Goal: Book appointment/travel/reservation

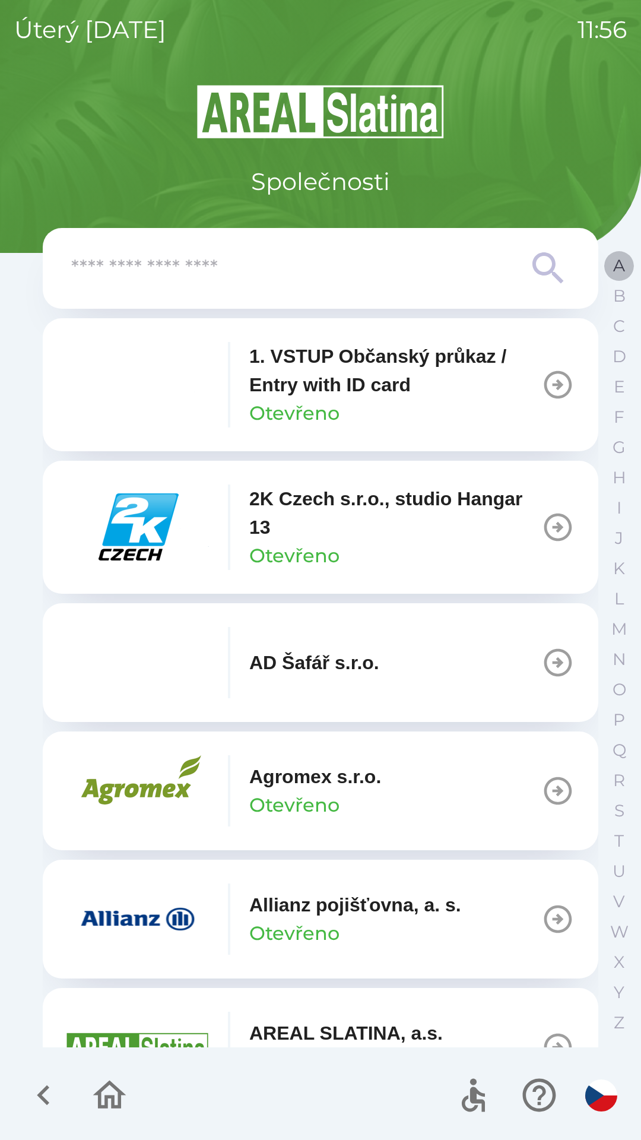
click at [607, 274] on button "A" at bounding box center [619, 266] width 30 height 30
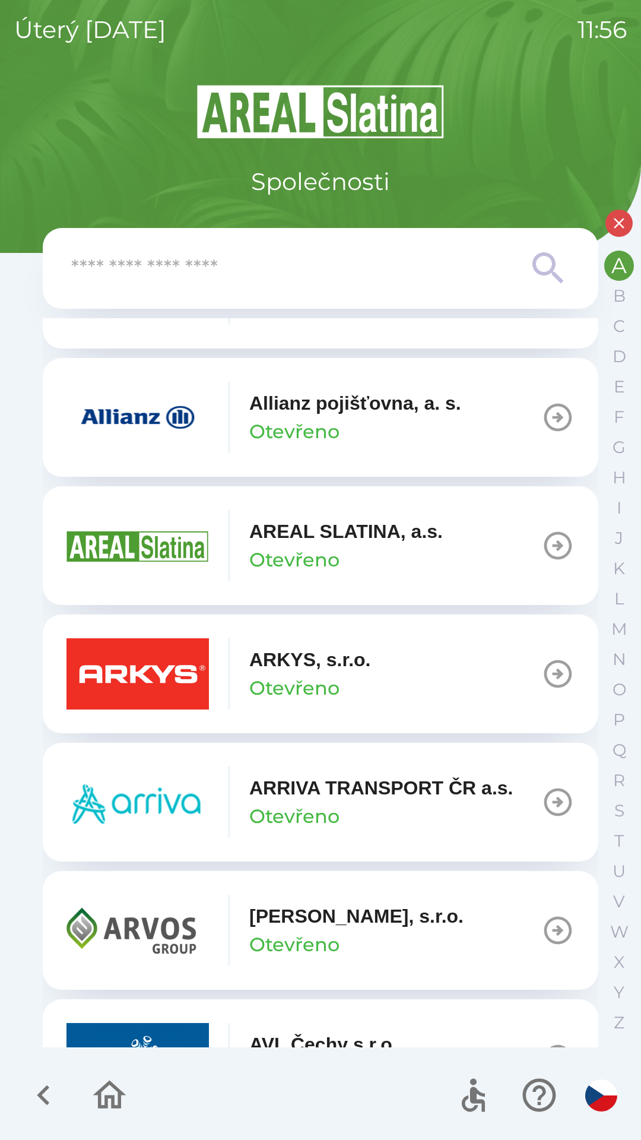
scroll to position [416, 0]
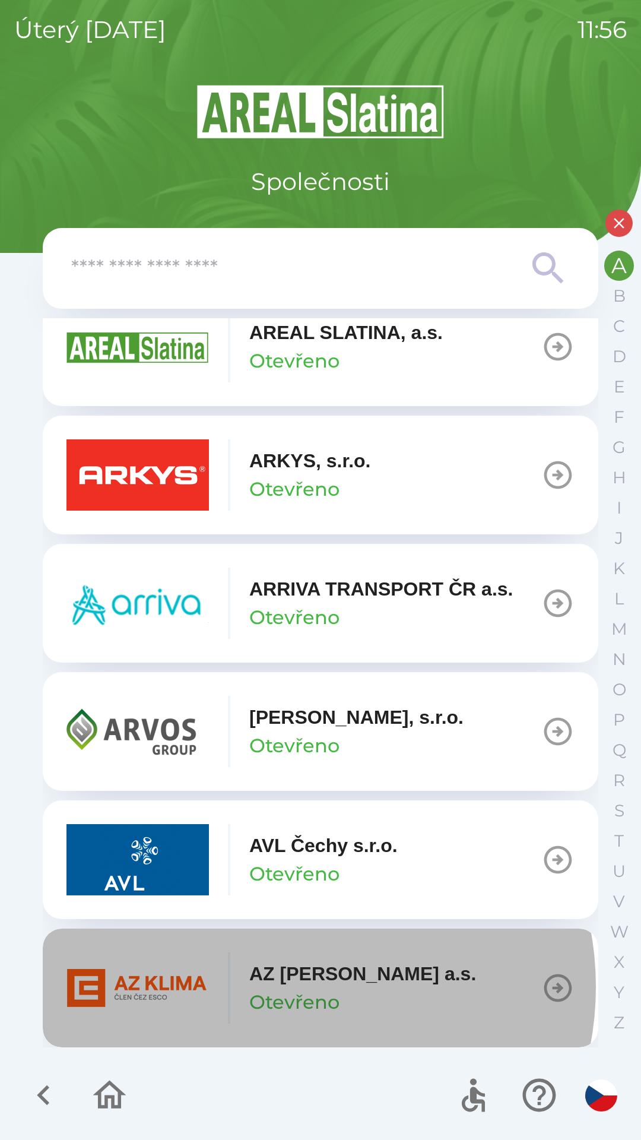
click at [283, 987] on p "AZ [PERSON_NAME] a.s." at bounding box center [362, 973] width 227 height 28
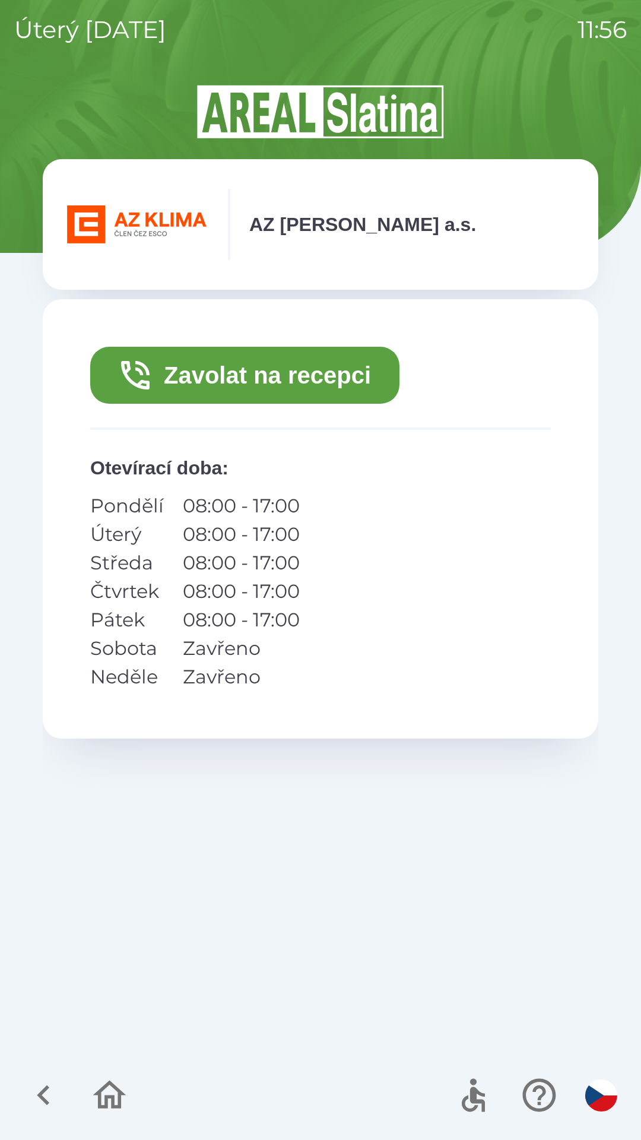
click at [215, 378] on button "Zavolat na recepci" at bounding box center [244, 375] width 309 height 57
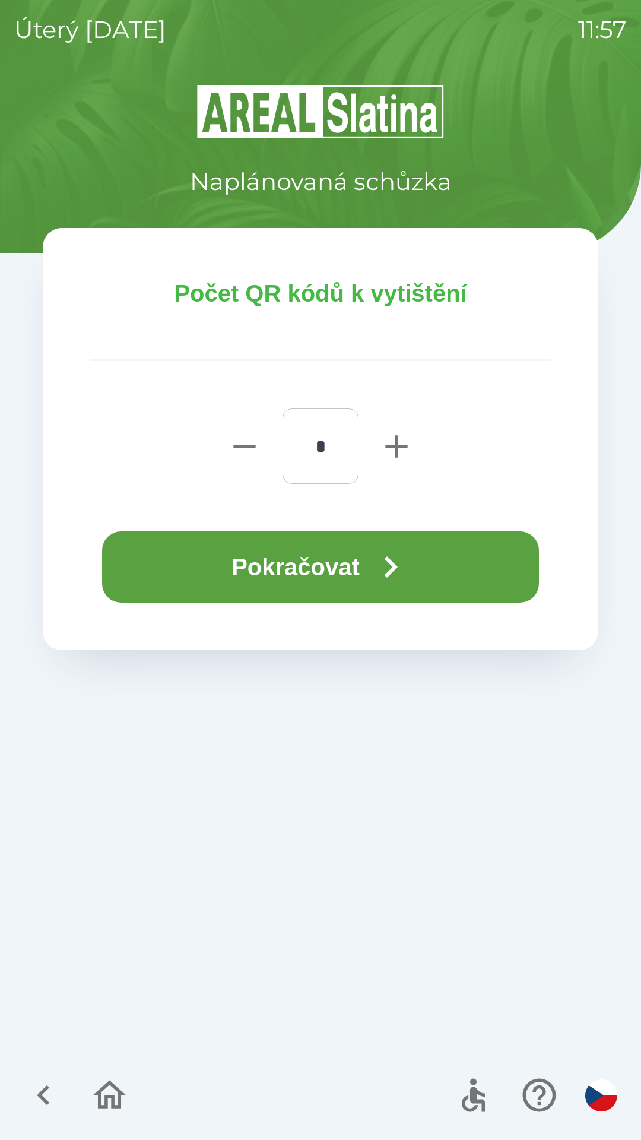
click at [213, 558] on button "Pokračovat" at bounding box center [320, 566] width 437 height 71
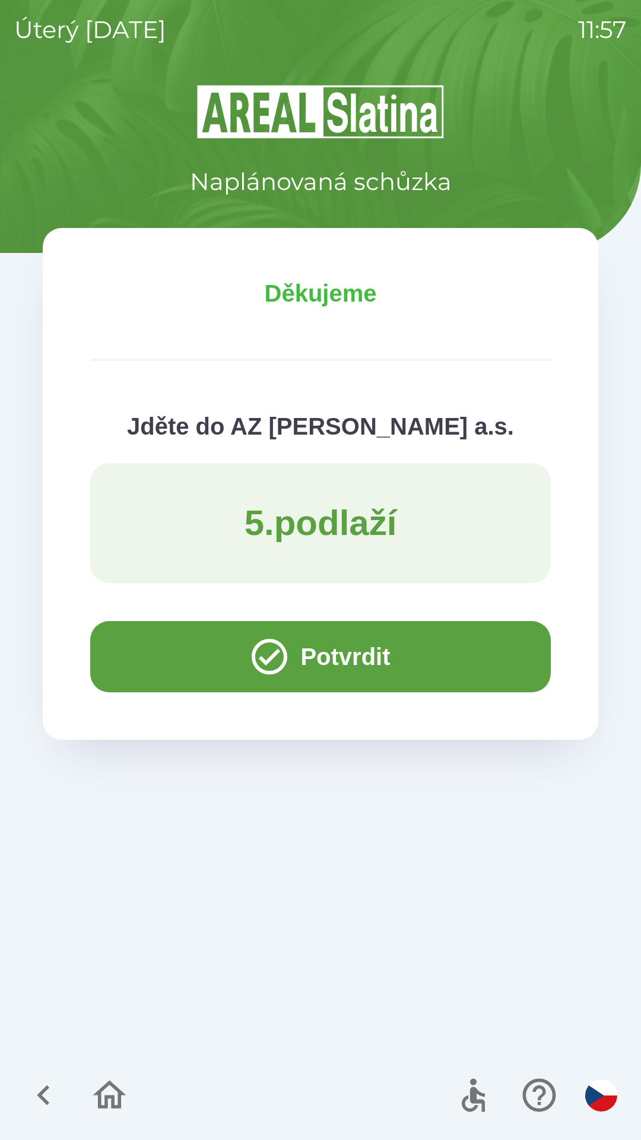
click at [177, 654] on button "Potvrdit" at bounding box center [320, 656] width 461 height 71
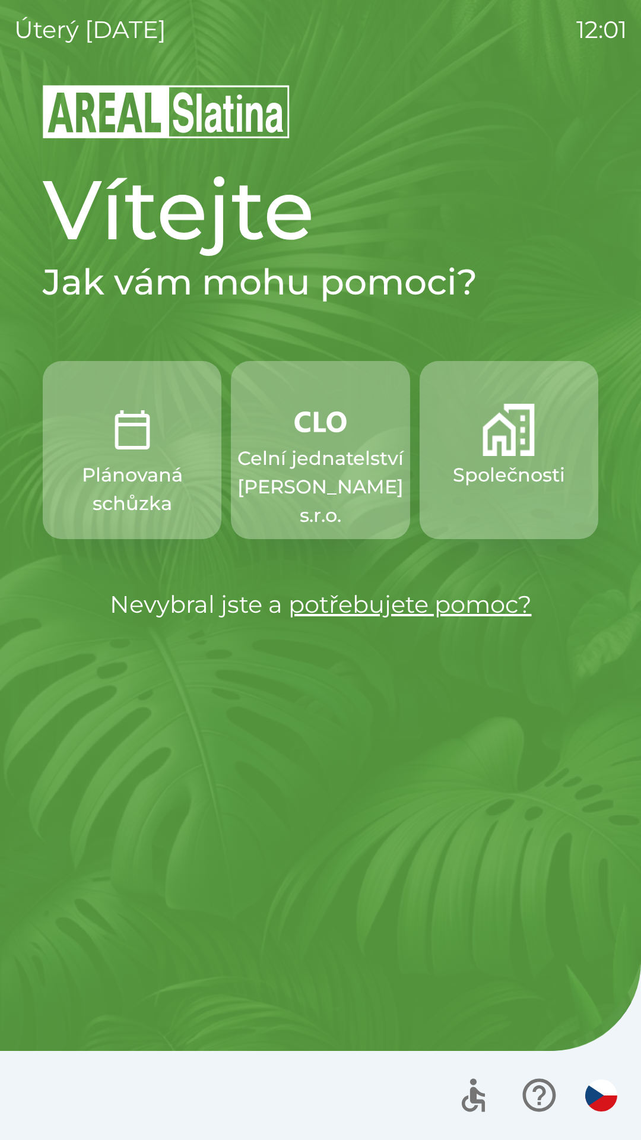
click at [332, 447] on p "Celní jednatelství [PERSON_NAME] s.r.o." at bounding box center [320, 486] width 166 height 85
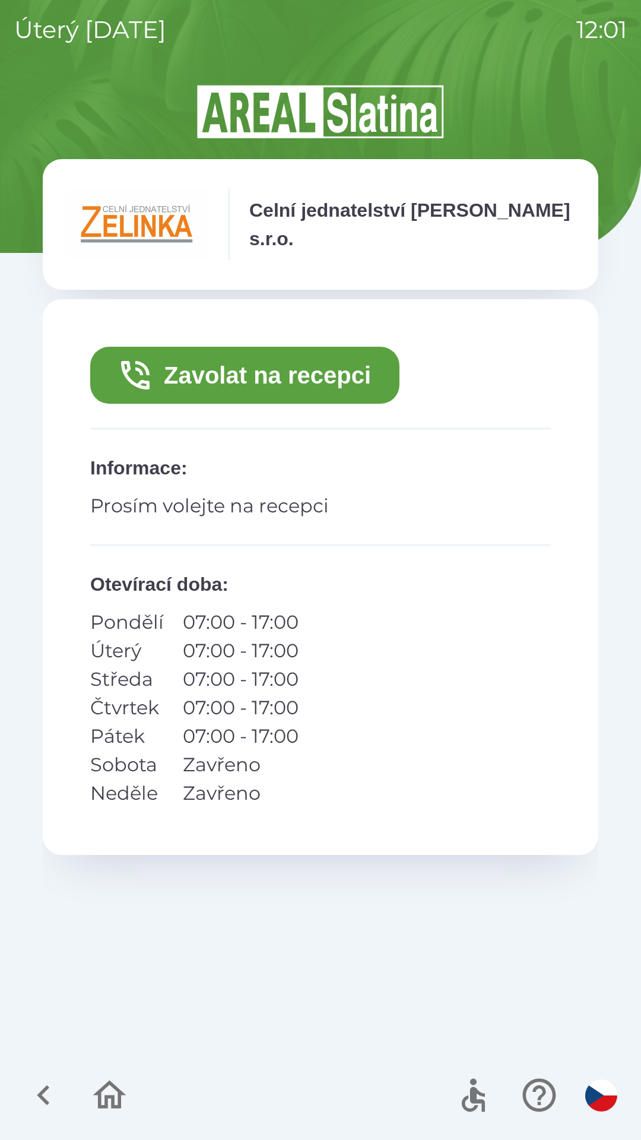
click at [296, 492] on p "Prosím volejte na recepci" at bounding box center [320, 506] width 461 height 28
click at [277, 670] on p "07:00 - 17:00" at bounding box center [241, 679] width 116 height 28
click at [333, 372] on button "Zavolat na recepci" at bounding box center [244, 375] width 309 height 57
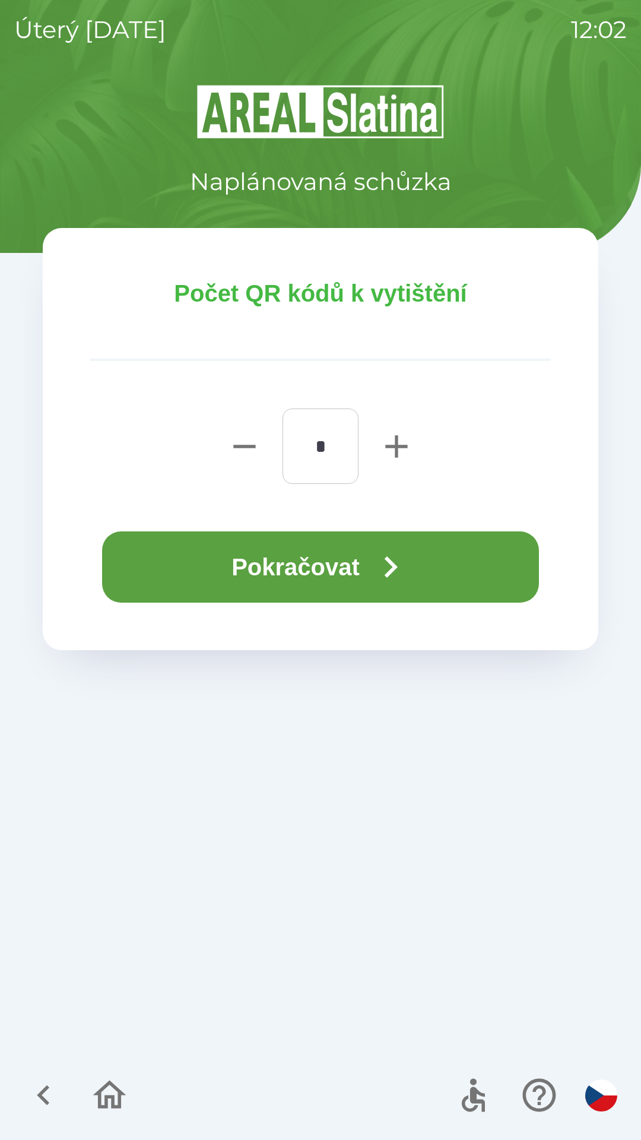
click at [419, 559] on button "Pokračovat" at bounding box center [320, 566] width 437 height 71
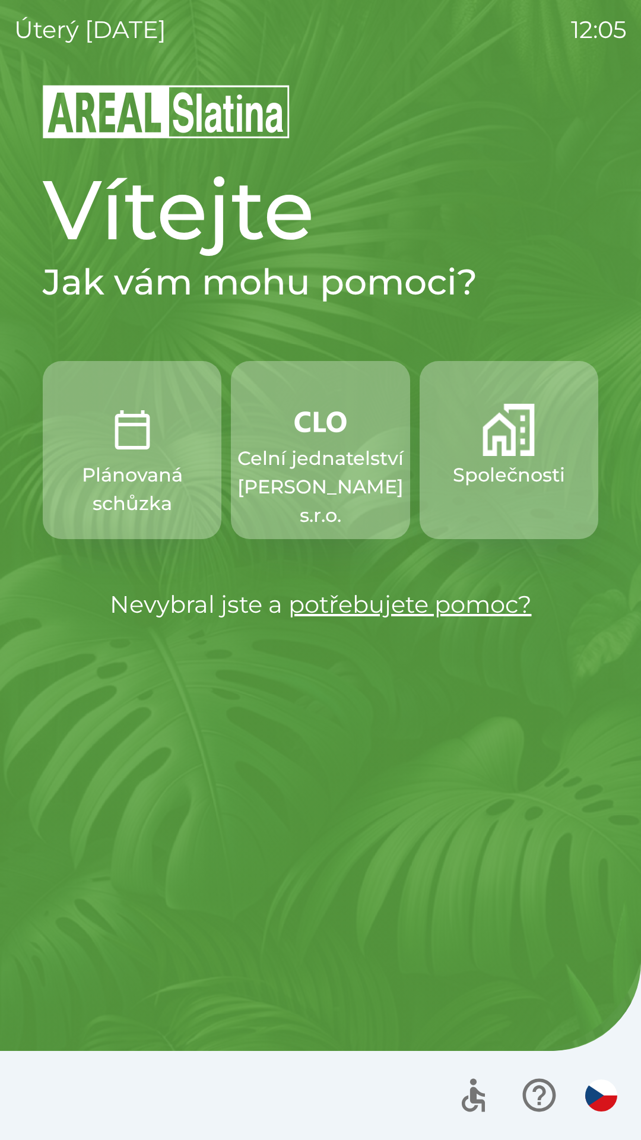
click at [516, 449] on img "button" at bounding box center [509, 430] width 52 height 52
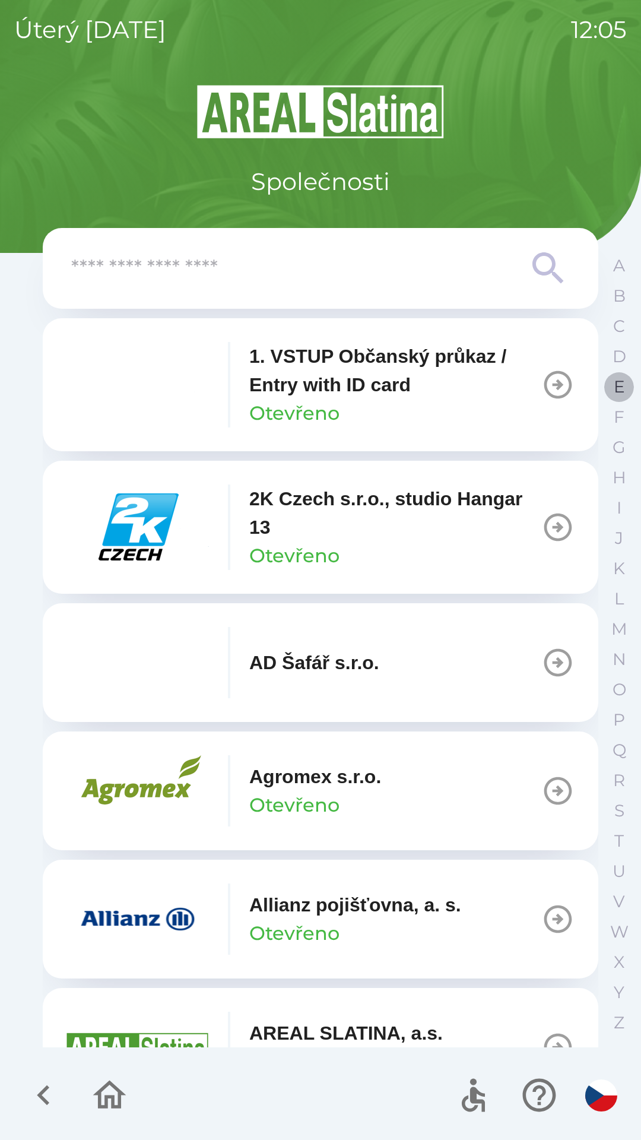
click at [624, 378] on p "E" at bounding box center [619, 386] width 11 height 21
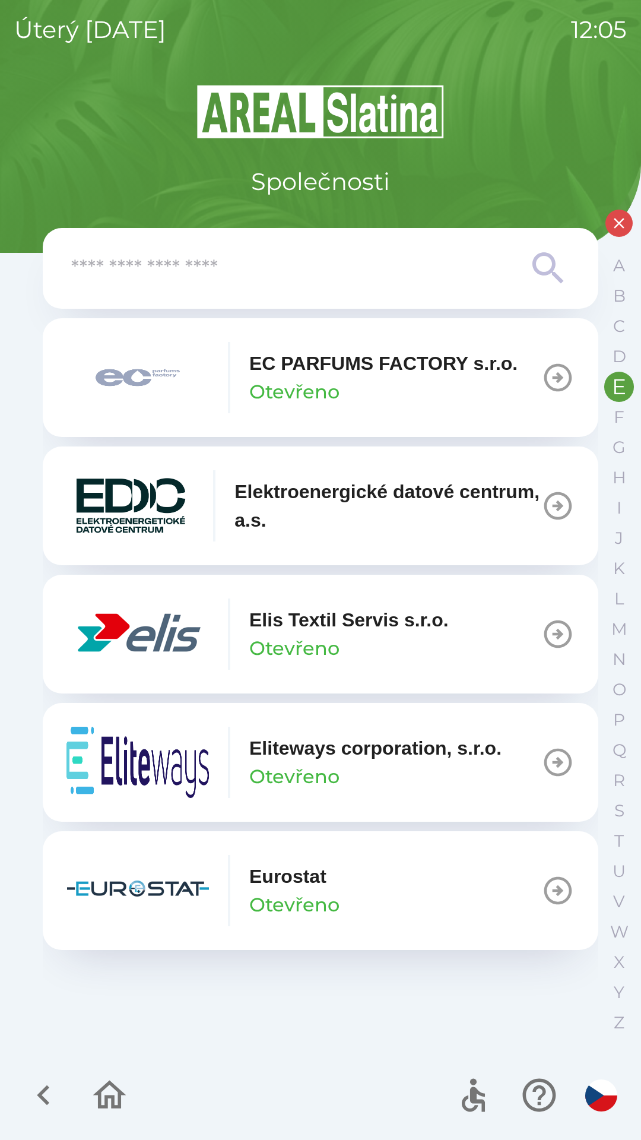
click at [554, 635] on icon "button" at bounding box center [558, 634] width 28 height 28
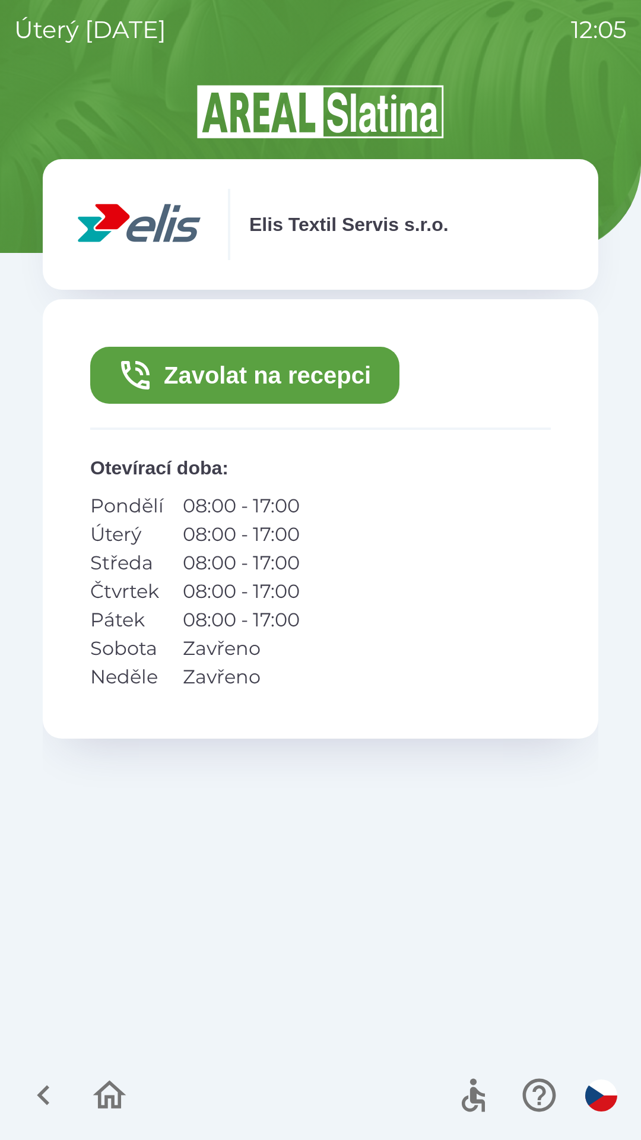
click at [42, 1089] on icon "button" at bounding box center [44, 1095] width 40 height 40
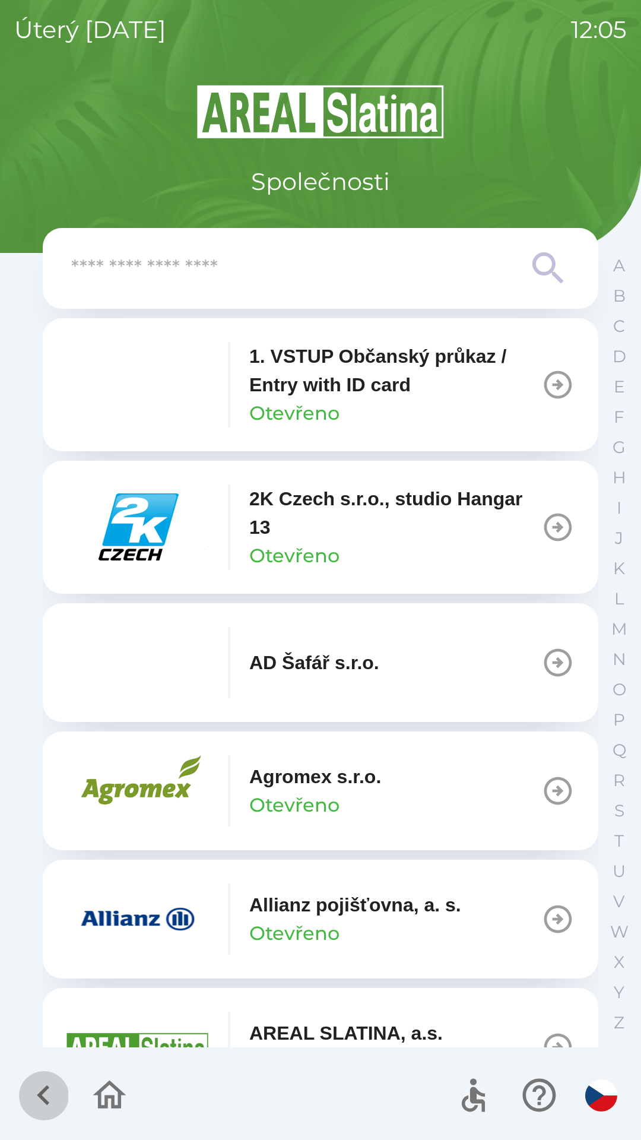
click at [43, 1098] on icon "button" at bounding box center [43, 1095] width 12 height 20
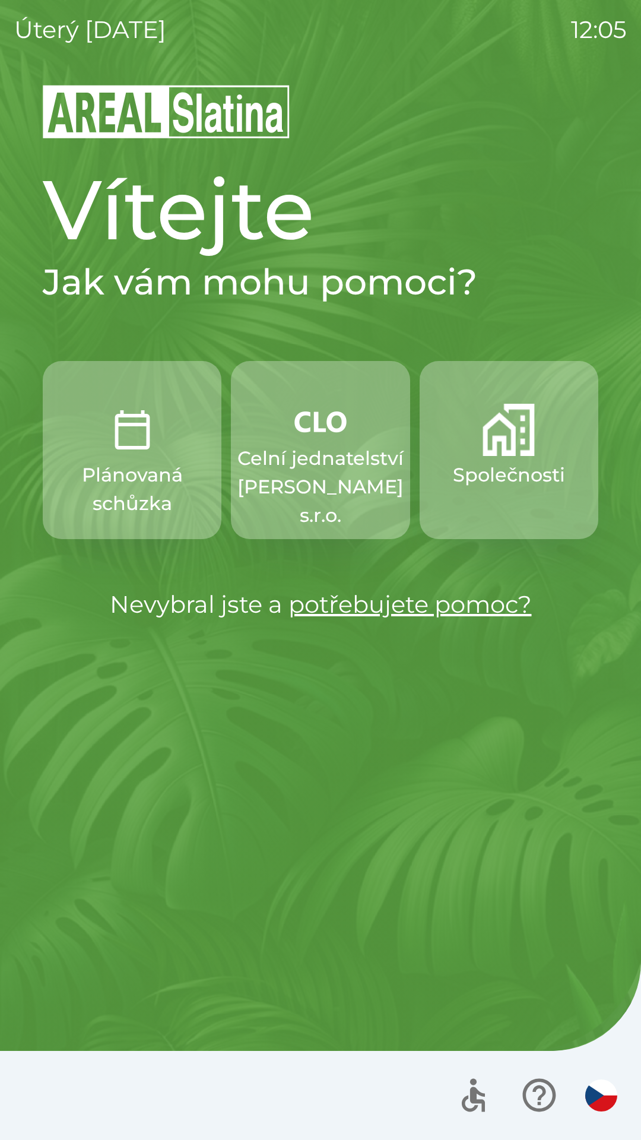
click at [156, 456] on button "Plánovaná schůzka" at bounding box center [132, 450] width 179 height 178
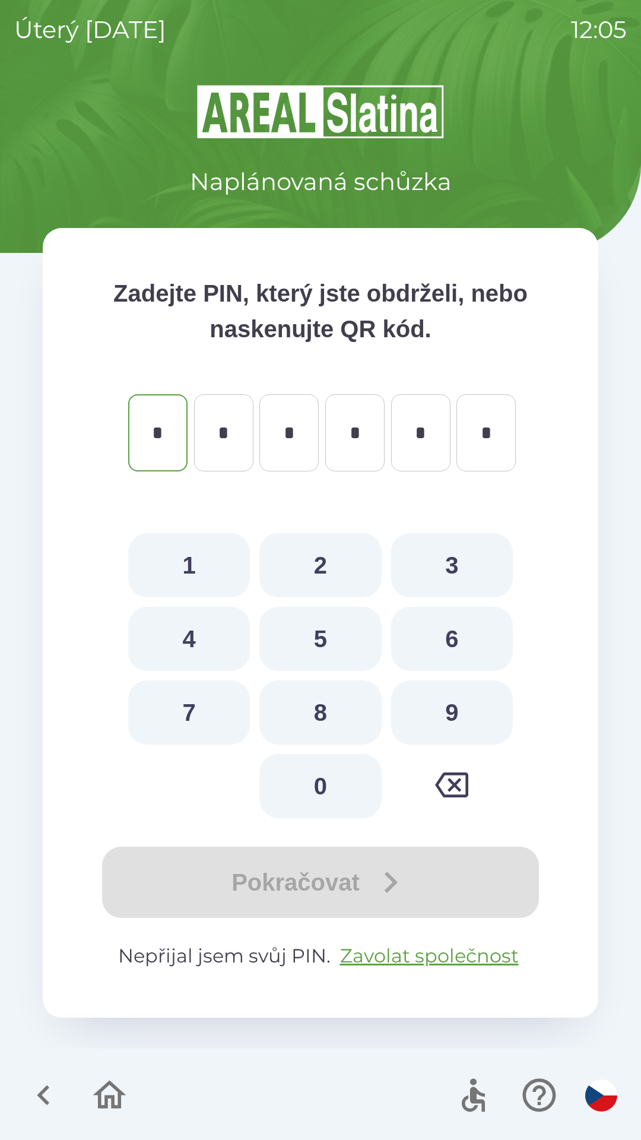
click at [47, 1098] on icon "button" at bounding box center [44, 1095] width 40 height 40
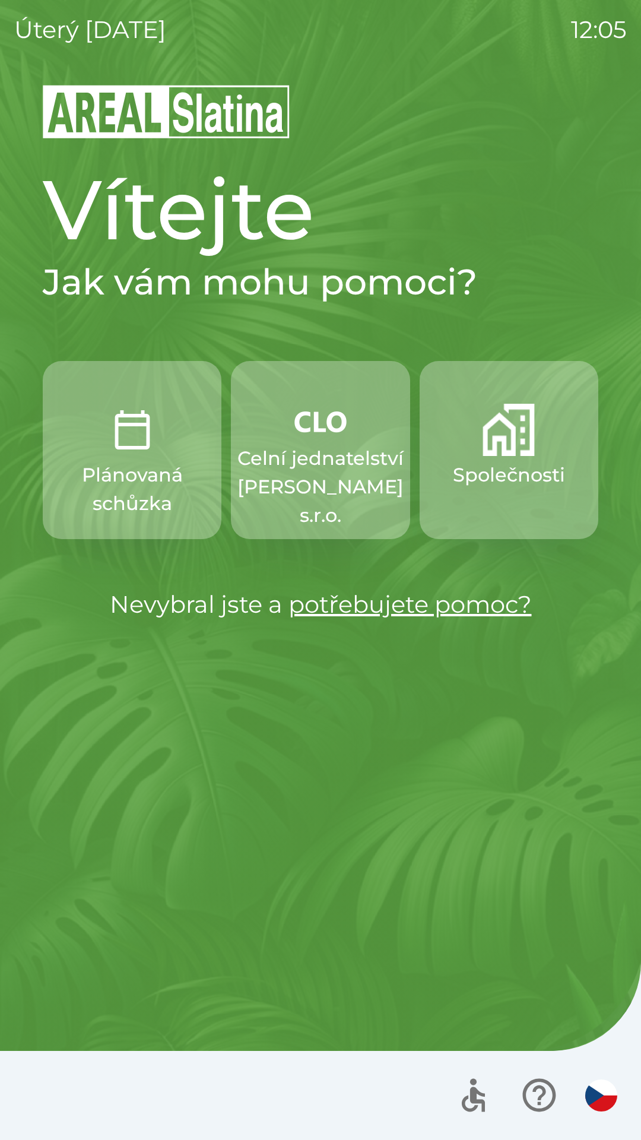
click at [519, 449] on img "button" at bounding box center [509, 430] width 52 height 52
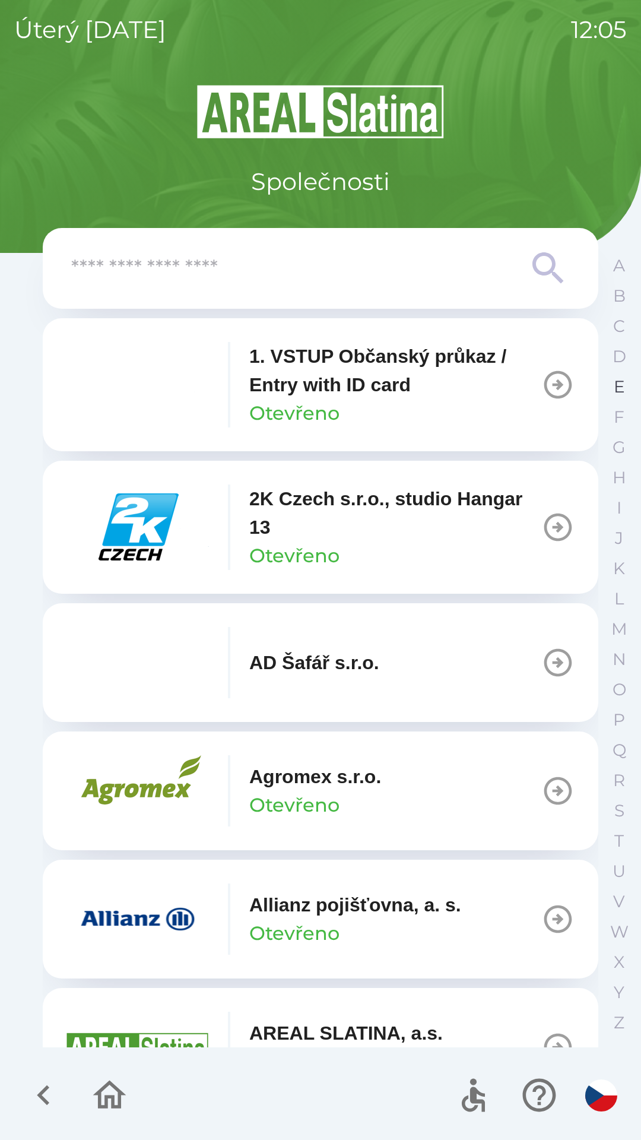
click at [614, 378] on p "E" at bounding box center [619, 386] width 11 height 21
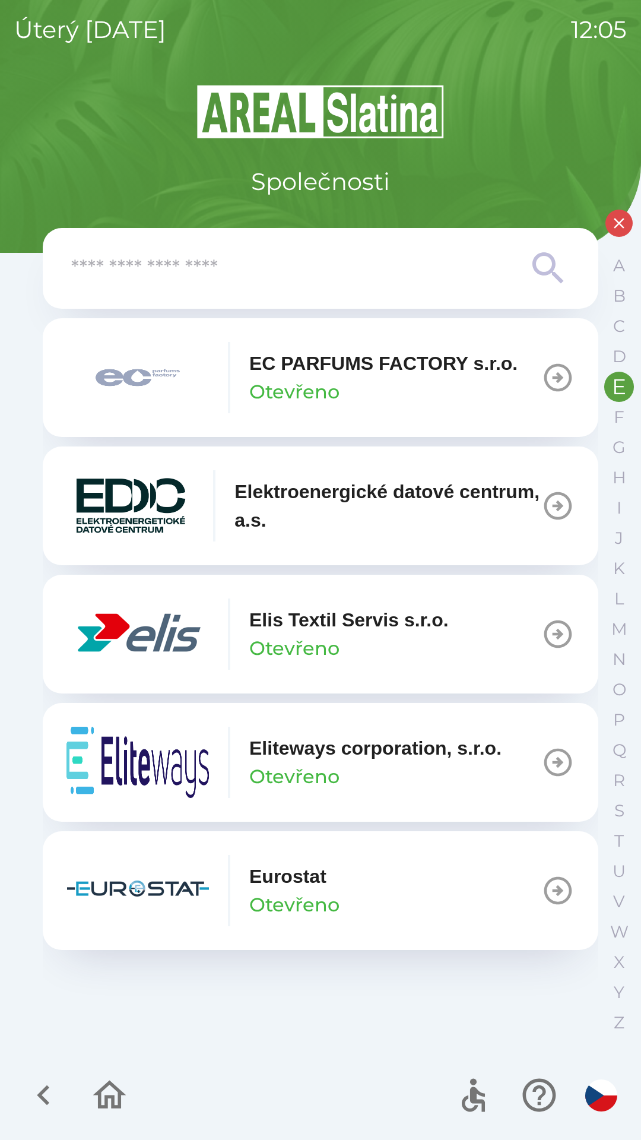
click at [551, 629] on icon "button" at bounding box center [557, 633] width 33 height 33
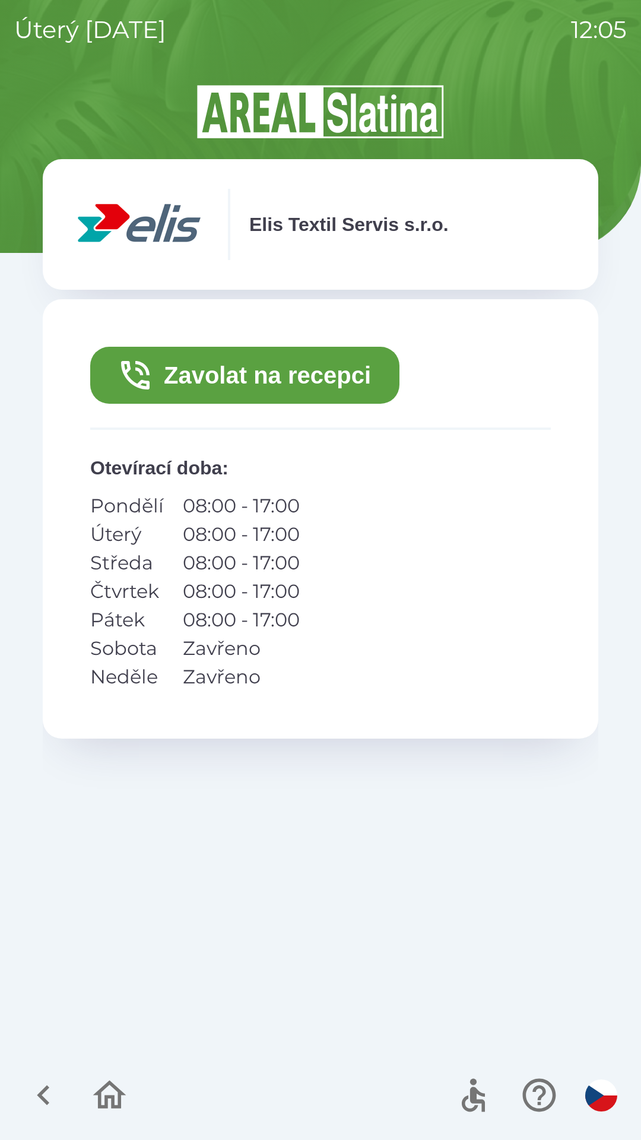
click at [334, 373] on button "Zavolat na recepci" at bounding box center [244, 375] width 309 height 57
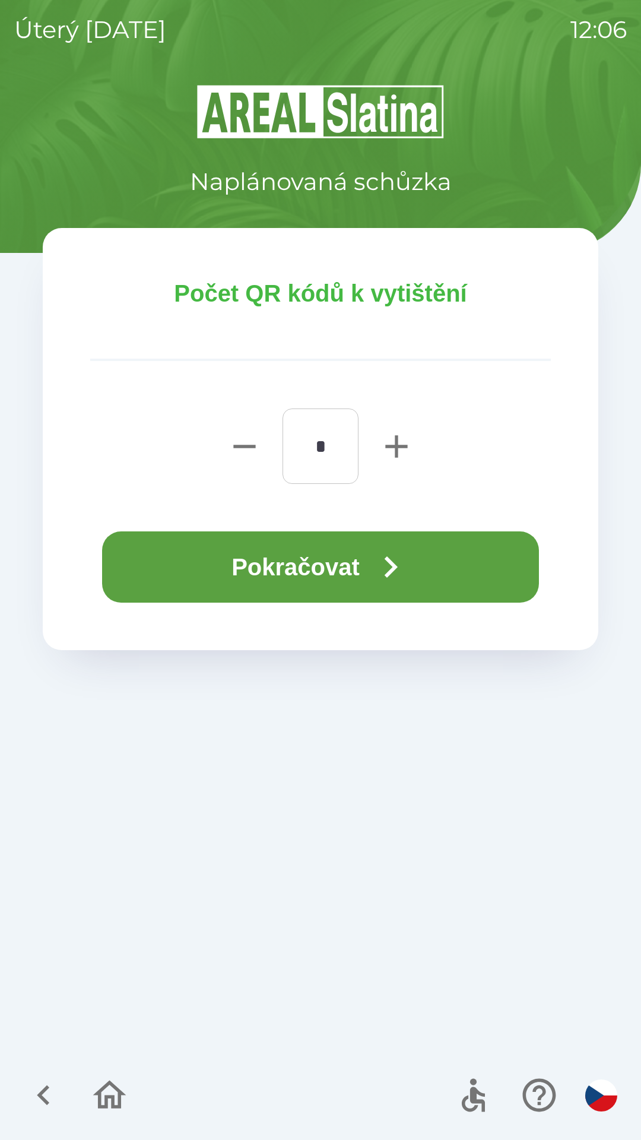
click at [436, 560] on button "Pokračovat" at bounding box center [320, 566] width 437 height 71
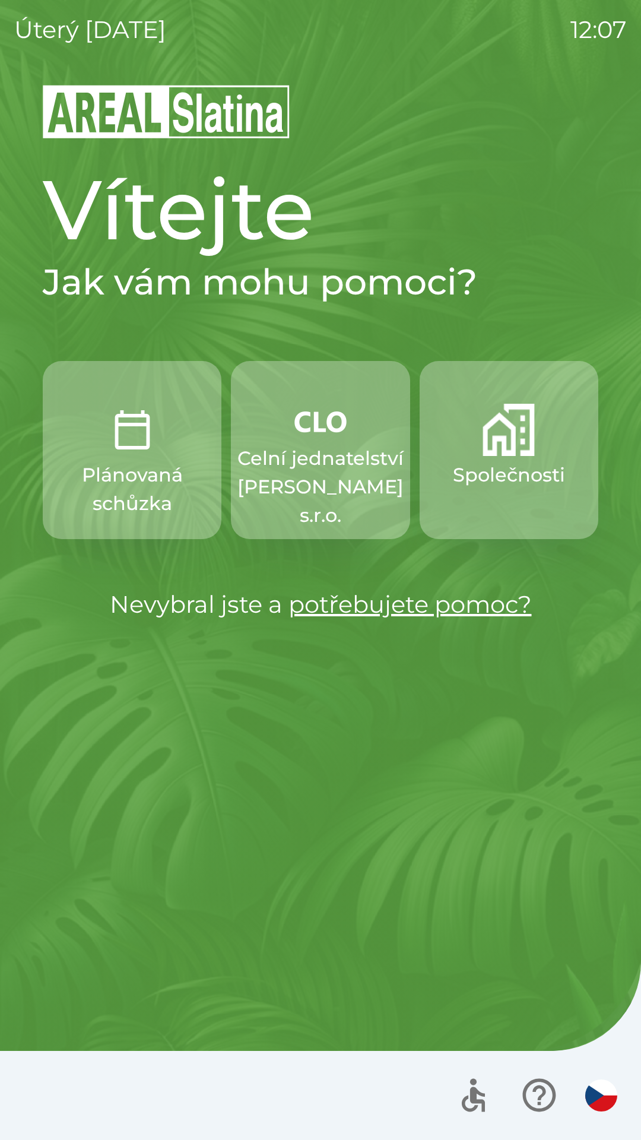
click at [312, 433] on img "button" at bounding box center [320, 422] width 52 height 36
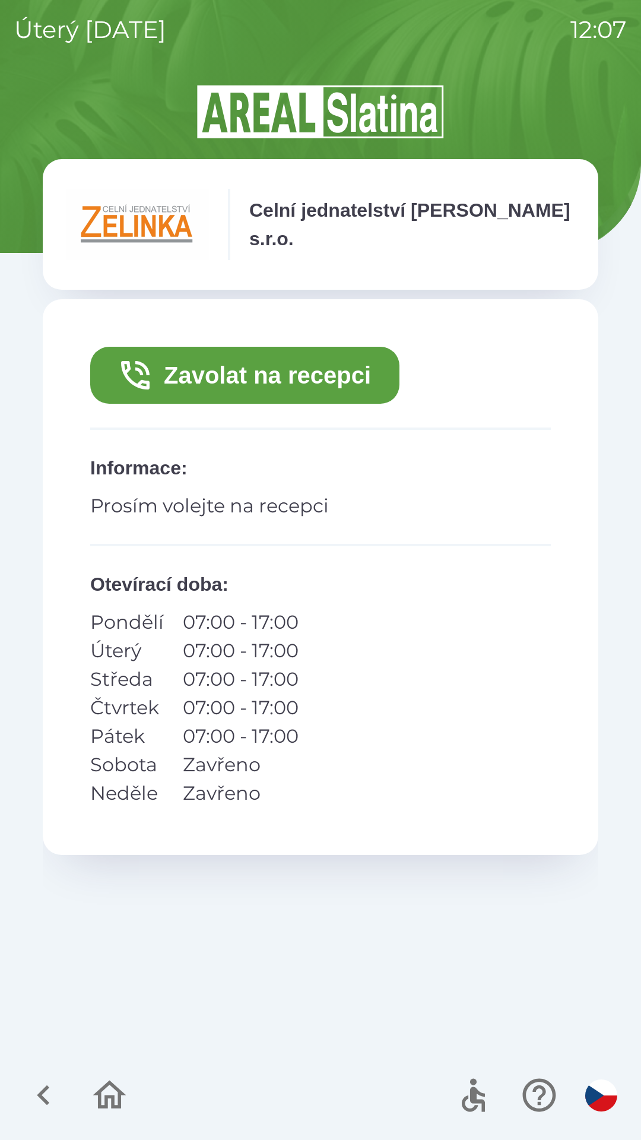
click at [301, 365] on button "Zavolat na recepci" at bounding box center [244, 375] width 309 height 57
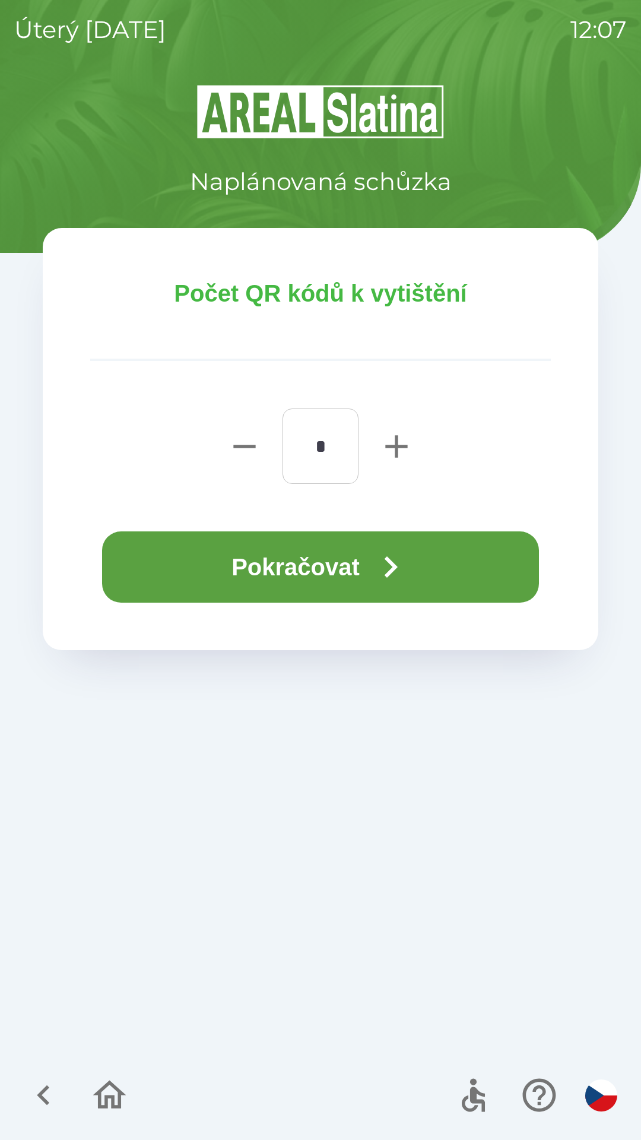
click at [397, 439] on icon "button" at bounding box center [396, 446] width 22 height 22
type input "*"
click at [333, 555] on button "Pokračovat" at bounding box center [320, 566] width 437 height 71
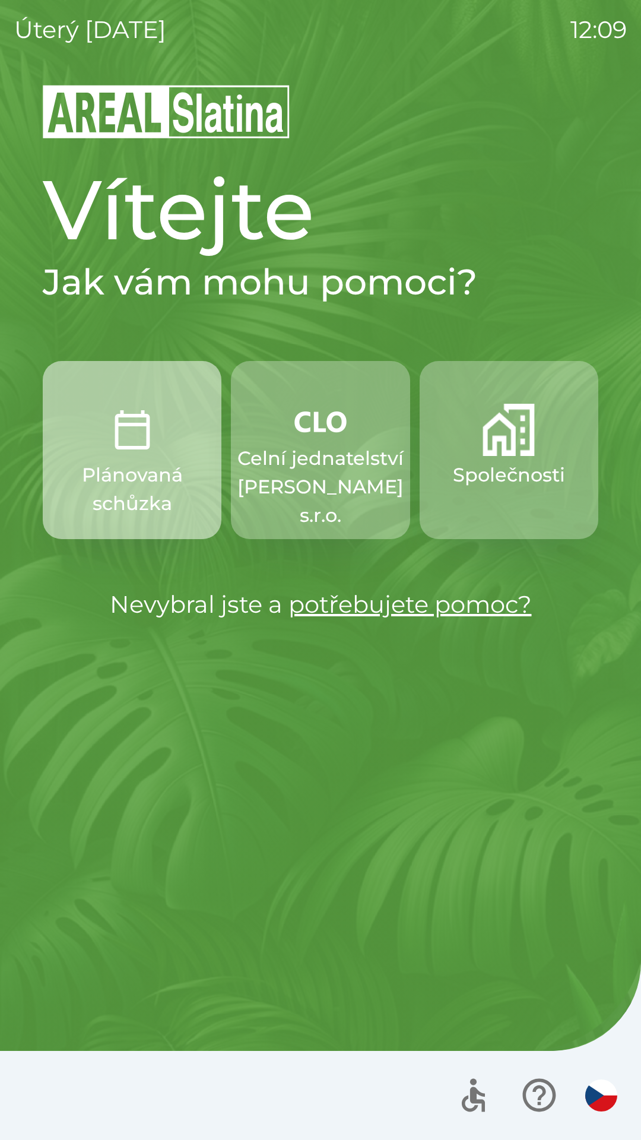
click at [129, 485] on p "Plánovaná schůzka" at bounding box center [132, 489] width 122 height 57
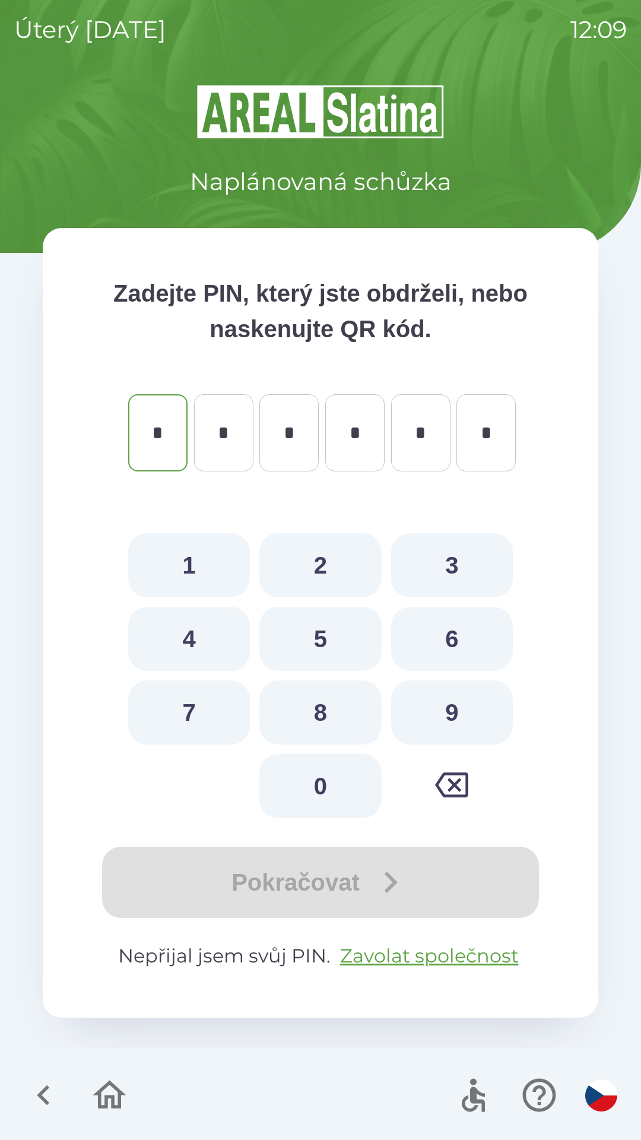
click at [32, 1098] on icon "button" at bounding box center [44, 1095] width 40 height 40
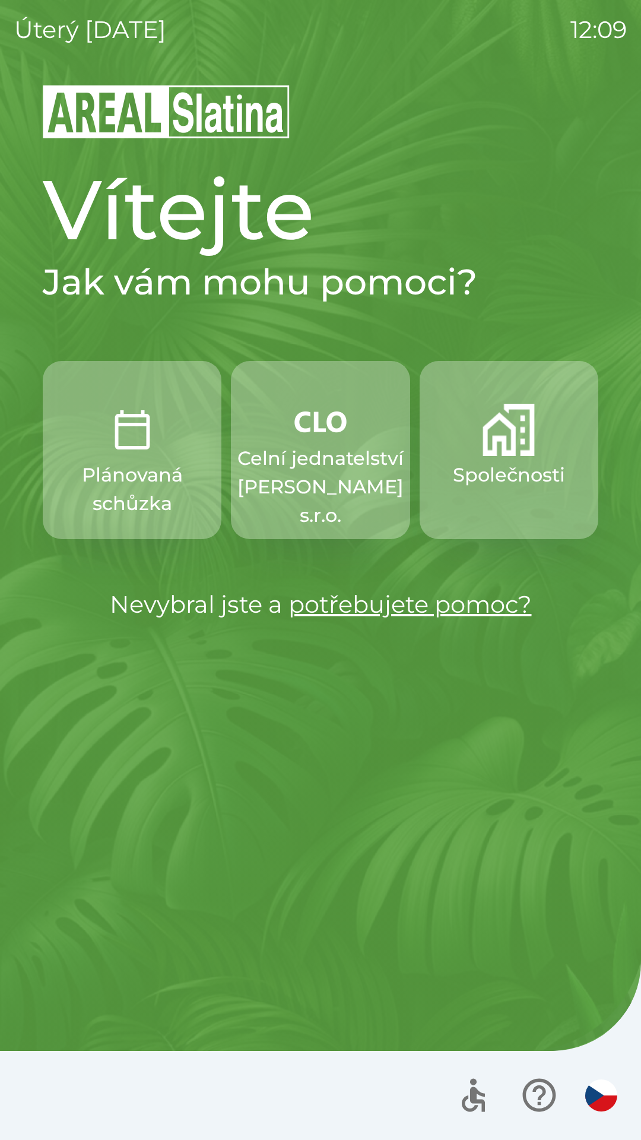
click at [325, 446] on p "Celní jednatelství [PERSON_NAME] s.r.o." at bounding box center [320, 486] width 166 height 85
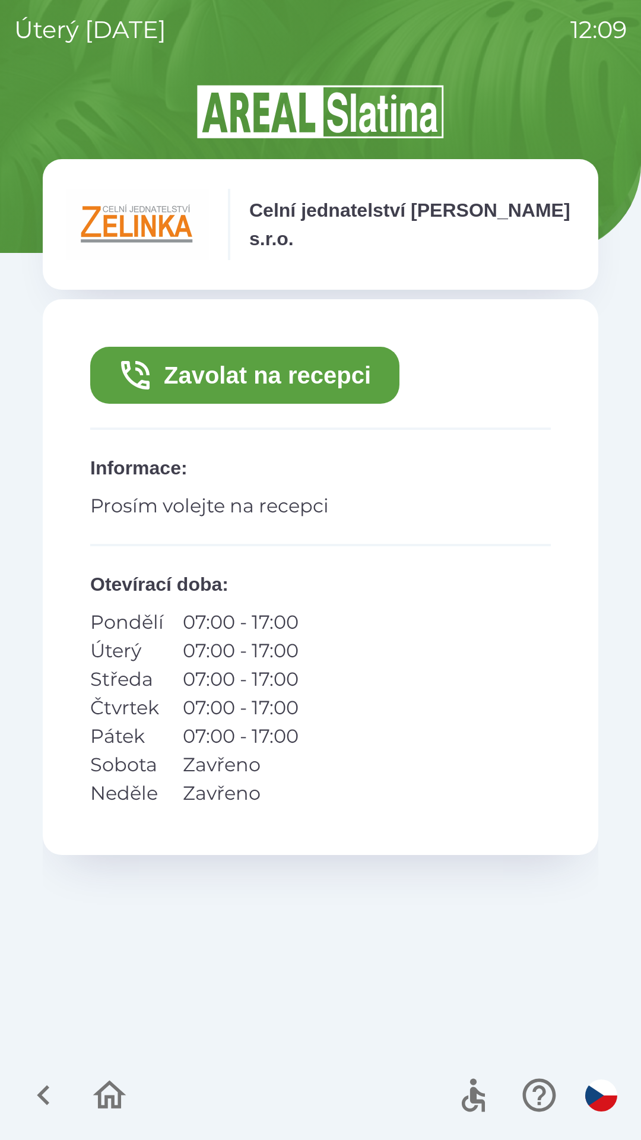
click at [257, 367] on button "Zavolat na recepci" at bounding box center [244, 375] width 309 height 57
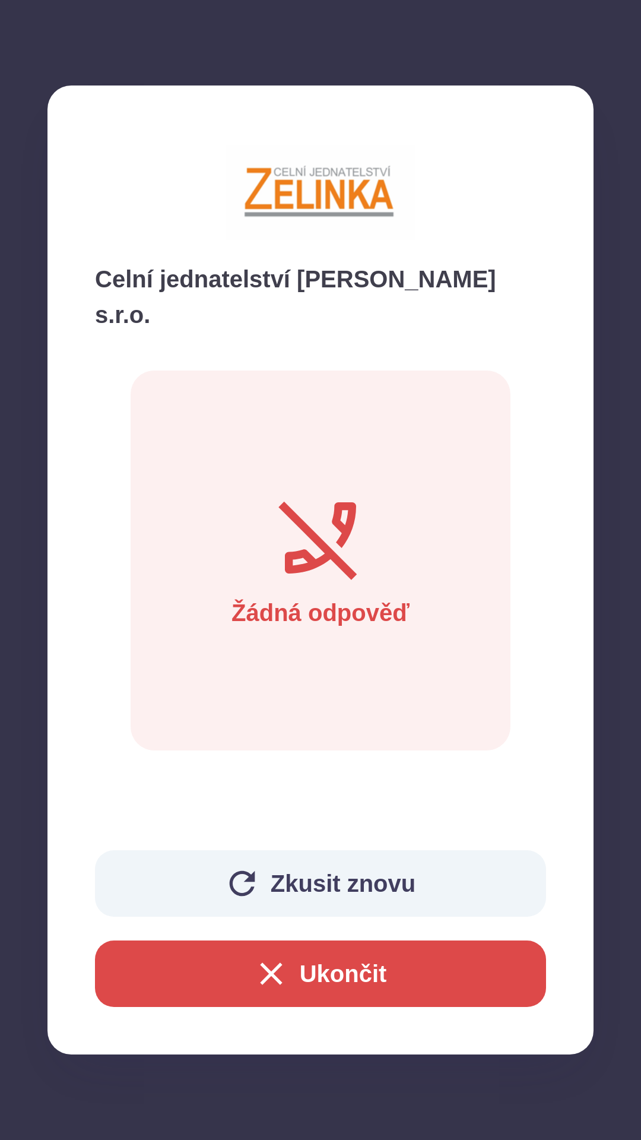
click at [321, 959] on button "Ukončit" at bounding box center [320, 973] width 451 height 66
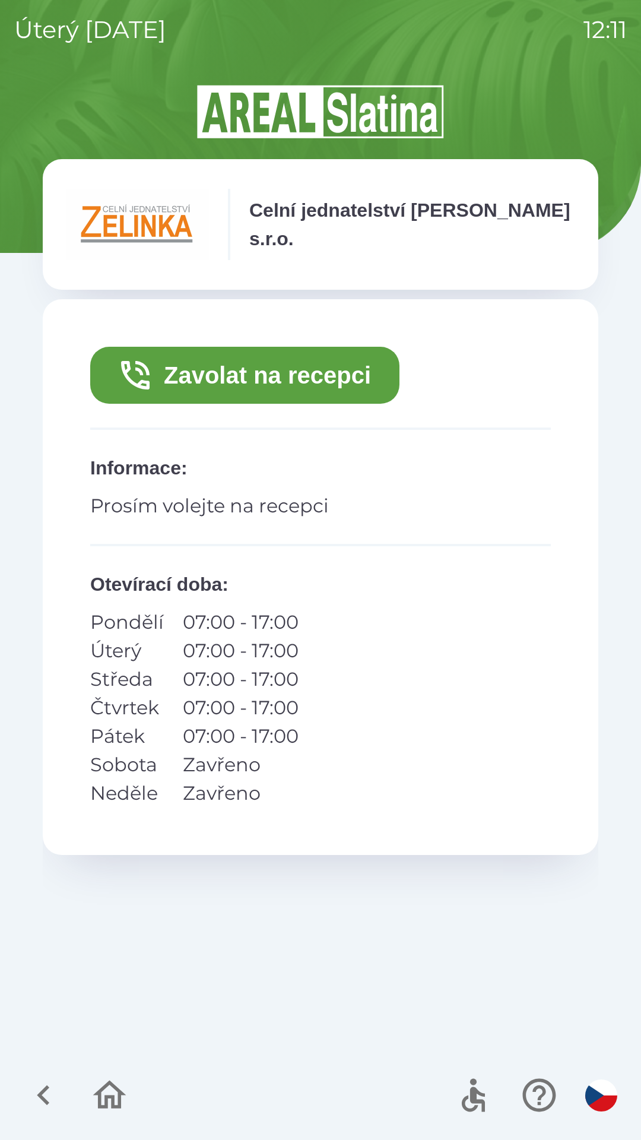
click at [274, 370] on button "Zavolat na recepci" at bounding box center [244, 375] width 309 height 57
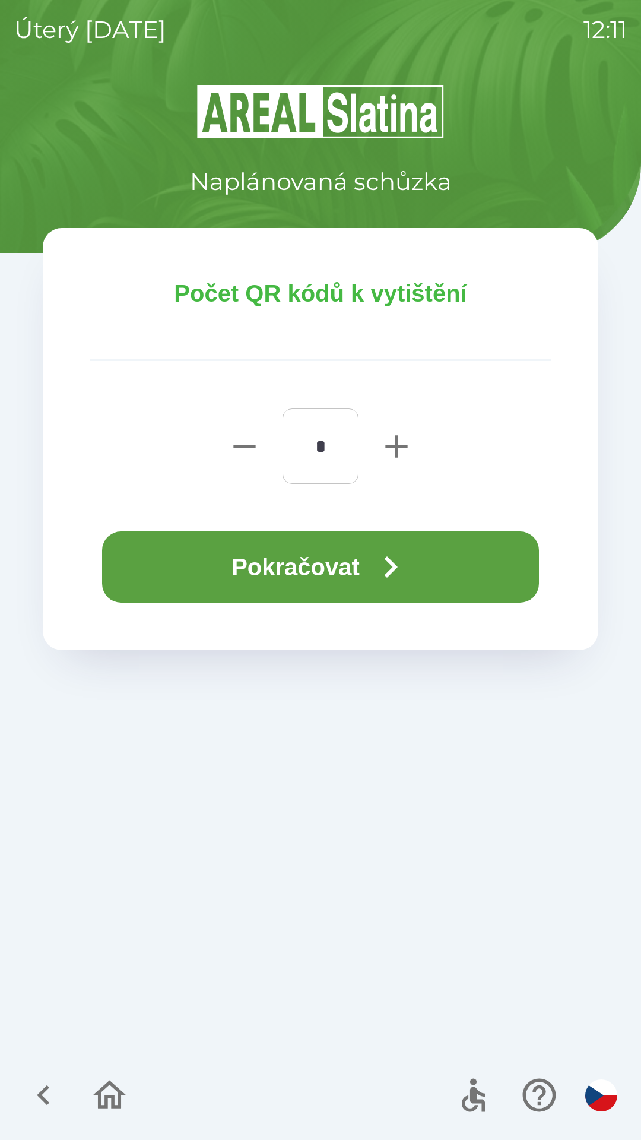
click at [395, 434] on icon "button" at bounding box center [397, 446] width 38 height 38
type input "*"
click at [321, 560] on button "Pokračovat" at bounding box center [320, 566] width 437 height 71
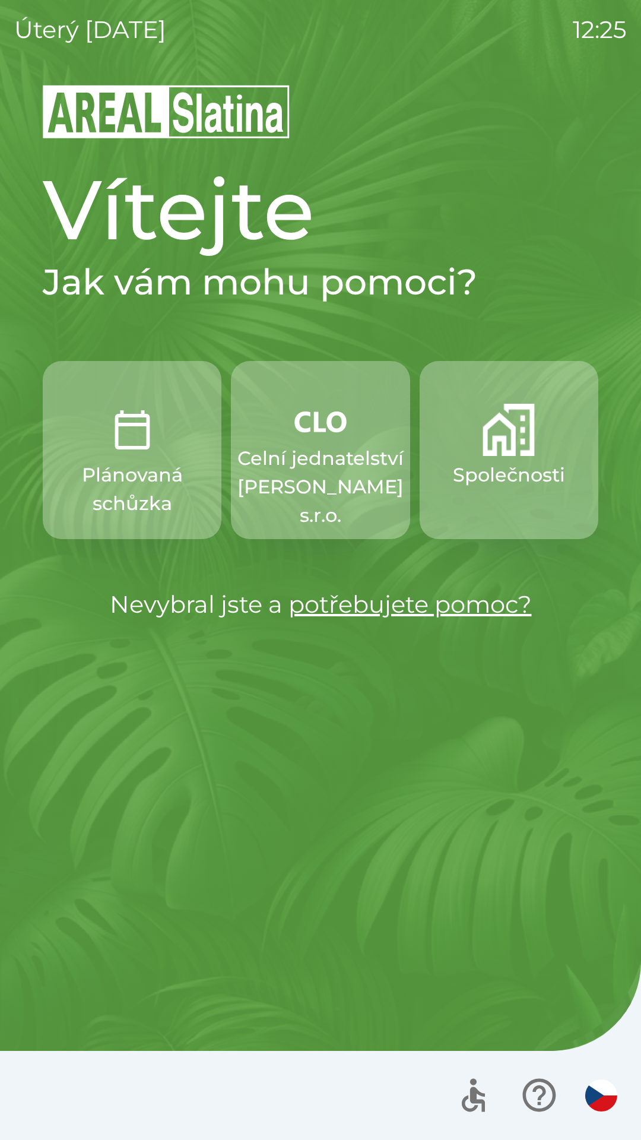
click at [128, 460] on button "Plánovaná schůzka" at bounding box center [132, 450] width 179 height 178
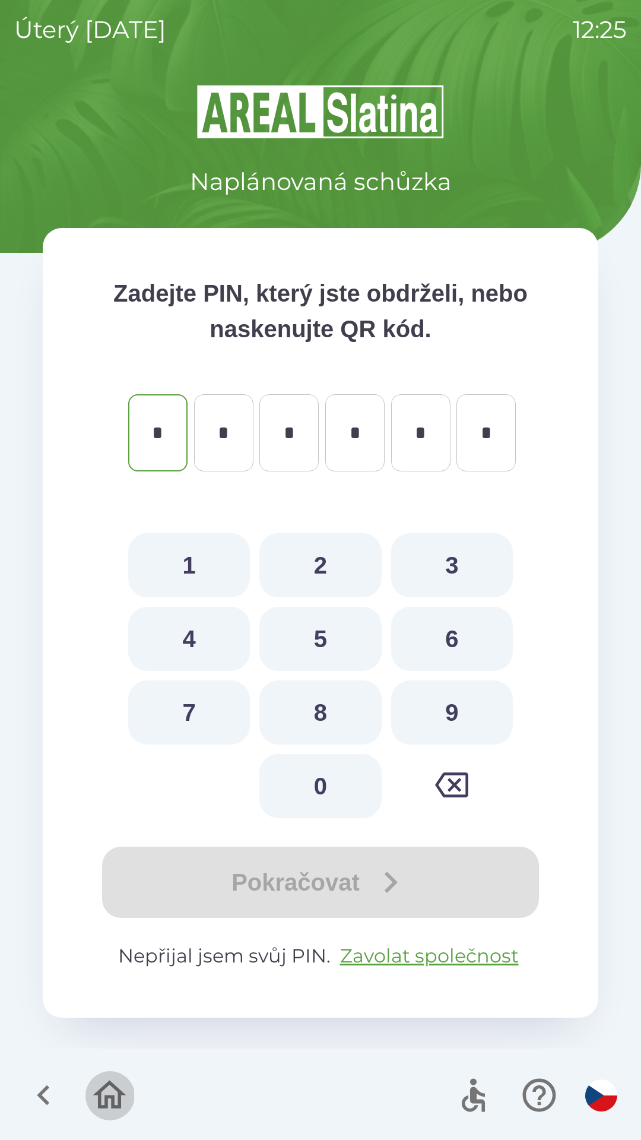
click at [109, 1079] on icon "button" at bounding box center [110, 1095] width 40 height 40
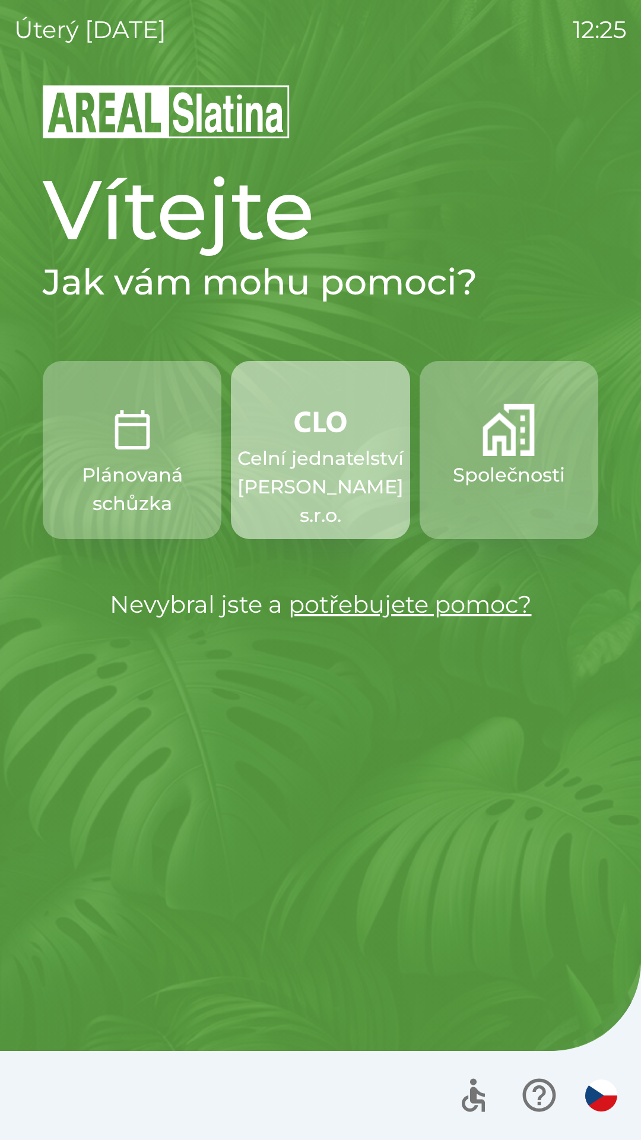
click at [300, 468] on p "Celní jednatelství [PERSON_NAME] s.r.o." at bounding box center [320, 486] width 166 height 85
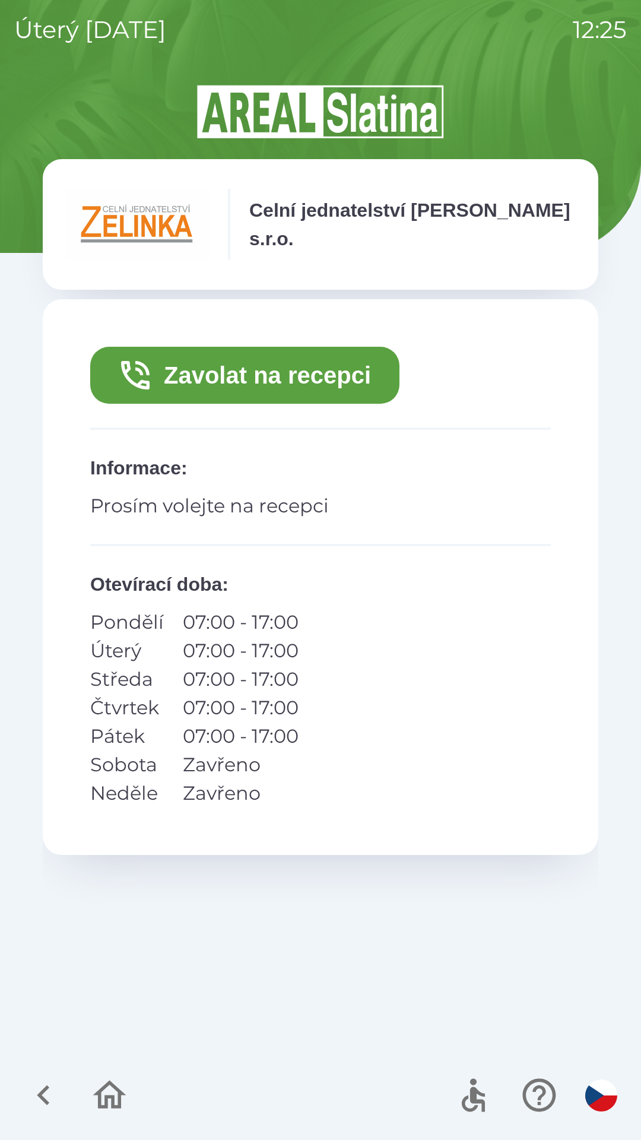
click at [182, 378] on button "Zavolat na recepci" at bounding box center [244, 375] width 309 height 57
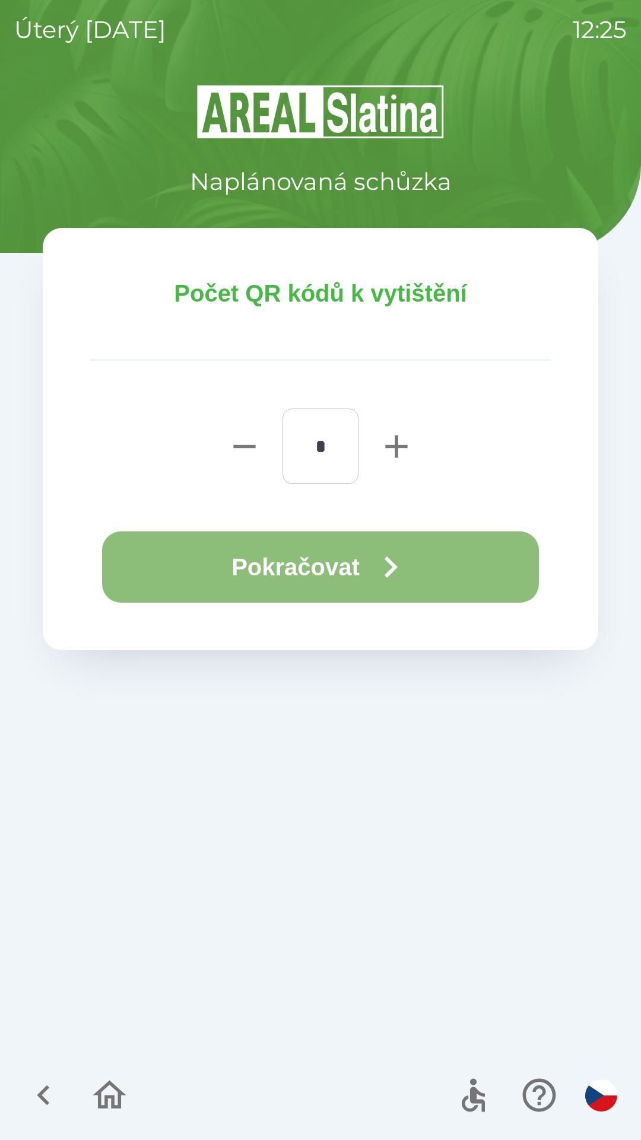
click at [190, 560] on button "Pokračovat" at bounding box center [320, 566] width 437 height 71
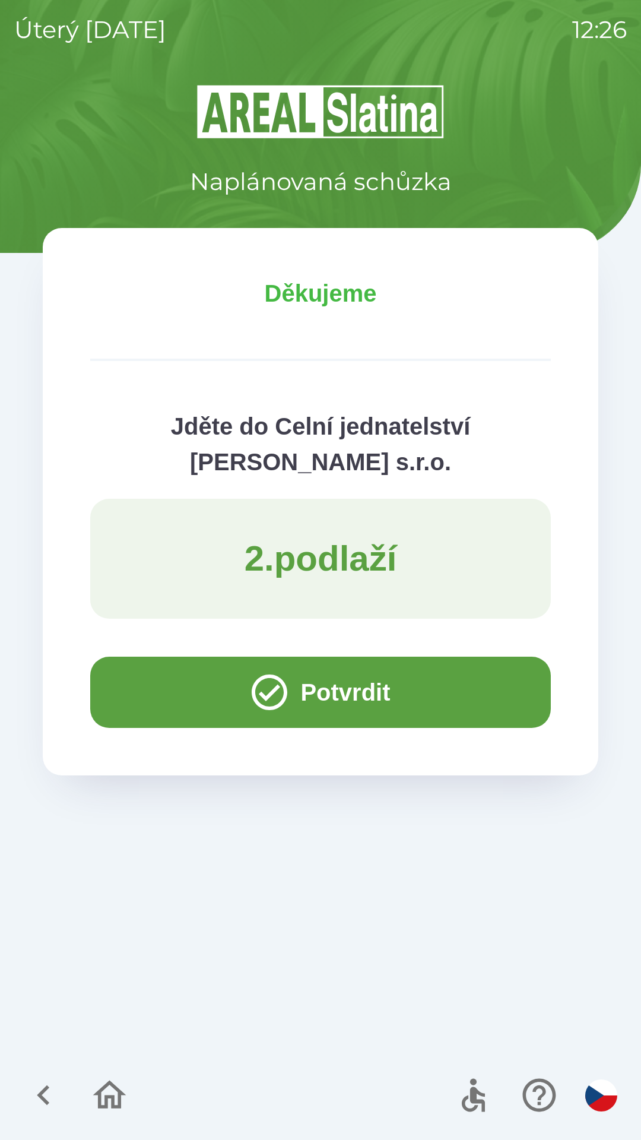
click at [163, 688] on button "Potvrdit" at bounding box center [320, 692] width 461 height 71
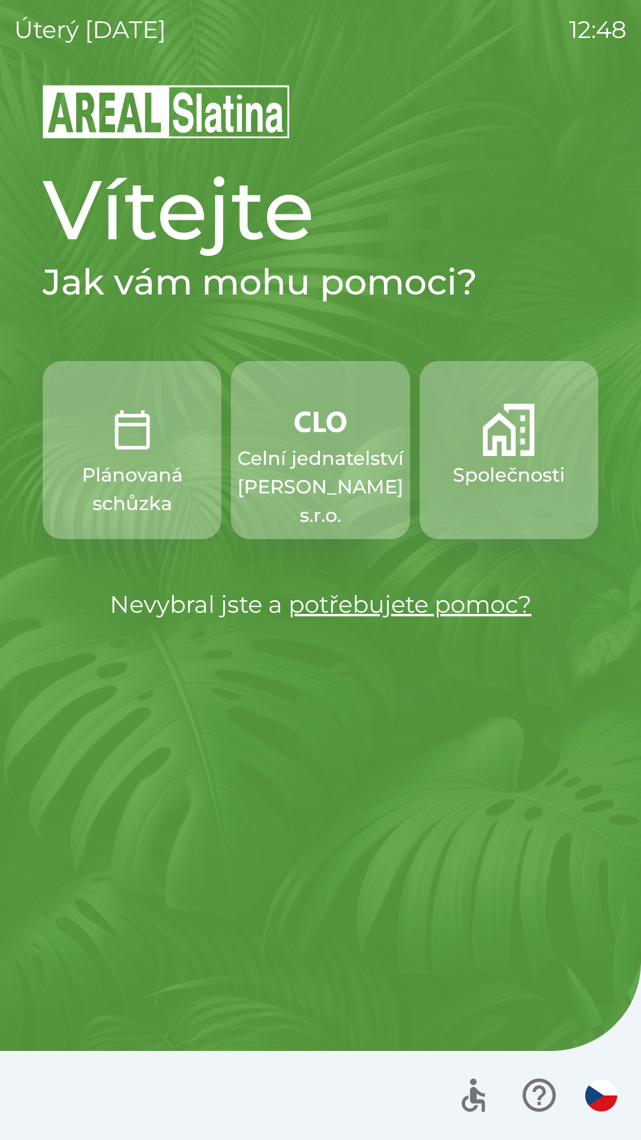
click at [320, 473] on p "Celní jednatelství [PERSON_NAME] s.r.o." at bounding box center [320, 486] width 166 height 85
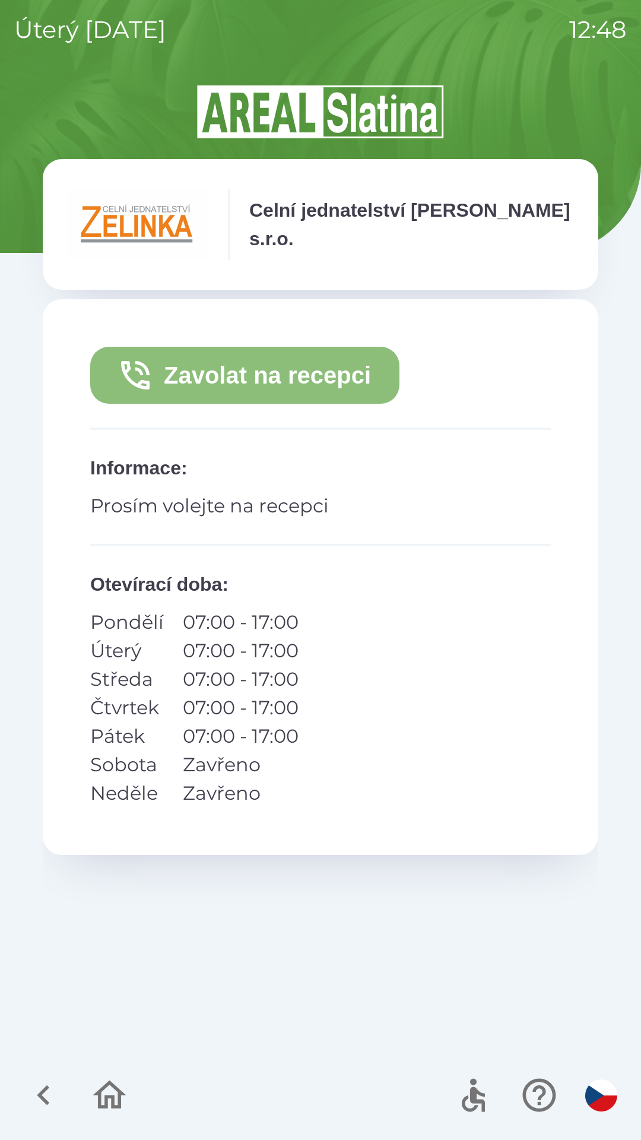
click at [215, 365] on button "Zavolat na recepci" at bounding box center [244, 375] width 309 height 57
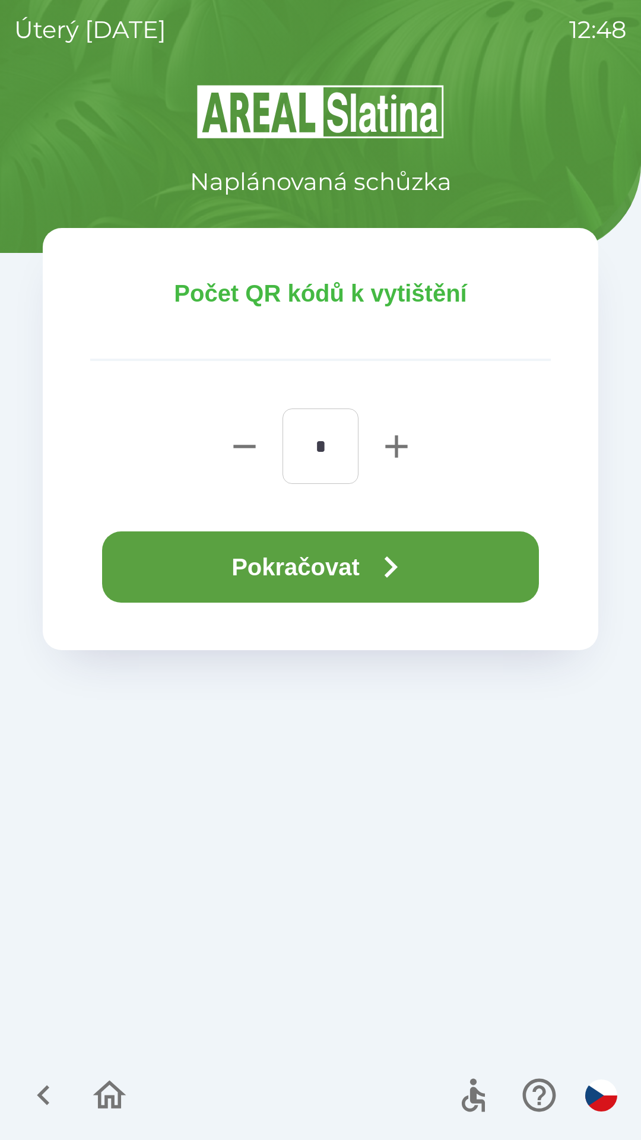
click at [380, 449] on icon "button" at bounding box center [397, 446] width 38 height 38
type input "*"
click at [203, 570] on button "Pokračovat" at bounding box center [320, 566] width 437 height 71
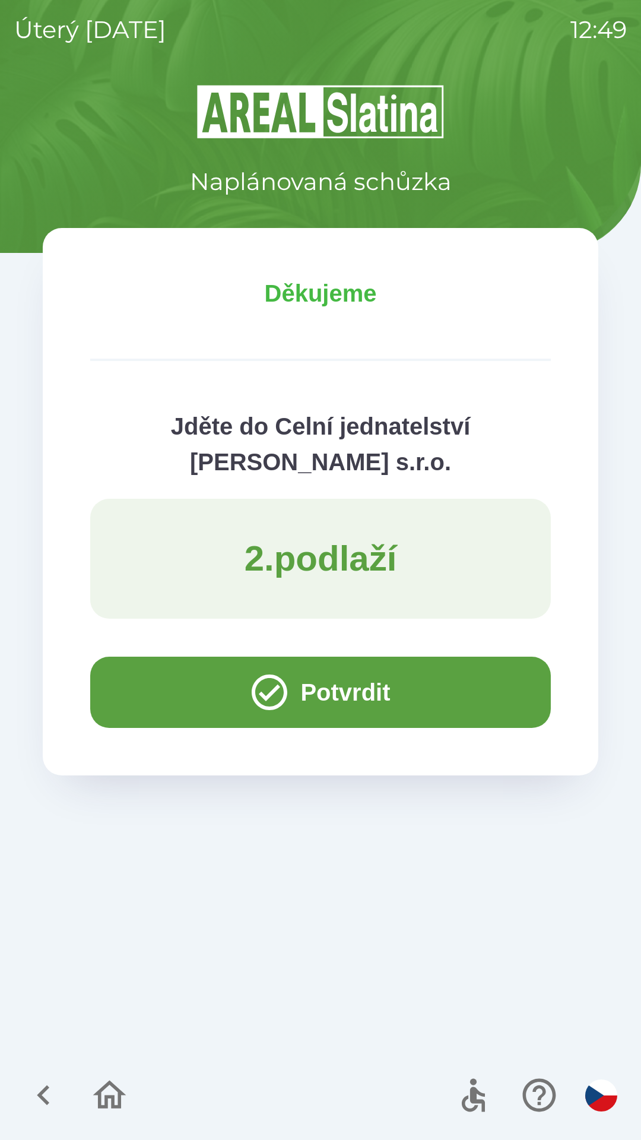
click at [165, 686] on button "Potvrdit" at bounding box center [320, 692] width 461 height 71
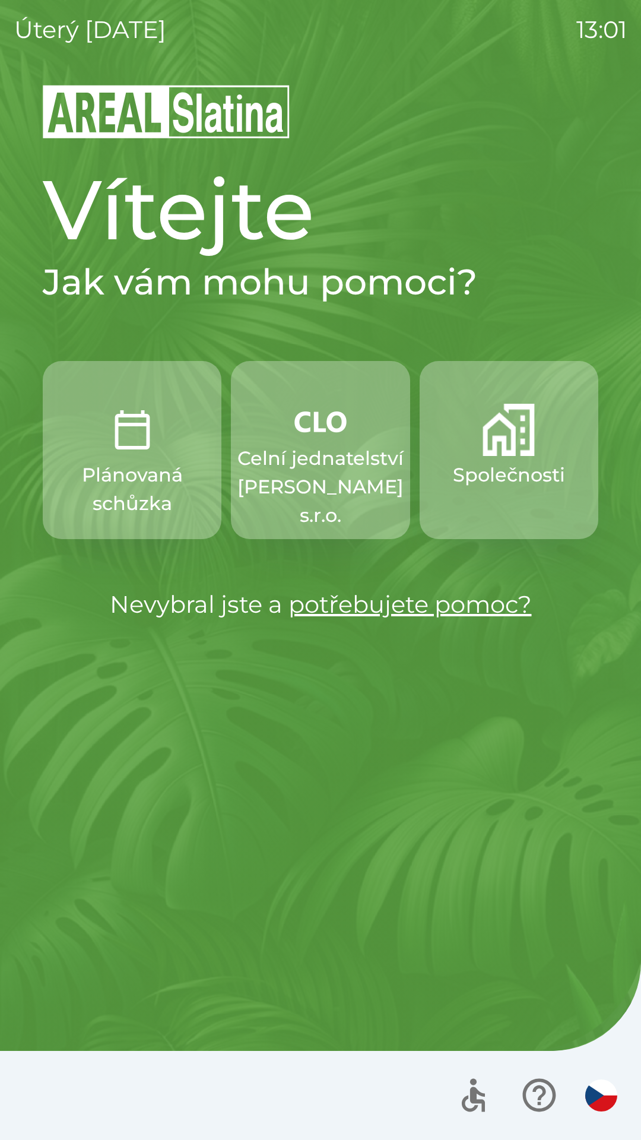
click at [521, 458] on button "Společnosti" at bounding box center [509, 450] width 179 height 178
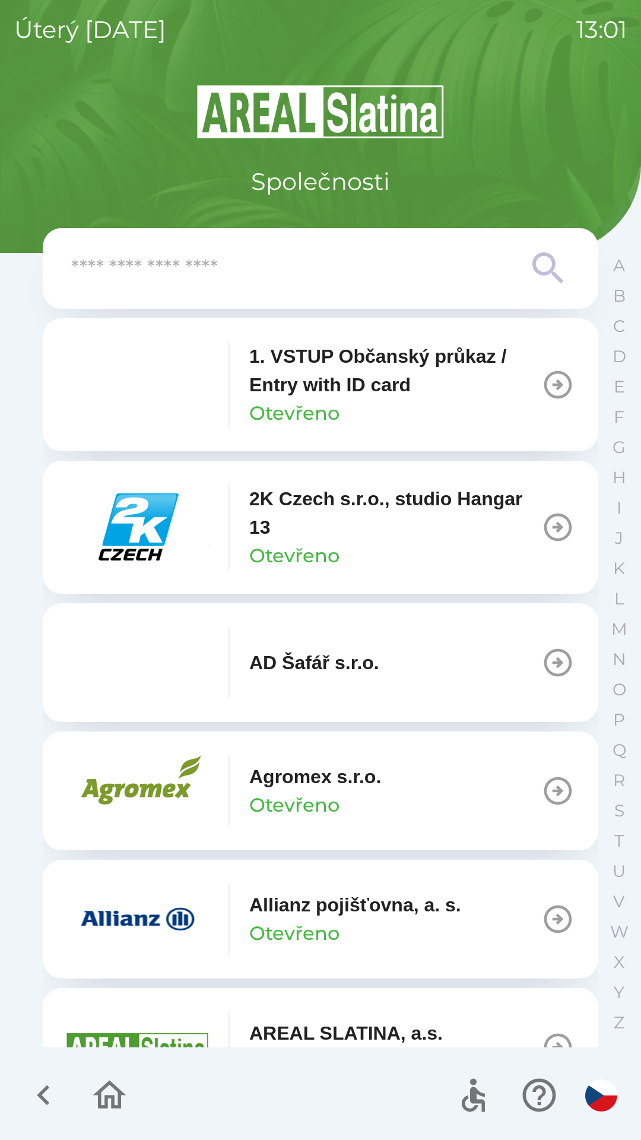
click at [312, 924] on p "Otevřeno" at bounding box center [294, 933] width 90 height 28
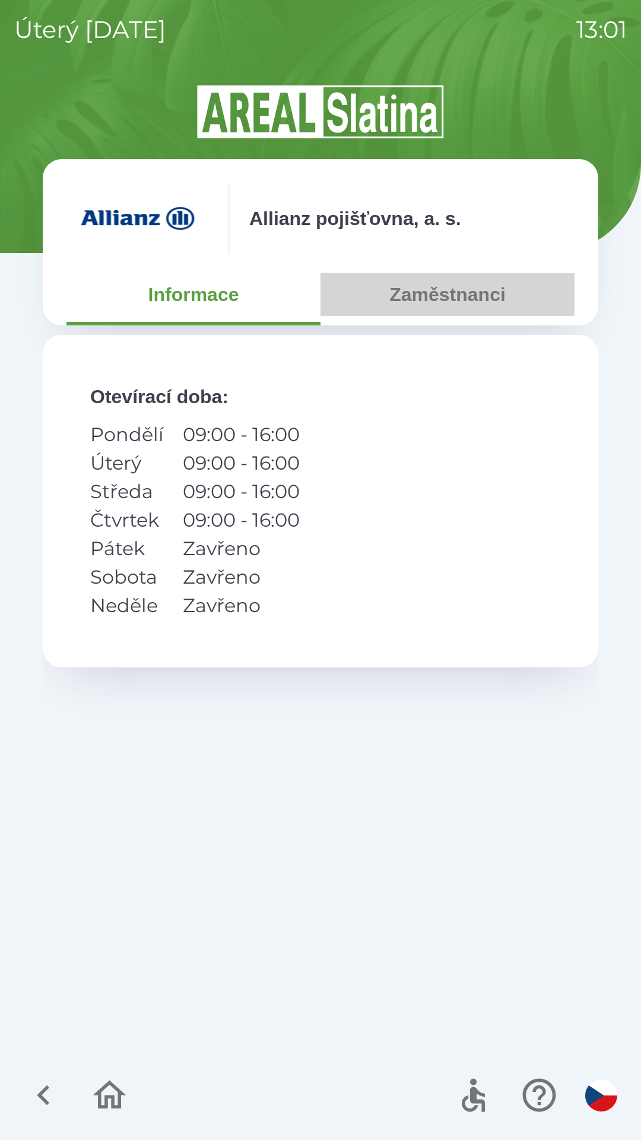
click at [455, 300] on button "Zaměstnanci" at bounding box center [448, 294] width 254 height 43
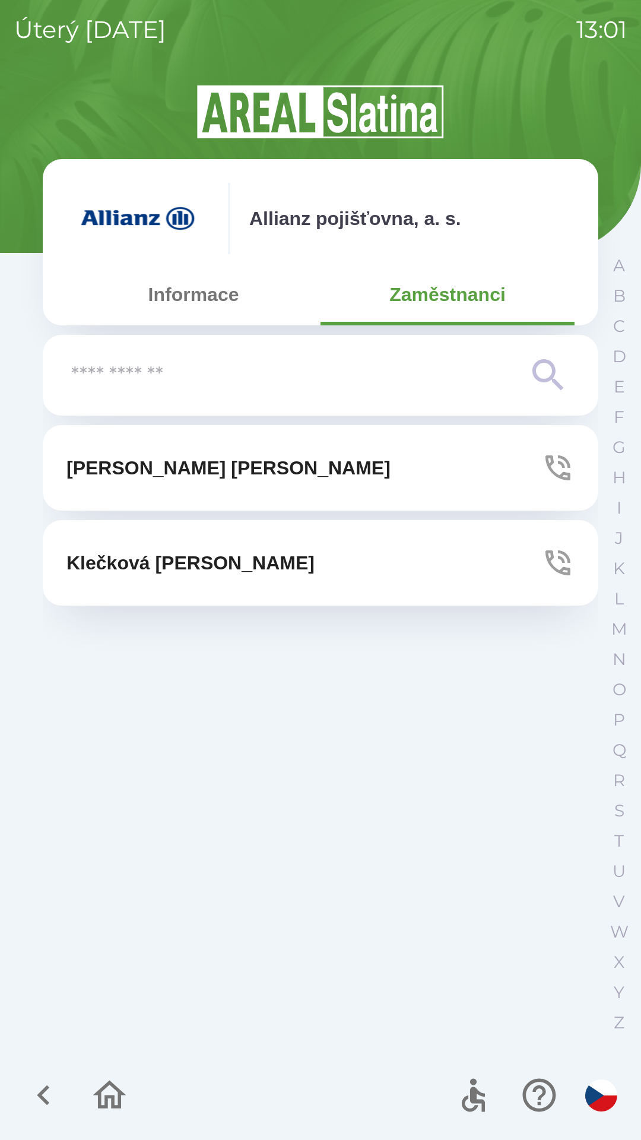
click at [311, 462] on button "[PERSON_NAME]" at bounding box center [321, 467] width 556 height 85
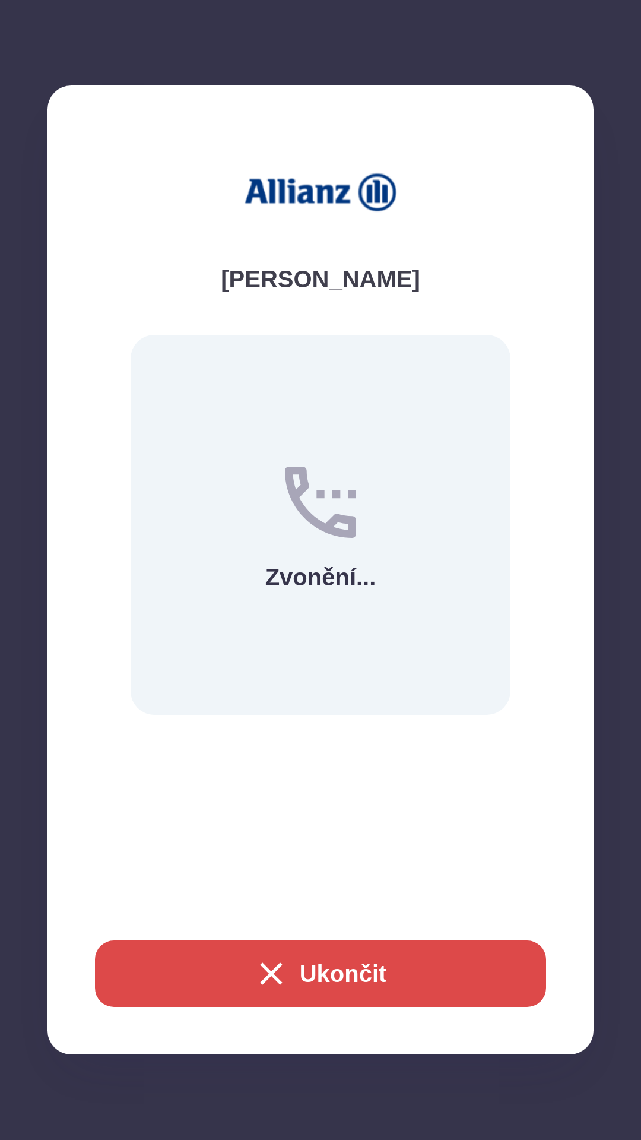
click at [359, 969] on button "Ukončit" at bounding box center [320, 973] width 451 height 66
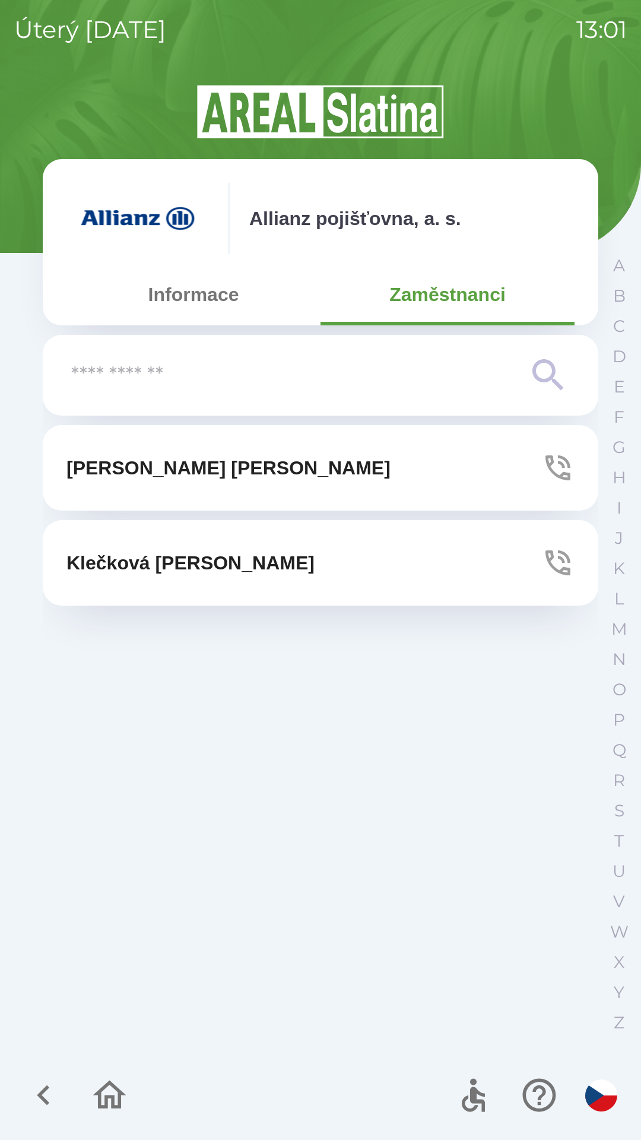
click at [332, 555] on button "[PERSON_NAME]" at bounding box center [321, 562] width 556 height 85
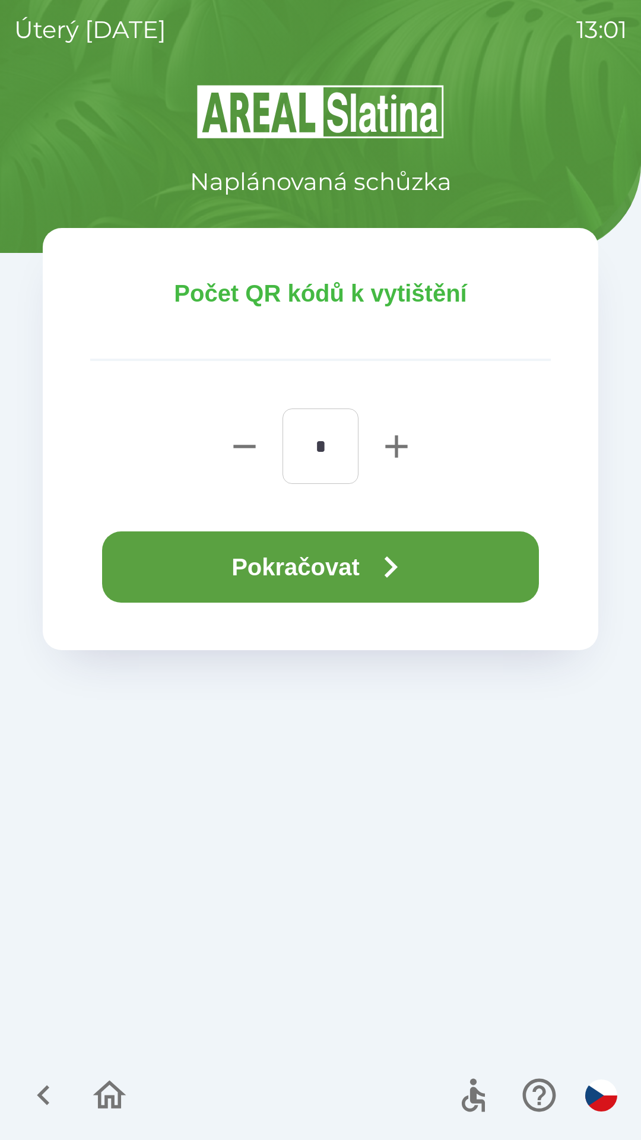
click at [395, 445] on icon "button" at bounding box center [396, 446] width 22 height 22
type input "*"
click at [372, 569] on button "Pokračovat" at bounding box center [320, 566] width 437 height 71
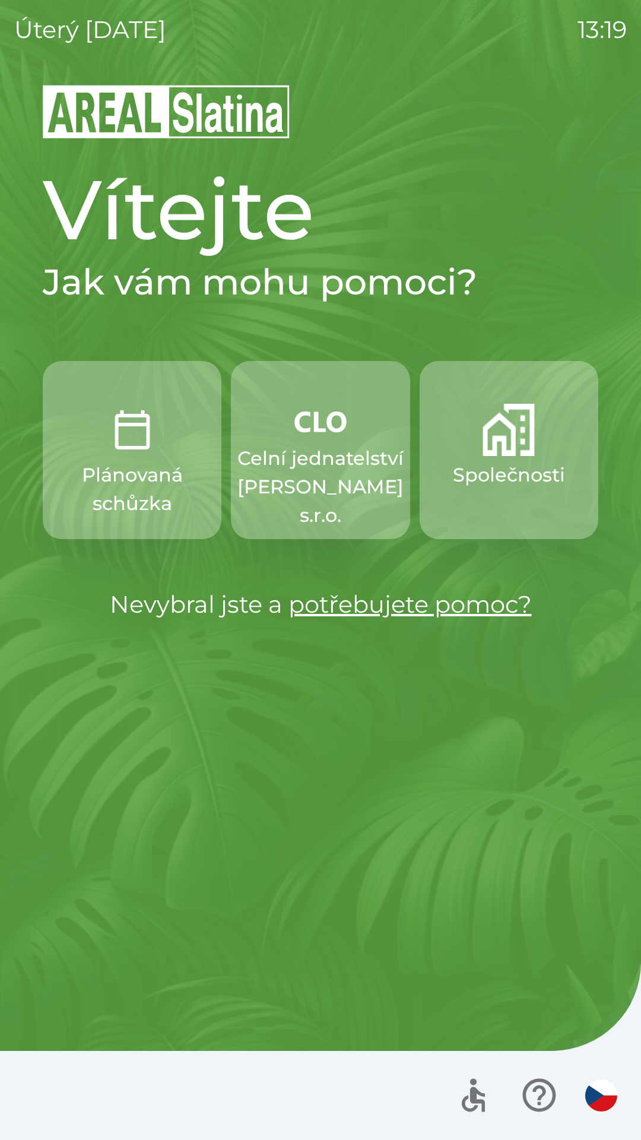
click at [280, 433] on button "Celní jednatelství [PERSON_NAME] s.r.o." at bounding box center [320, 450] width 179 height 178
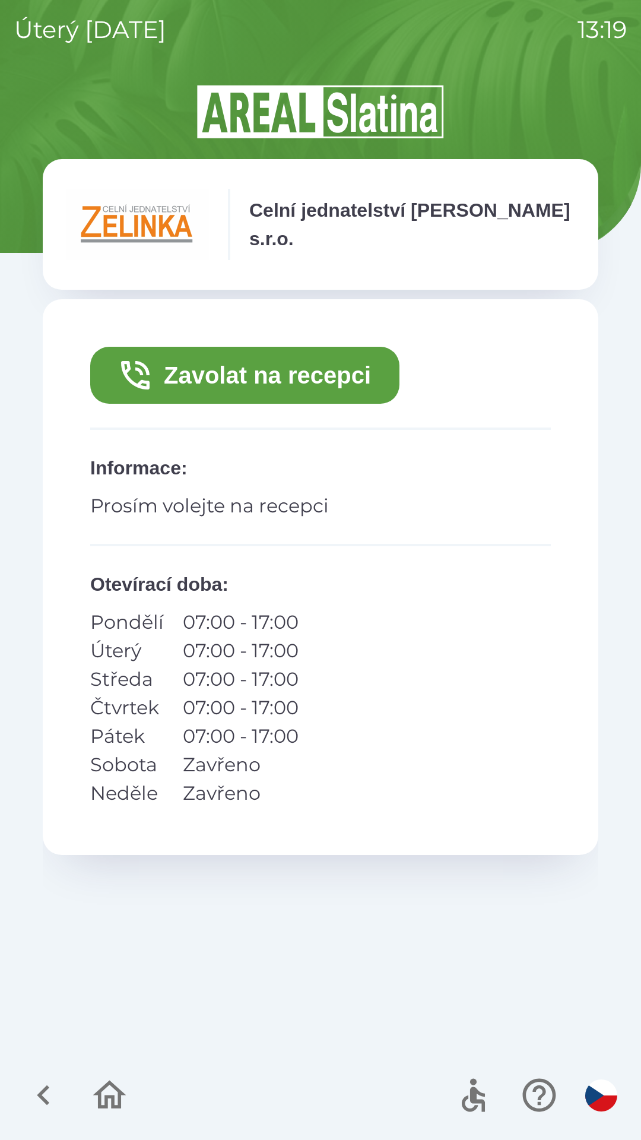
click at [212, 378] on button "Zavolat na recepci" at bounding box center [244, 375] width 309 height 57
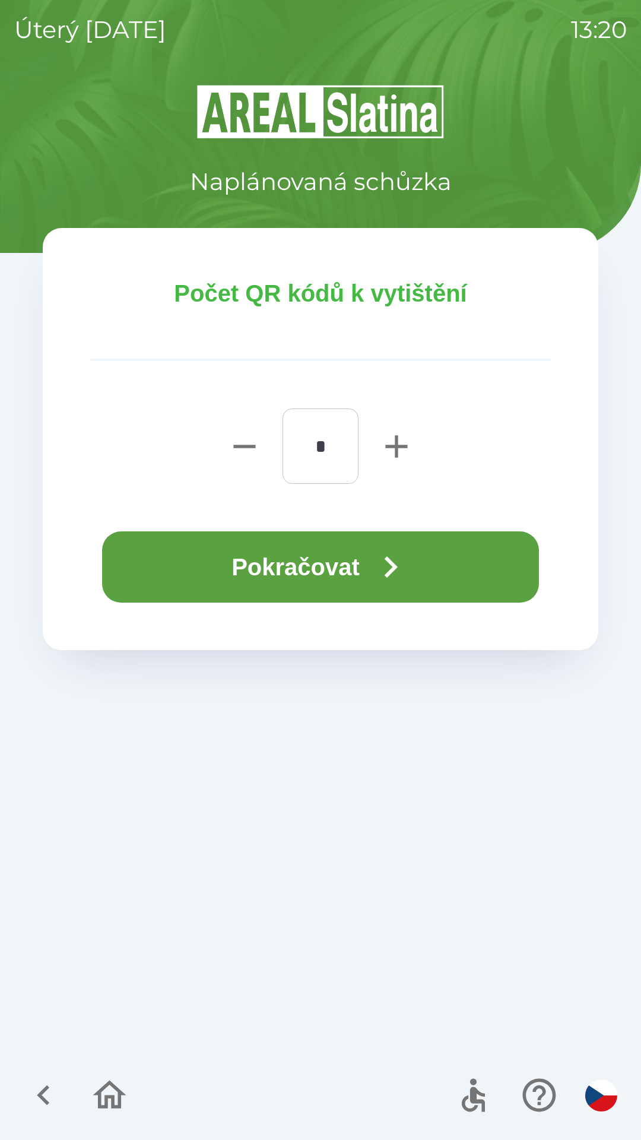
click at [312, 557] on button "Pokračovat" at bounding box center [320, 566] width 437 height 71
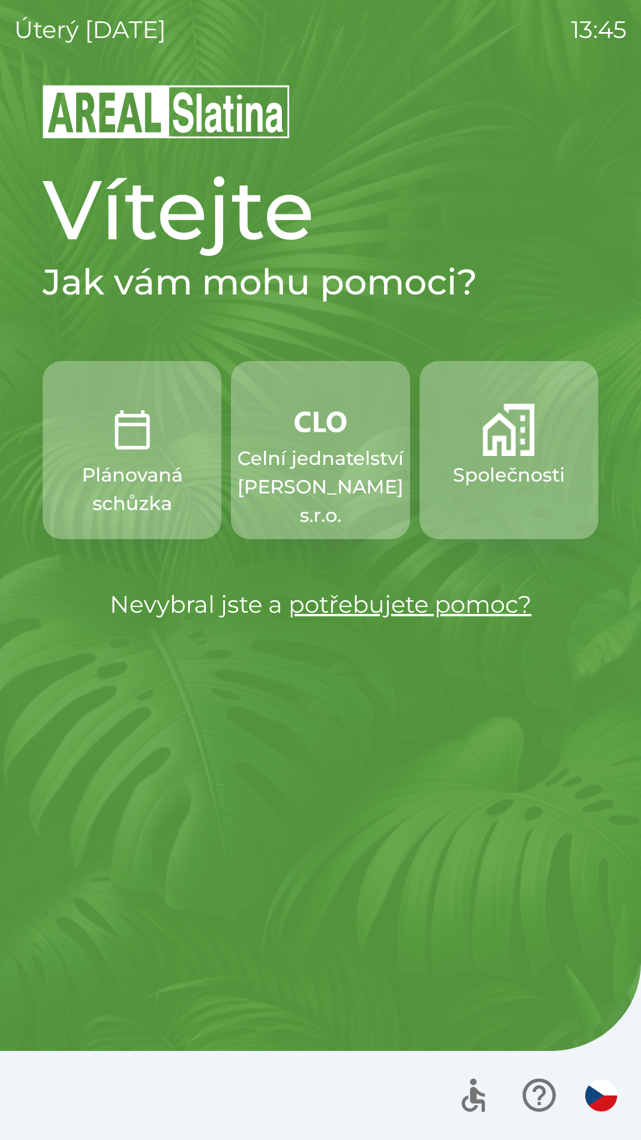
click at [491, 464] on p "Společnosti" at bounding box center [509, 475] width 112 height 28
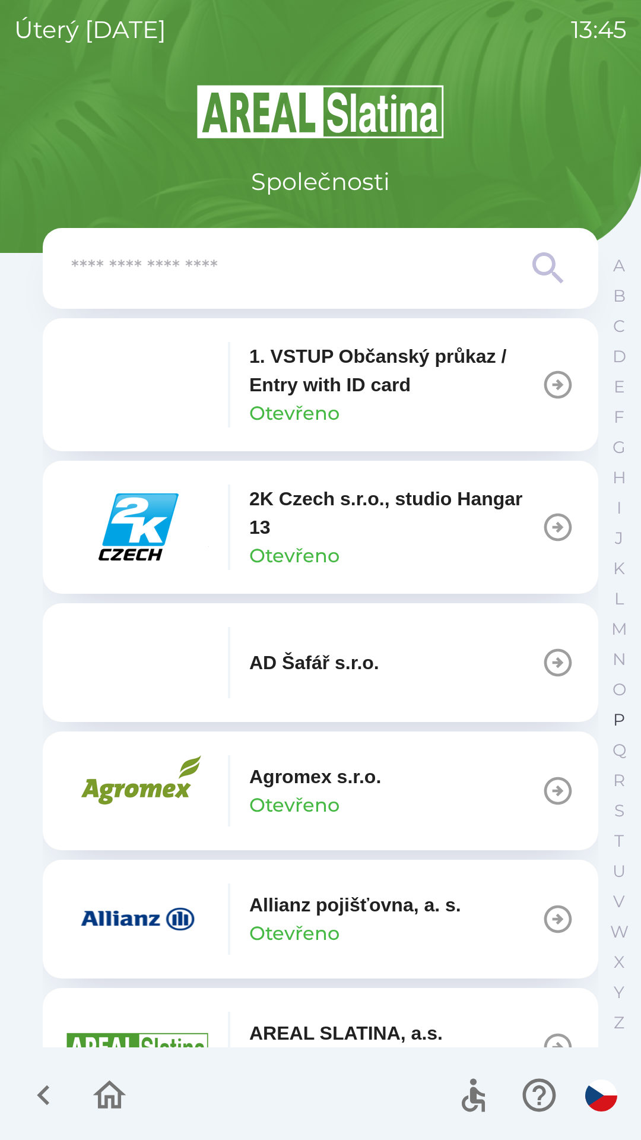
click at [616, 717] on p "P" at bounding box center [619, 719] width 12 height 21
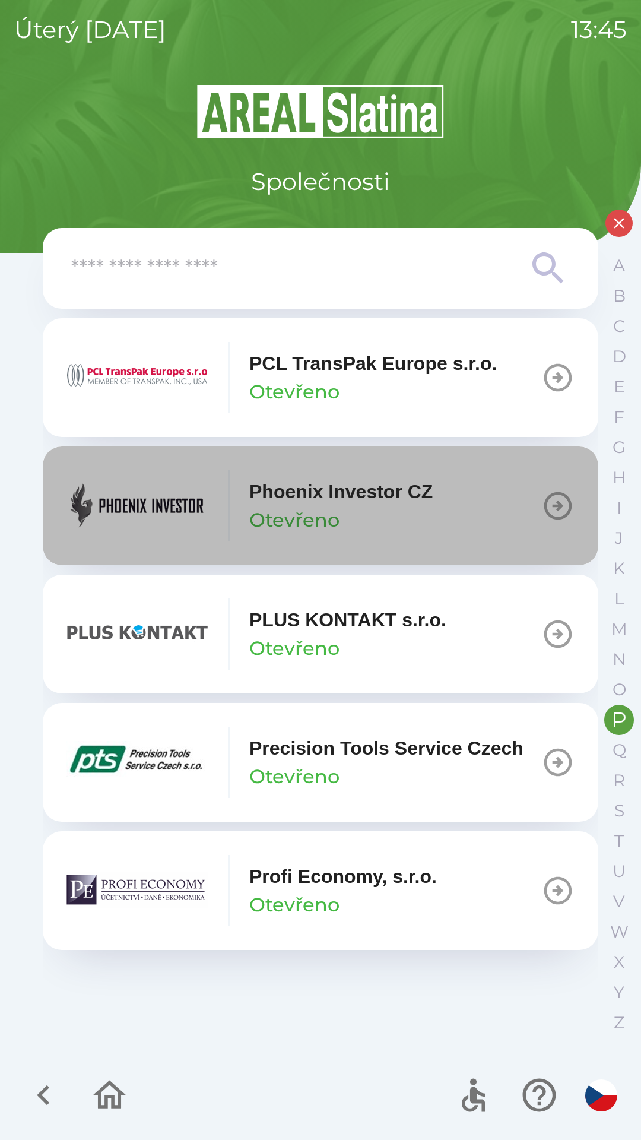
click at [538, 484] on button "Phoenix Investor CZ Otevřeno" at bounding box center [321, 505] width 556 height 119
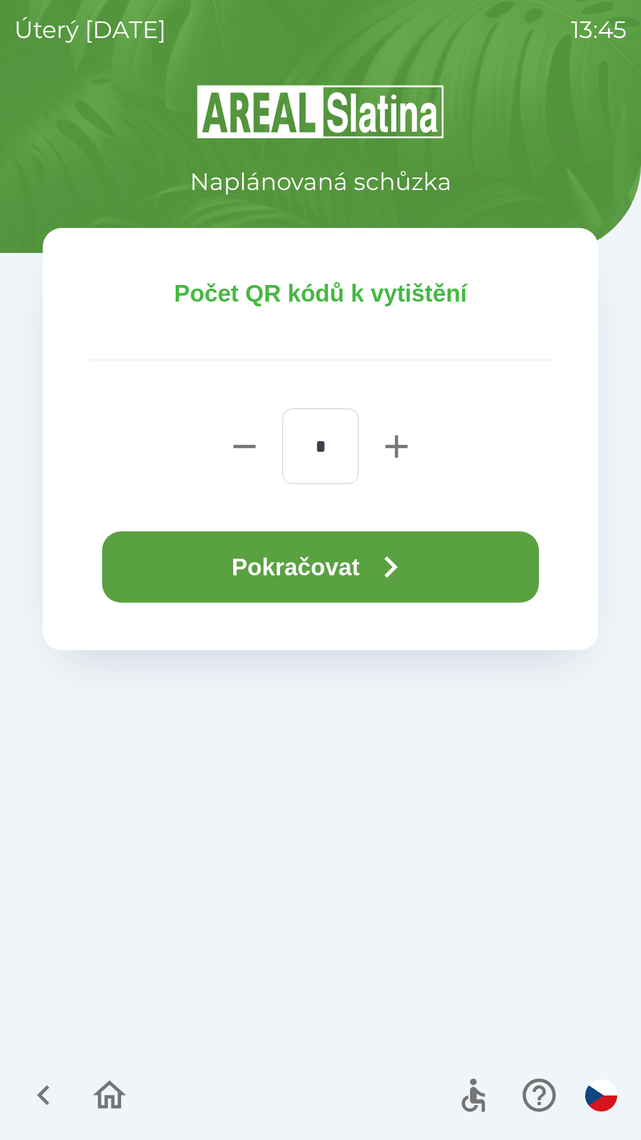
click at [369, 548] on button "Pokračovat" at bounding box center [320, 566] width 437 height 71
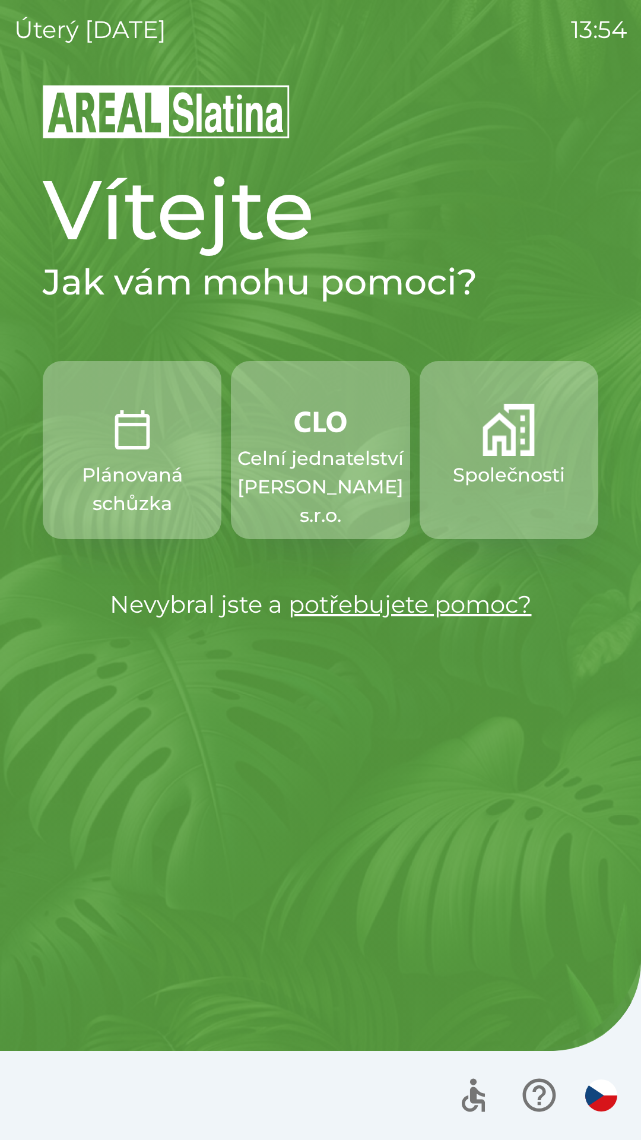
click at [309, 458] on p "Celní jednatelství [PERSON_NAME] s.r.o." at bounding box center [320, 486] width 166 height 85
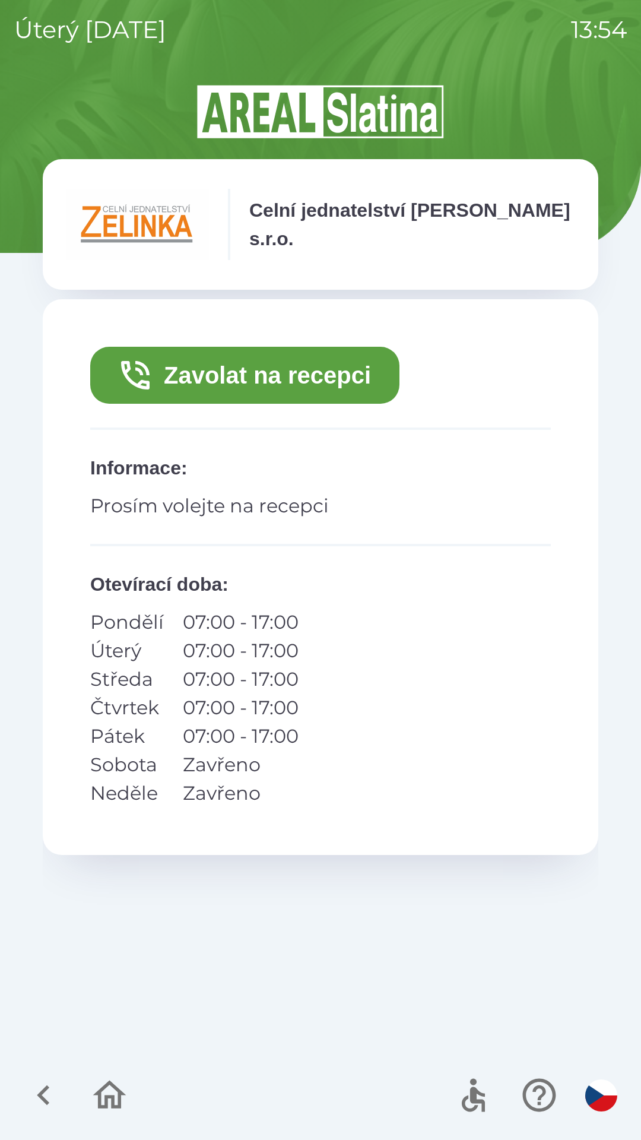
click at [280, 359] on button "Zavolat na recepci" at bounding box center [244, 375] width 309 height 57
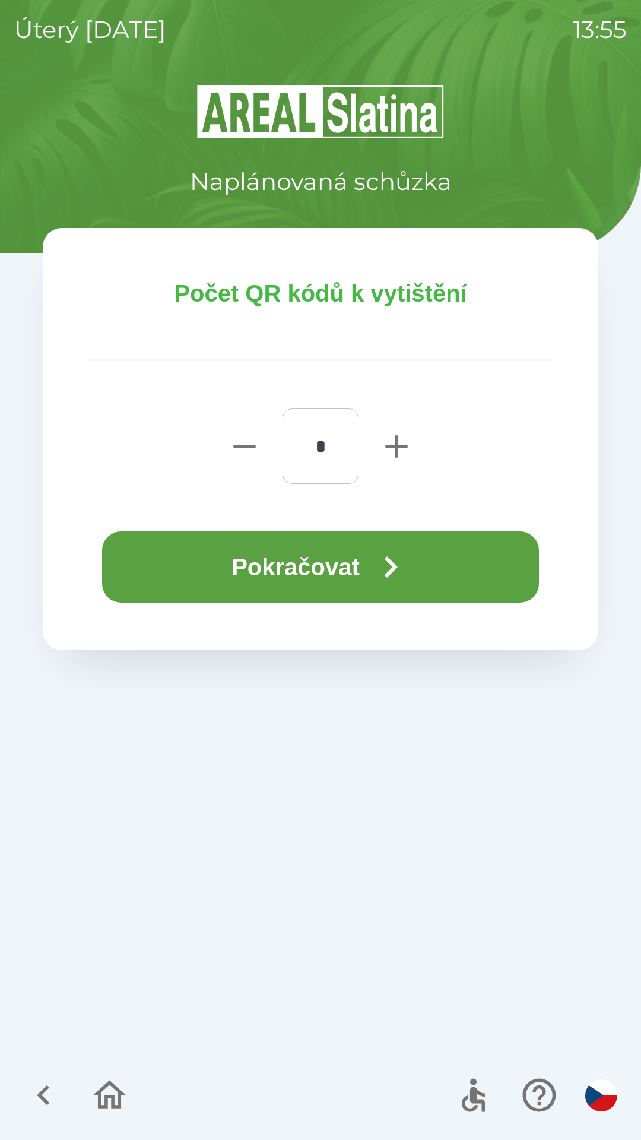
click at [345, 570] on button "Pokračovat" at bounding box center [320, 566] width 437 height 71
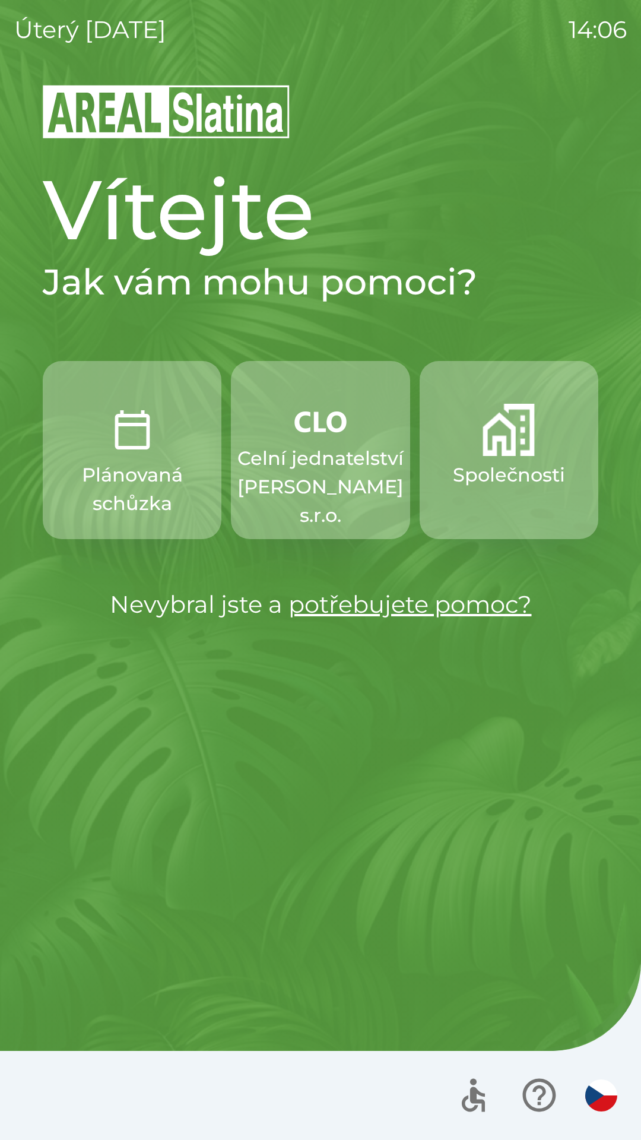
click at [508, 471] on p "Společnosti" at bounding box center [509, 475] width 112 height 28
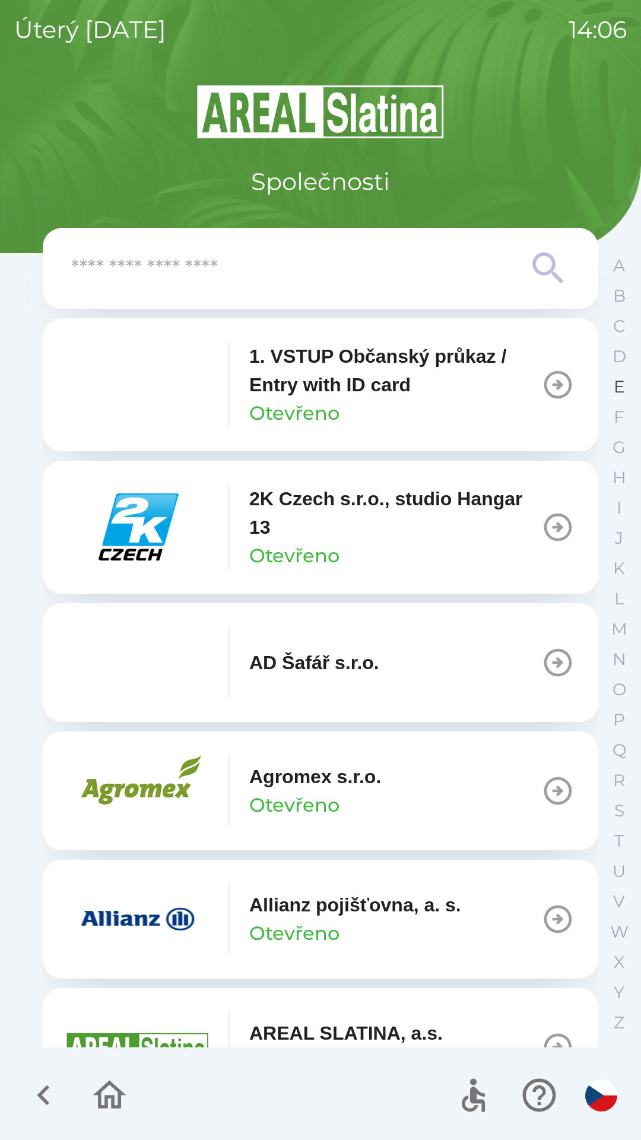
click at [614, 388] on p "E" at bounding box center [619, 386] width 11 height 21
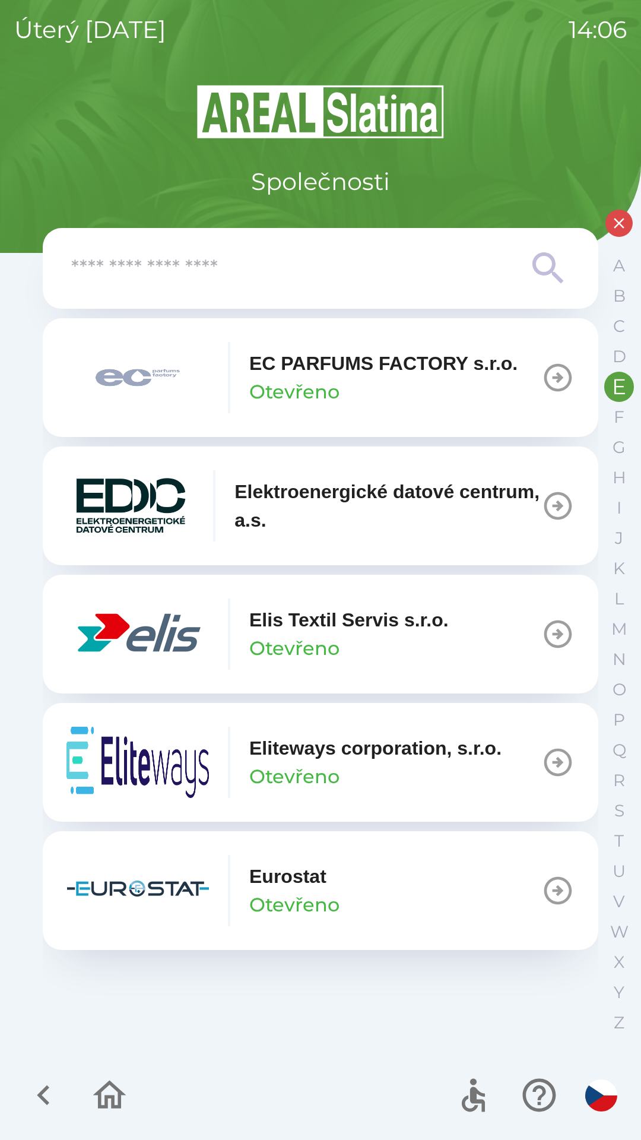
click at [299, 645] on p "Otevřeno" at bounding box center [294, 648] width 90 height 28
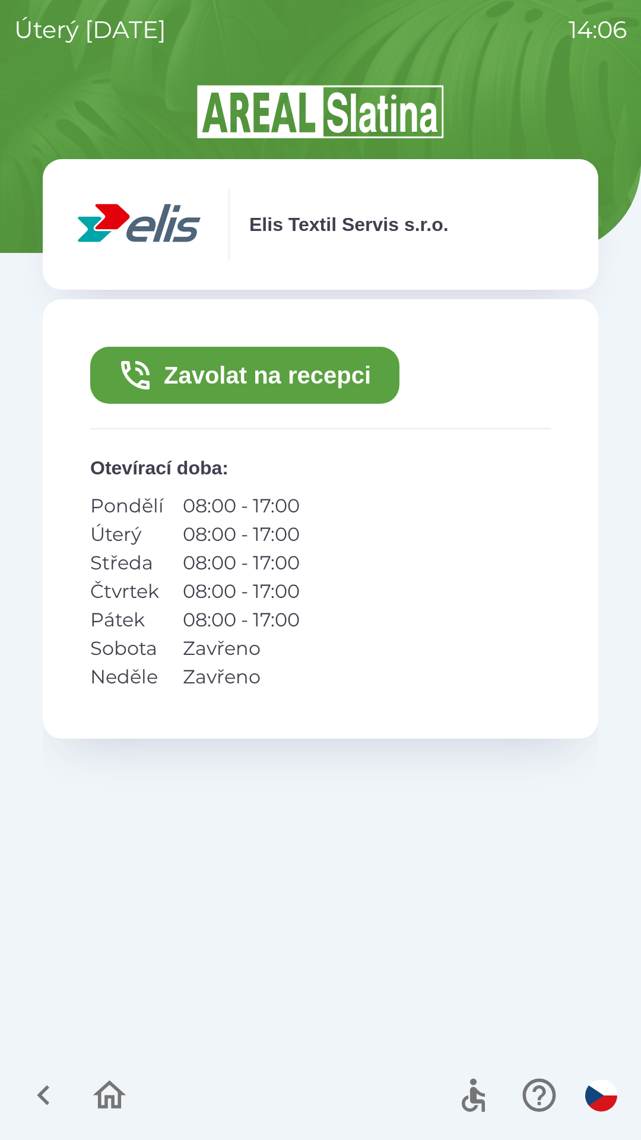
click at [212, 383] on button "Zavolat na recepci" at bounding box center [244, 375] width 309 height 57
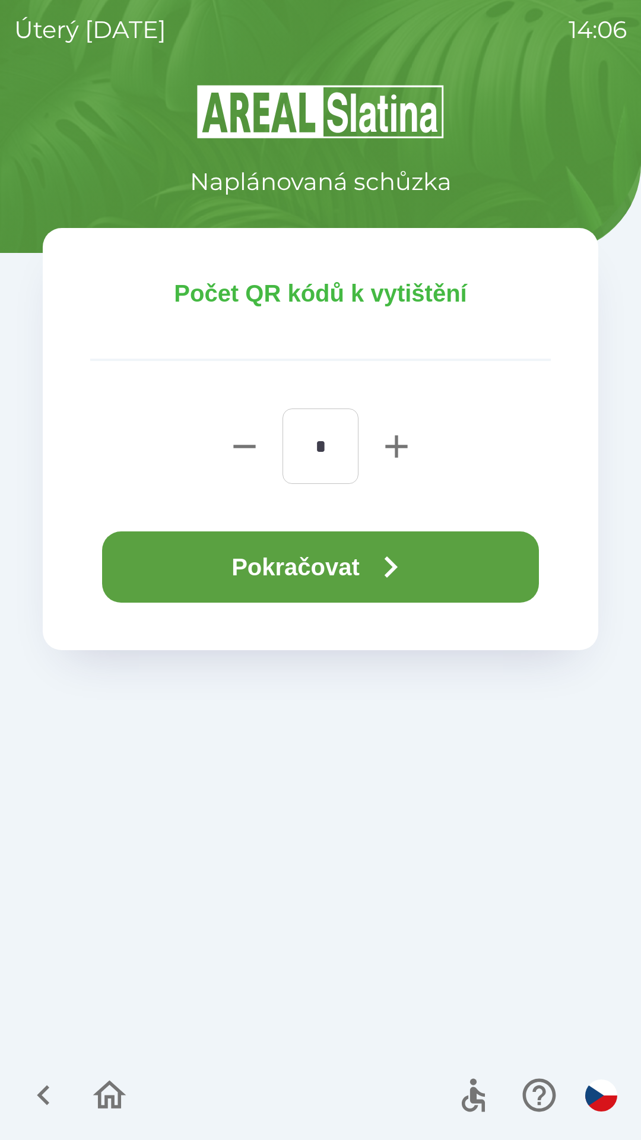
click at [181, 566] on button "Pokračovat" at bounding box center [320, 566] width 437 height 71
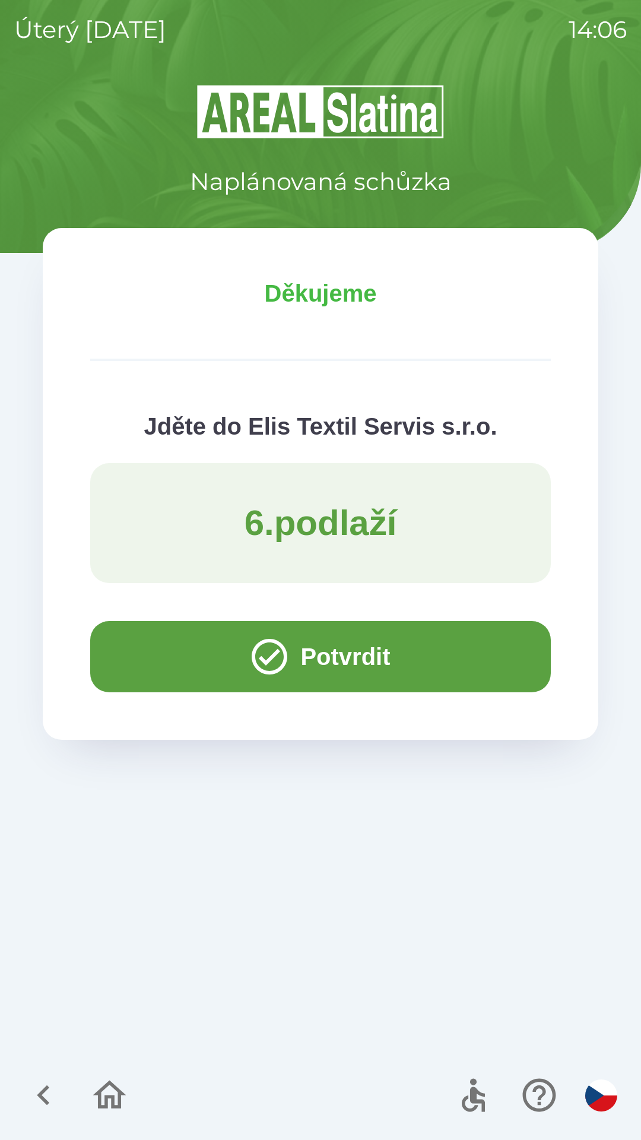
click at [158, 646] on button "Potvrdit" at bounding box center [320, 656] width 461 height 71
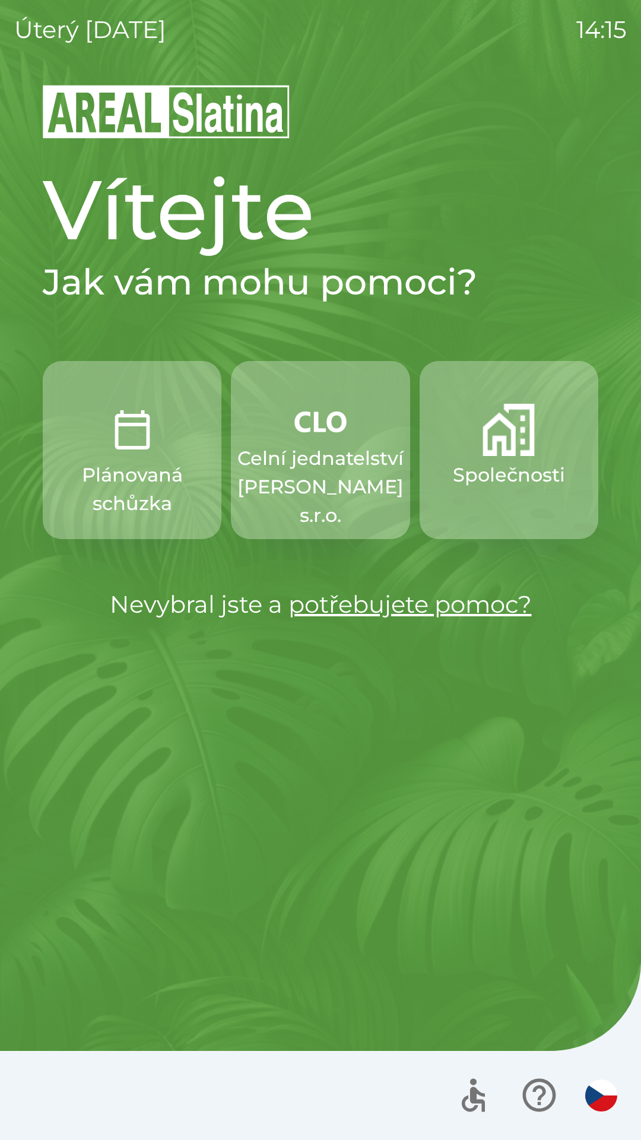
click at [315, 458] on p "Celní jednatelství [PERSON_NAME] s.r.o." at bounding box center [320, 486] width 166 height 85
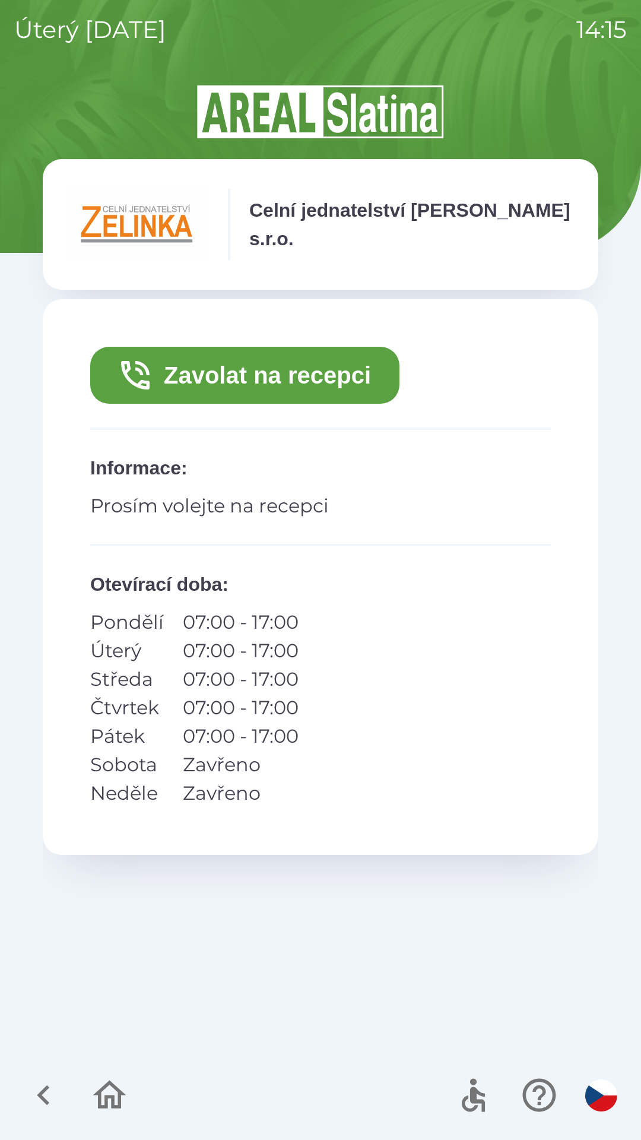
click at [213, 375] on button "Zavolat na recepci" at bounding box center [244, 375] width 309 height 57
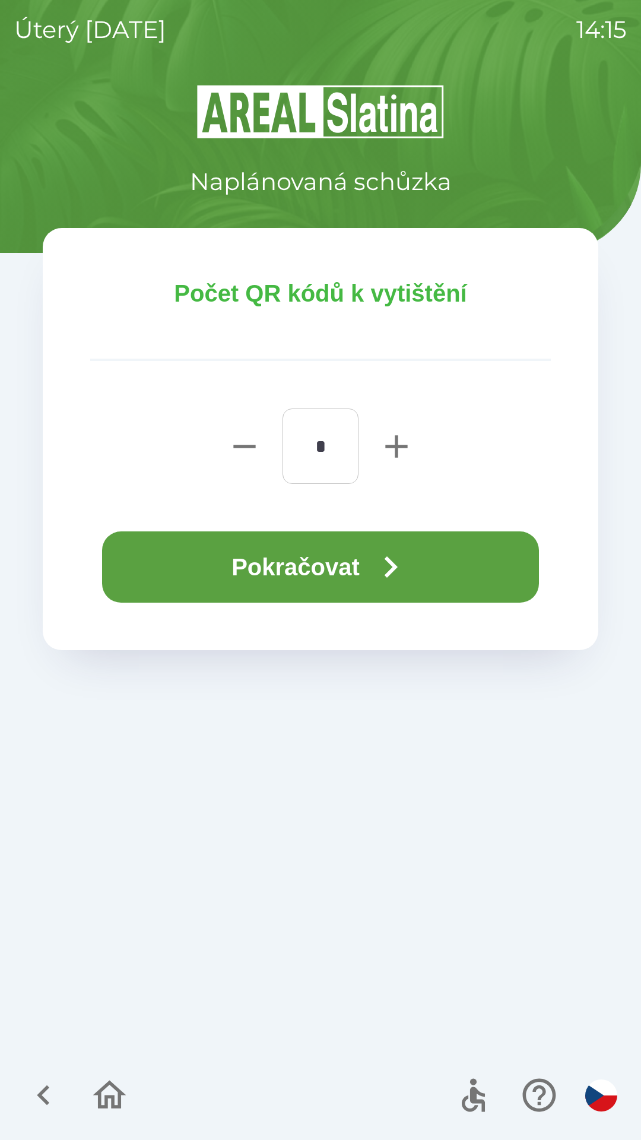
click at [191, 569] on button "Pokračovat" at bounding box center [320, 566] width 437 height 71
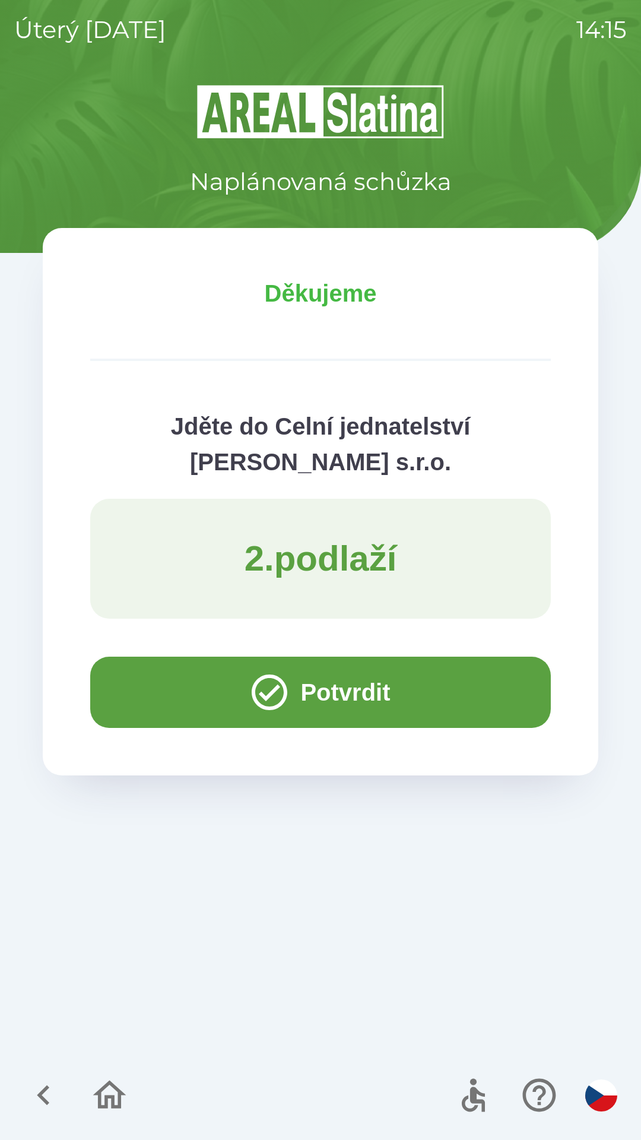
click at [147, 680] on button "Potvrdit" at bounding box center [320, 692] width 461 height 71
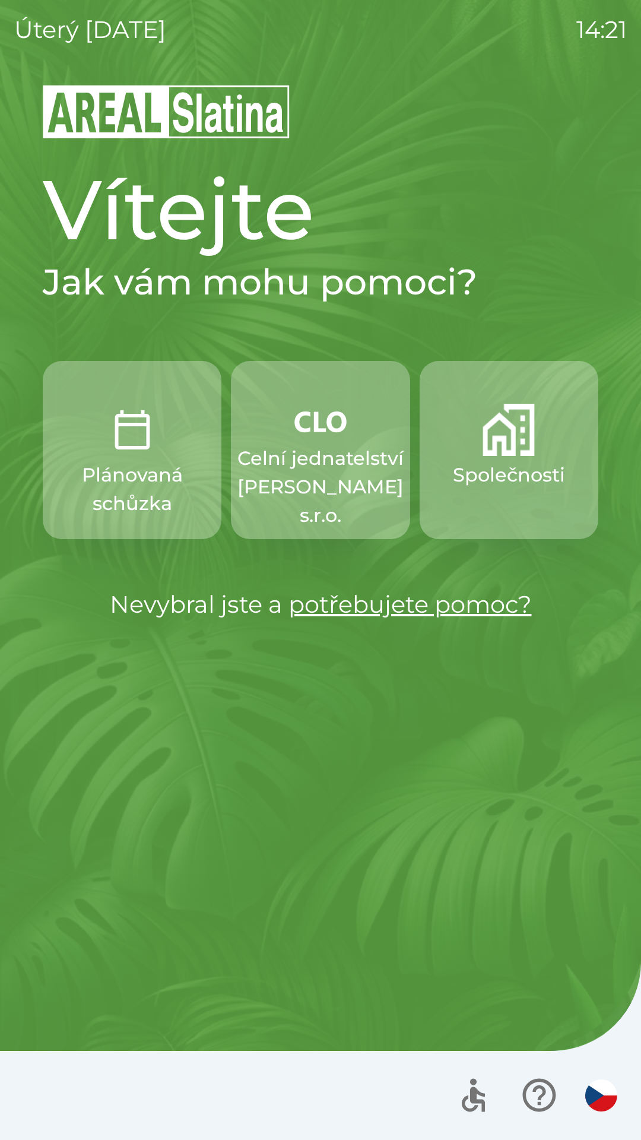
click at [516, 463] on p "Společnosti" at bounding box center [509, 475] width 112 height 28
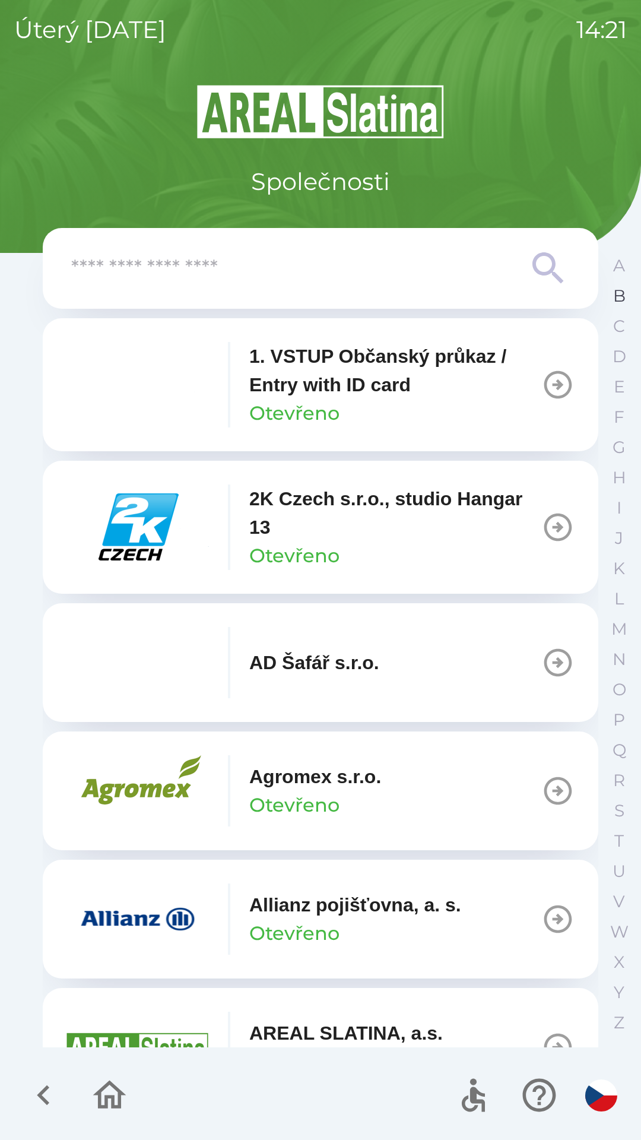
click at [609, 296] on button "B" at bounding box center [619, 296] width 30 height 30
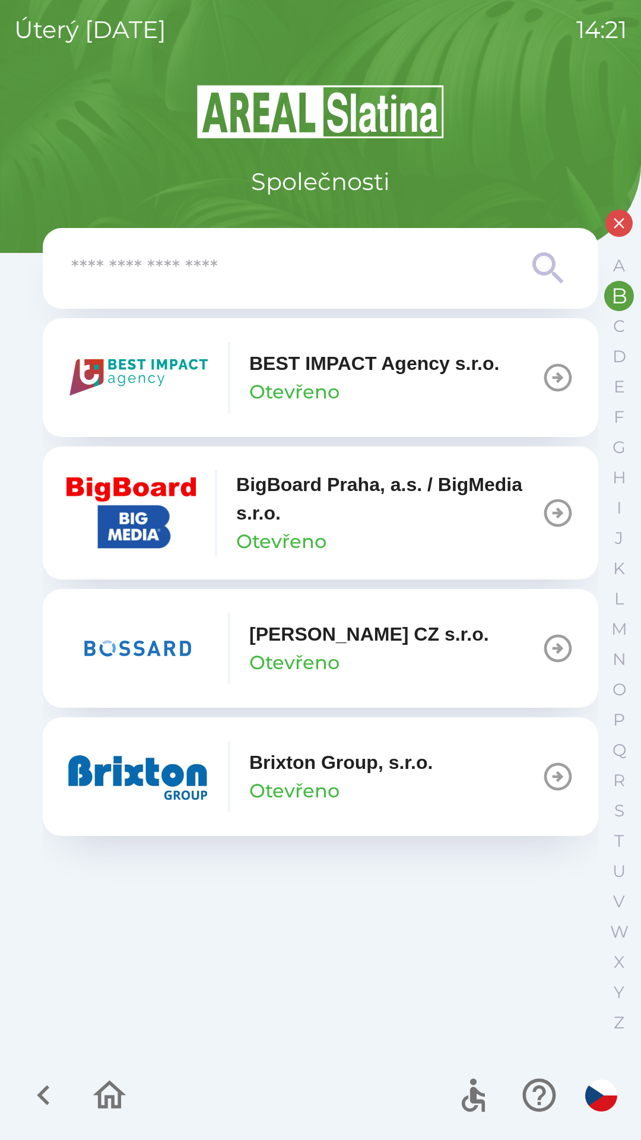
click at [164, 760] on img "button" at bounding box center [137, 776] width 142 height 71
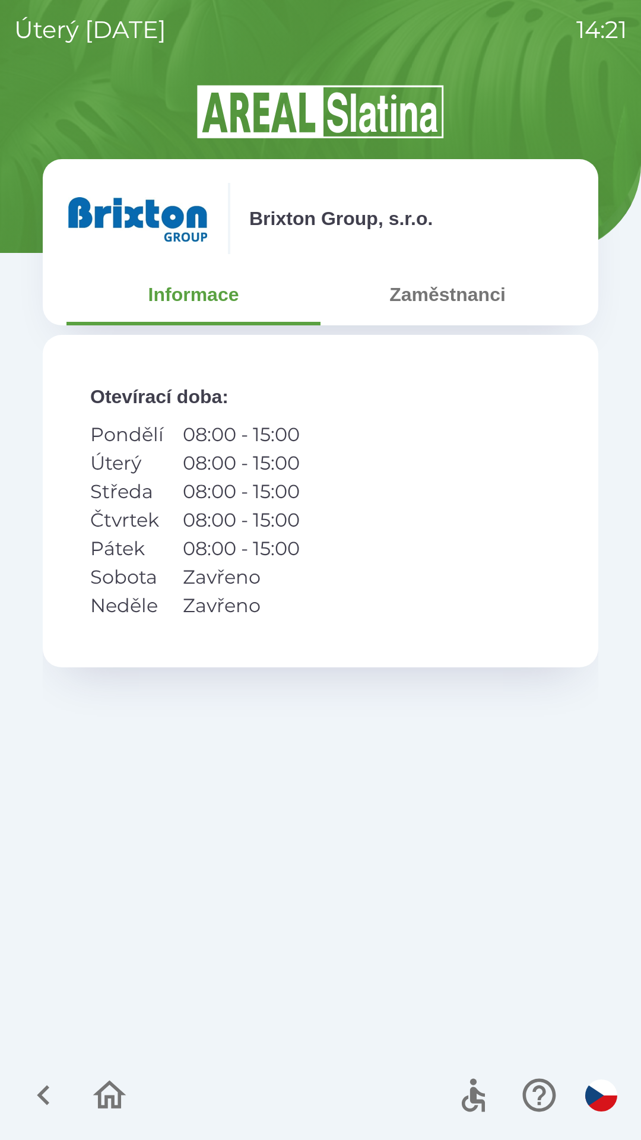
click at [490, 305] on button "Zaměstnanci" at bounding box center [448, 294] width 254 height 43
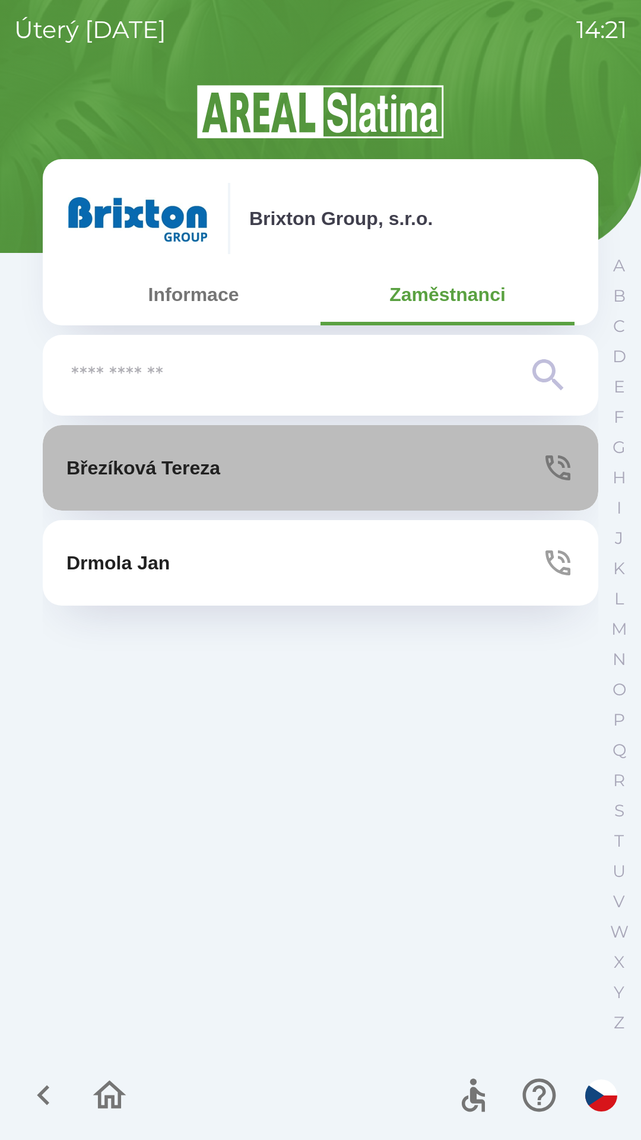
click at [554, 473] on icon "button" at bounding box center [558, 467] width 25 height 25
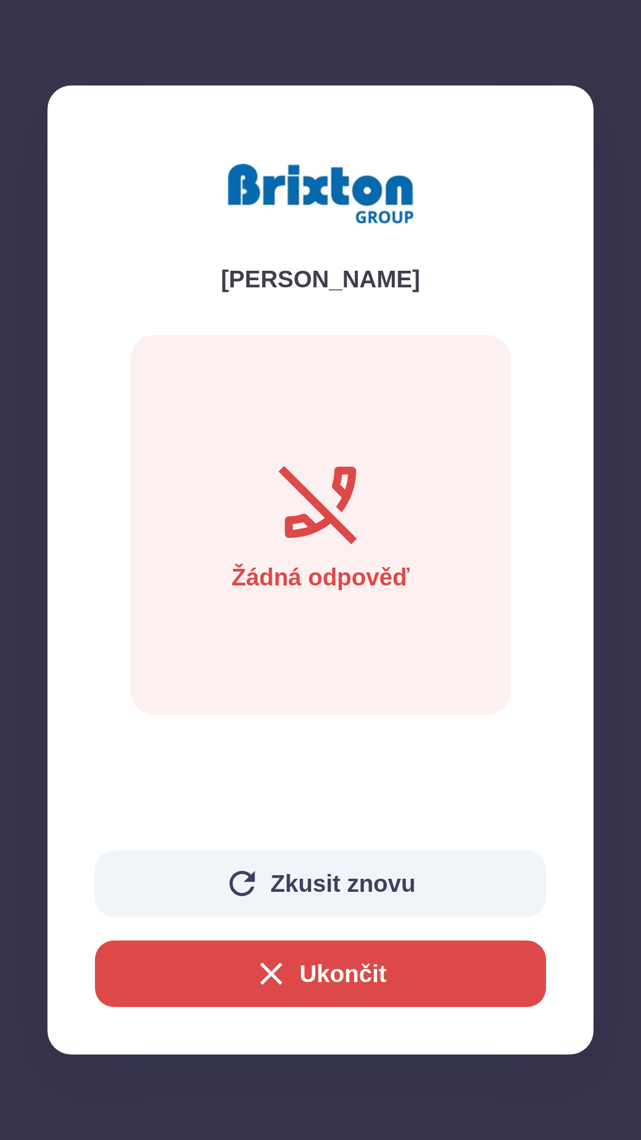
click at [363, 966] on button "Ukončit" at bounding box center [320, 973] width 451 height 66
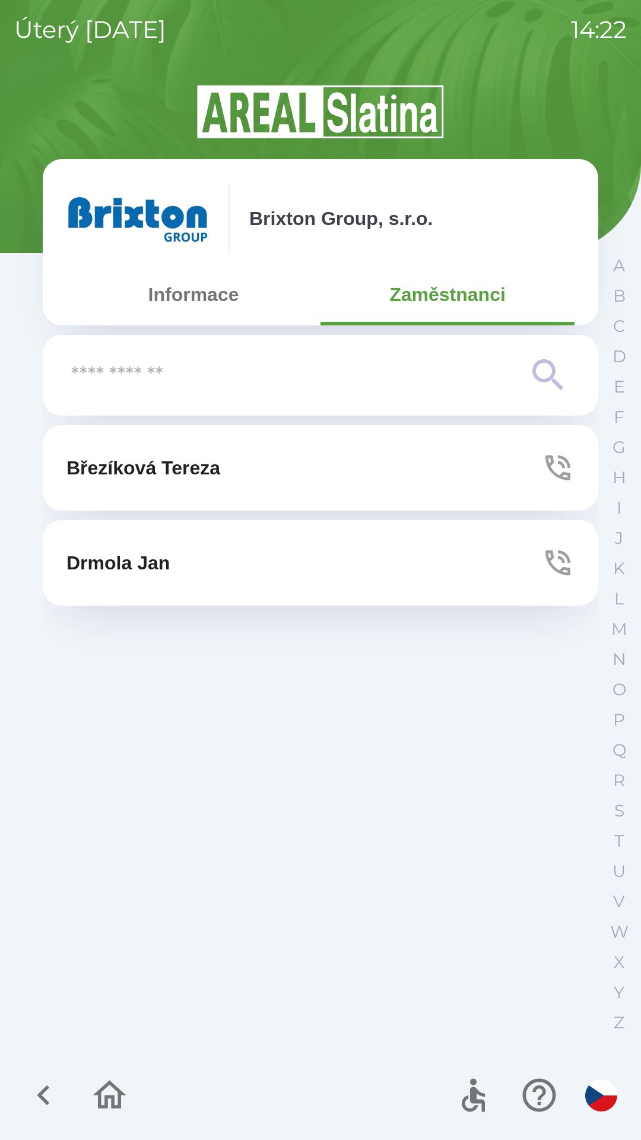
click at [564, 554] on icon "button" at bounding box center [558, 562] width 25 height 25
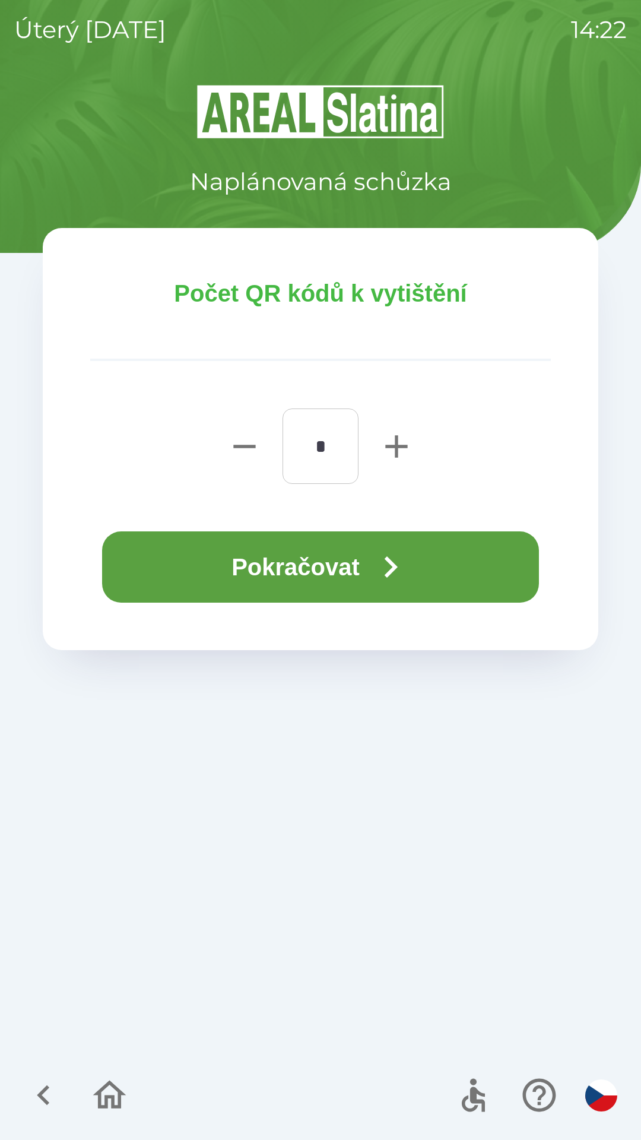
click at [360, 560] on button "Pokračovat" at bounding box center [320, 566] width 437 height 71
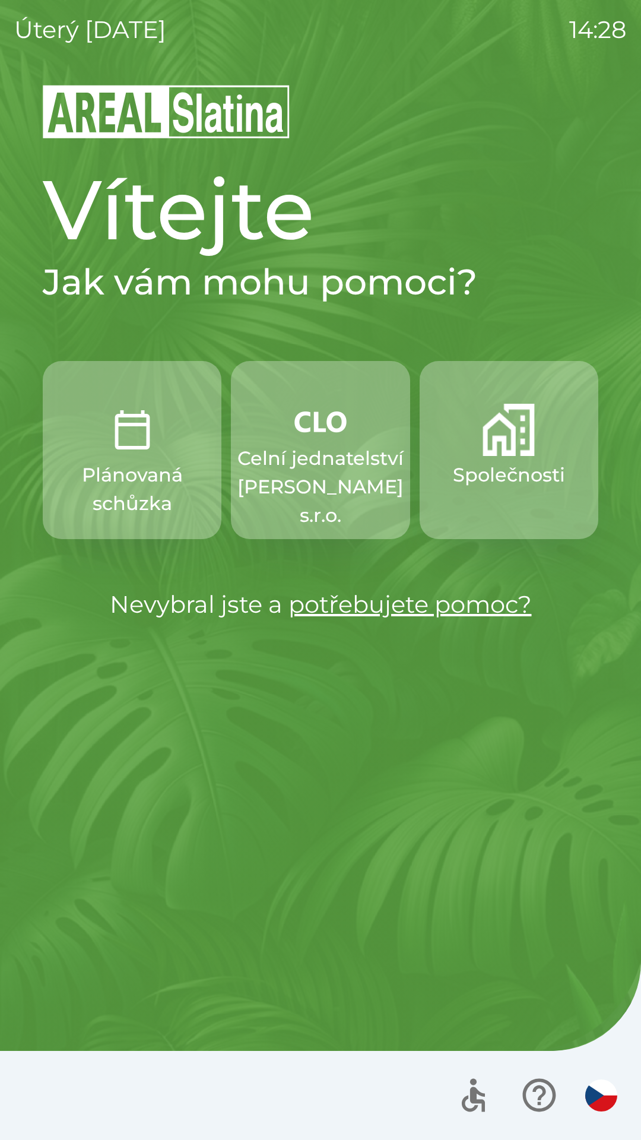
click at [482, 470] on p "Společnosti" at bounding box center [509, 475] width 112 height 28
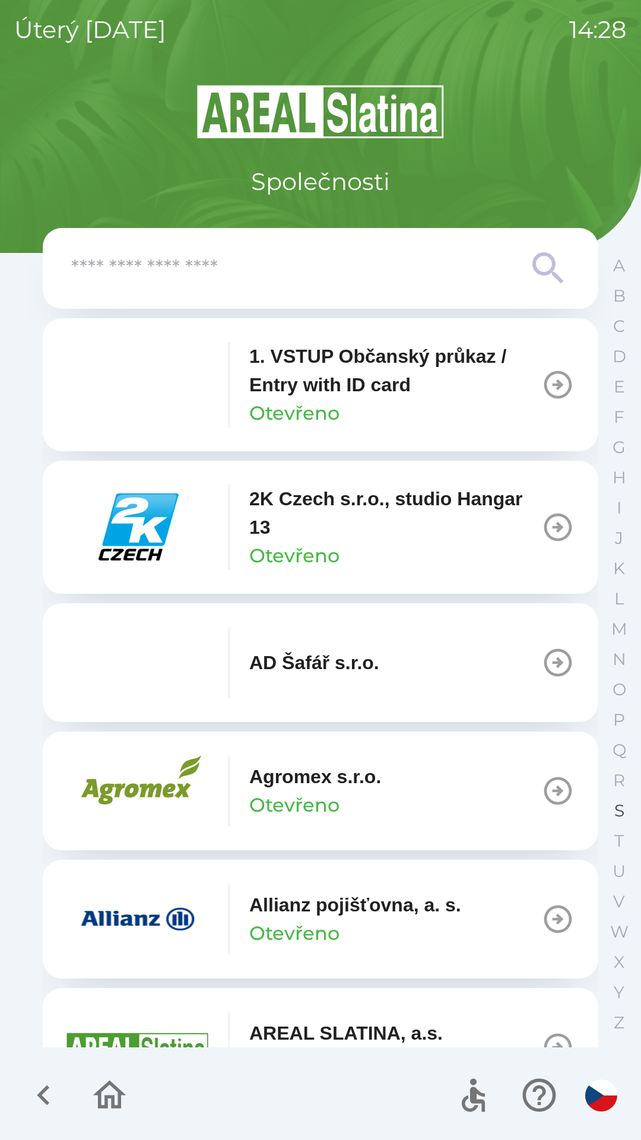
click at [617, 802] on p "S" at bounding box center [619, 810] width 10 height 21
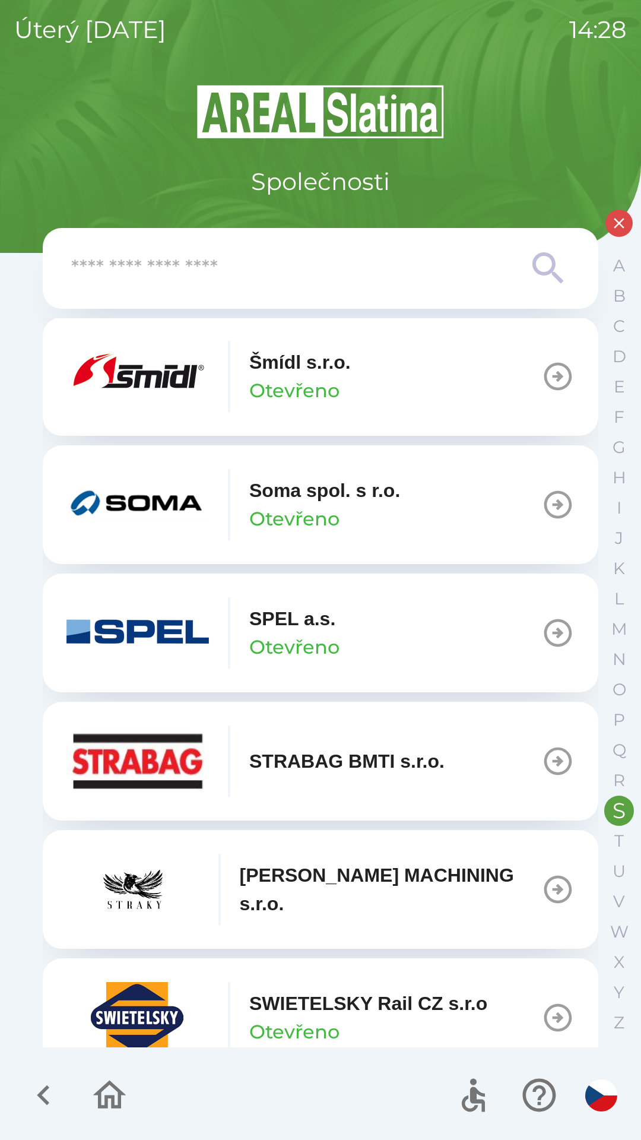
scroll to position [287, 0]
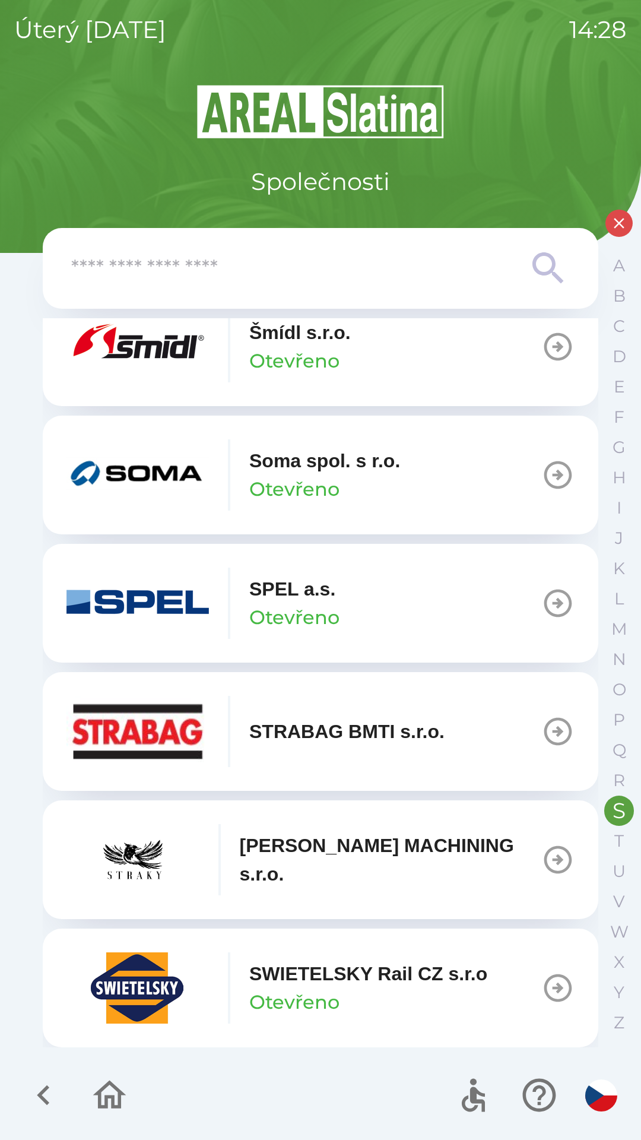
click at [332, 972] on p "SWIETELSKY Rail CZ s.r.o" at bounding box center [368, 973] width 238 height 28
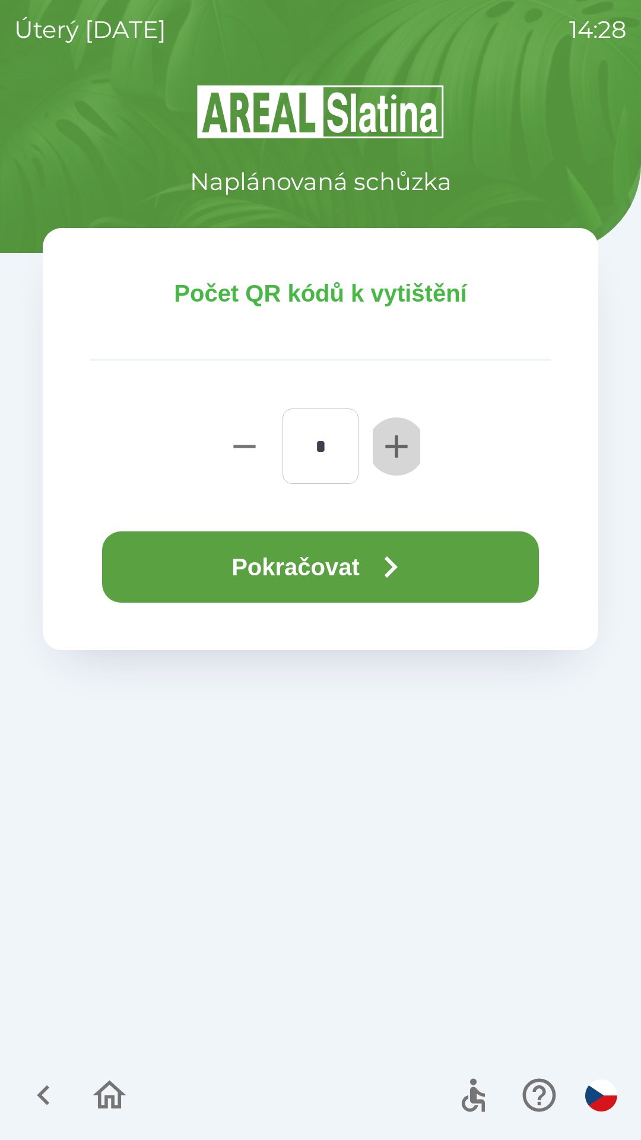
click at [388, 440] on icon "button" at bounding box center [397, 446] width 38 height 38
type input "*"
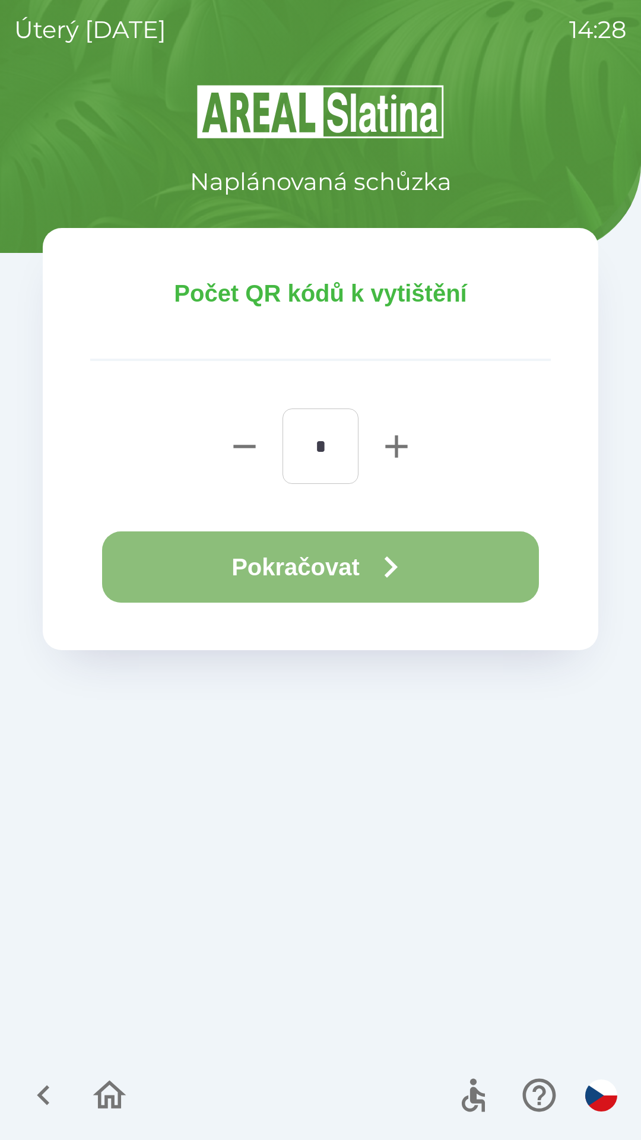
click at [363, 561] on button "Pokračovat" at bounding box center [320, 566] width 437 height 71
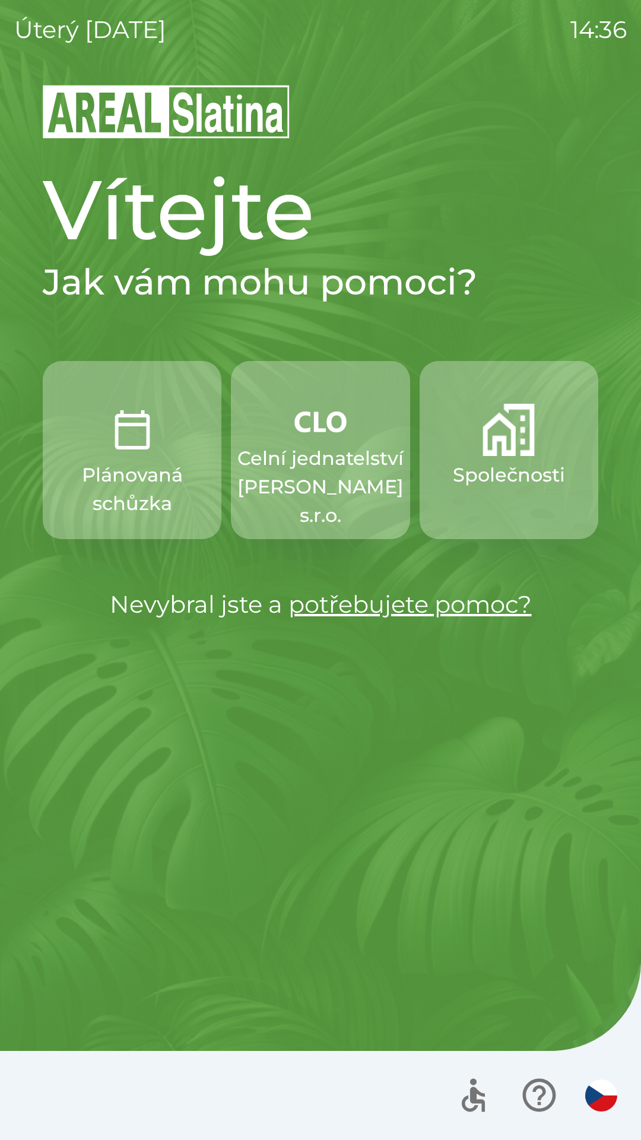
click at [495, 493] on button "Společnosti" at bounding box center [509, 450] width 179 height 178
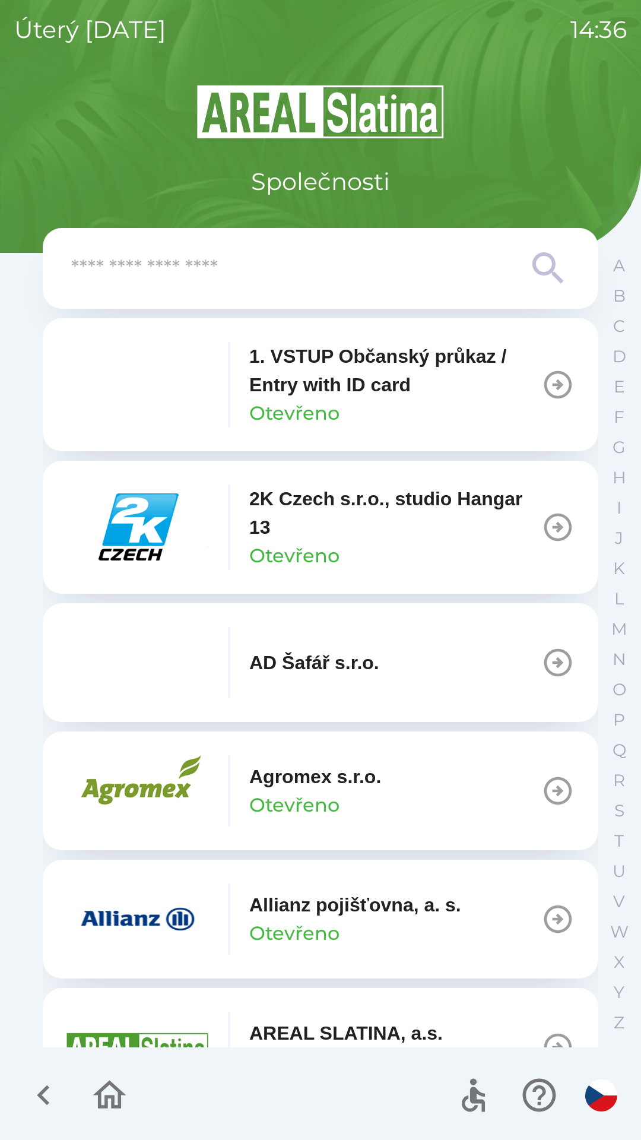
click at [226, 262] on input "text" at bounding box center [296, 268] width 451 height 33
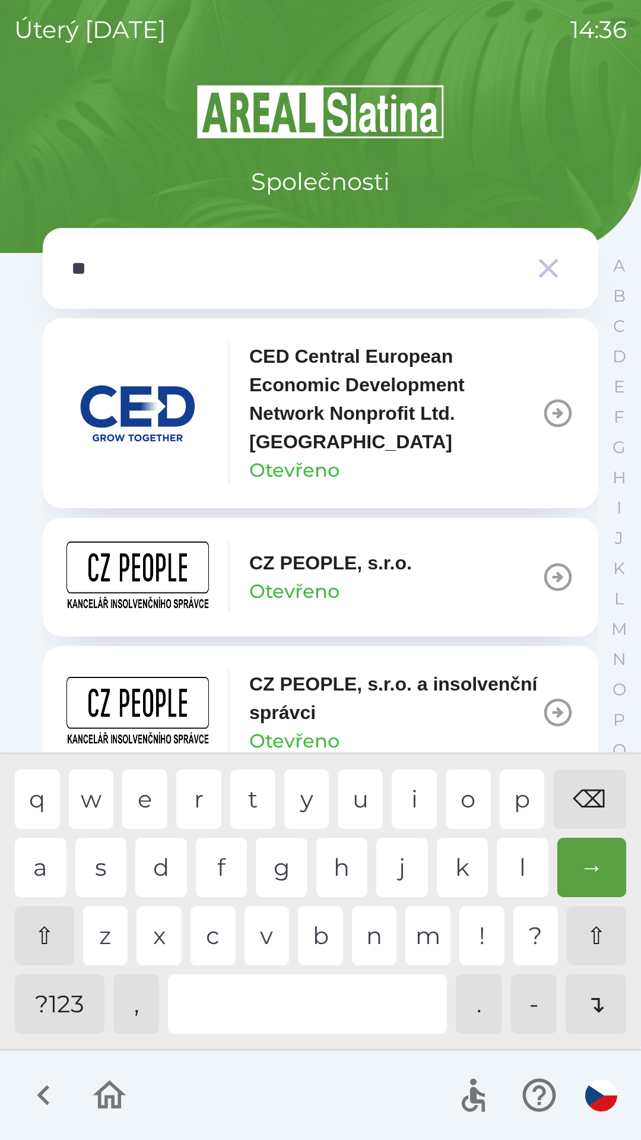
click at [519, 809] on div "p" at bounding box center [522, 798] width 45 height 59
type input "***"
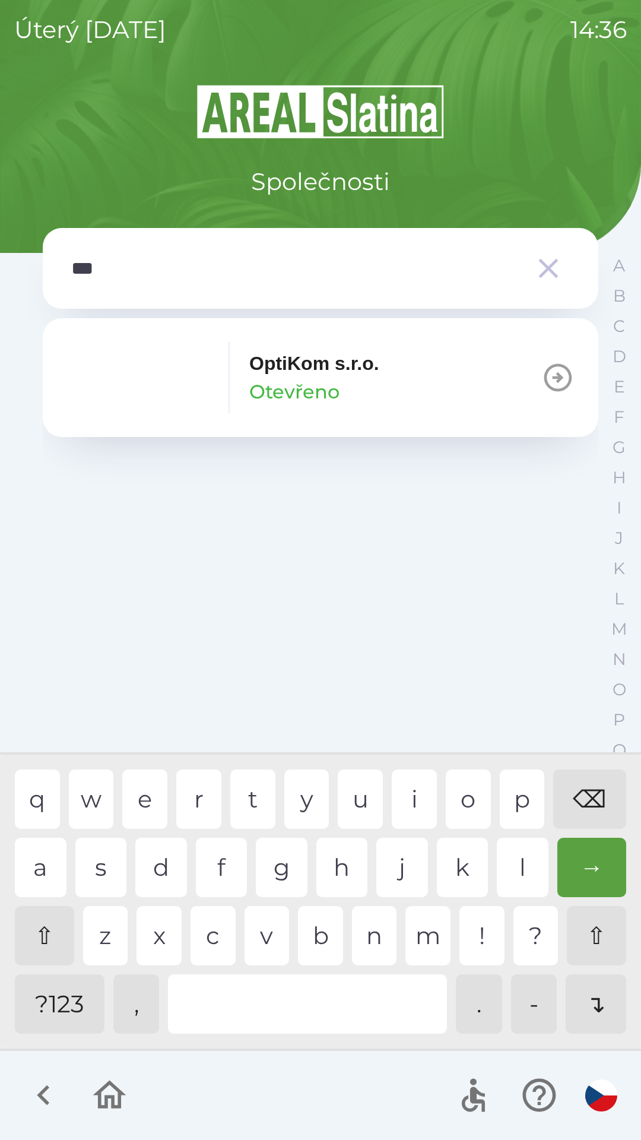
click at [284, 370] on p "OptiKom s.r.o." at bounding box center [314, 363] width 130 height 28
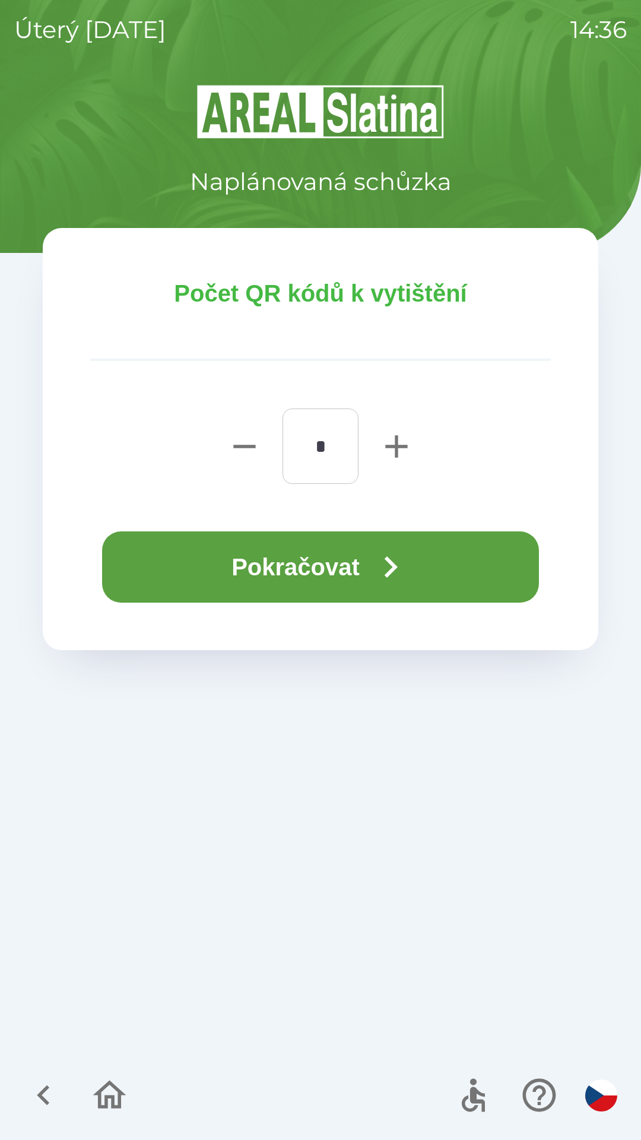
click at [297, 556] on button "Pokračovat" at bounding box center [320, 566] width 437 height 71
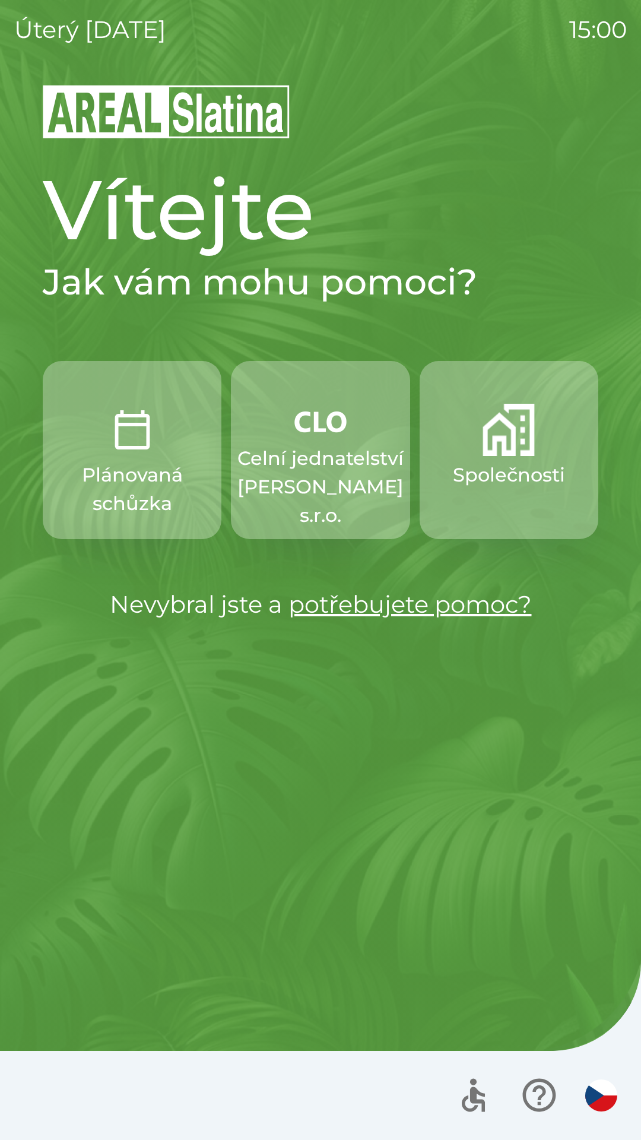
click at [281, 464] on p "Celní jednatelství [PERSON_NAME] s.r.o." at bounding box center [320, 486] width 166 height 85
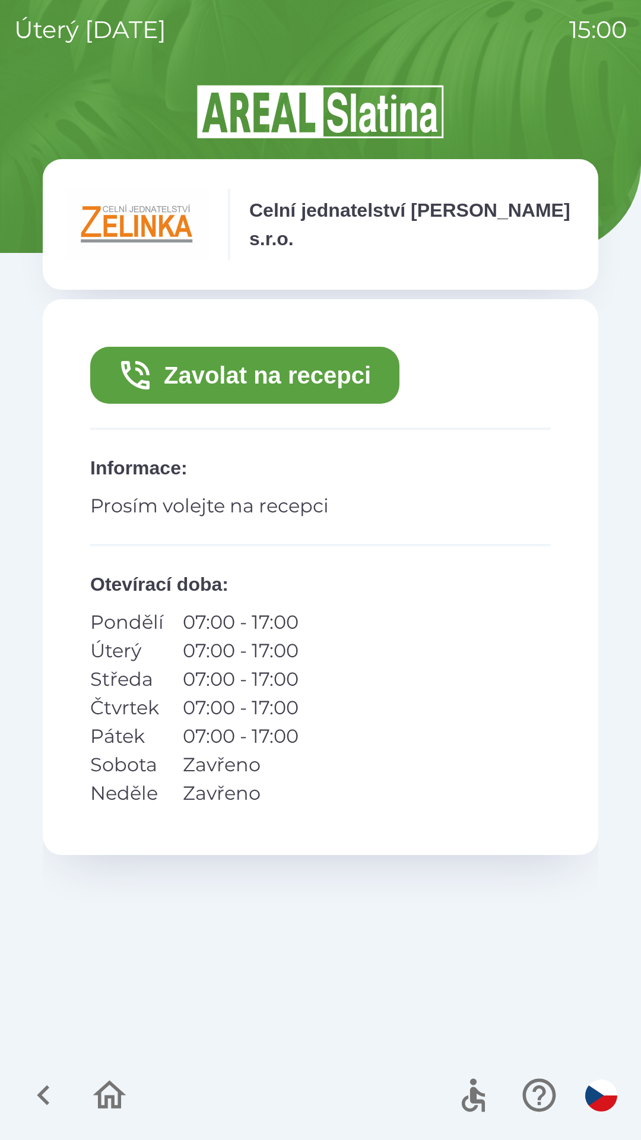
click at [183, 388] on button "Zavolat na recepci" at bounding box center [244, 375] width 309 height 57
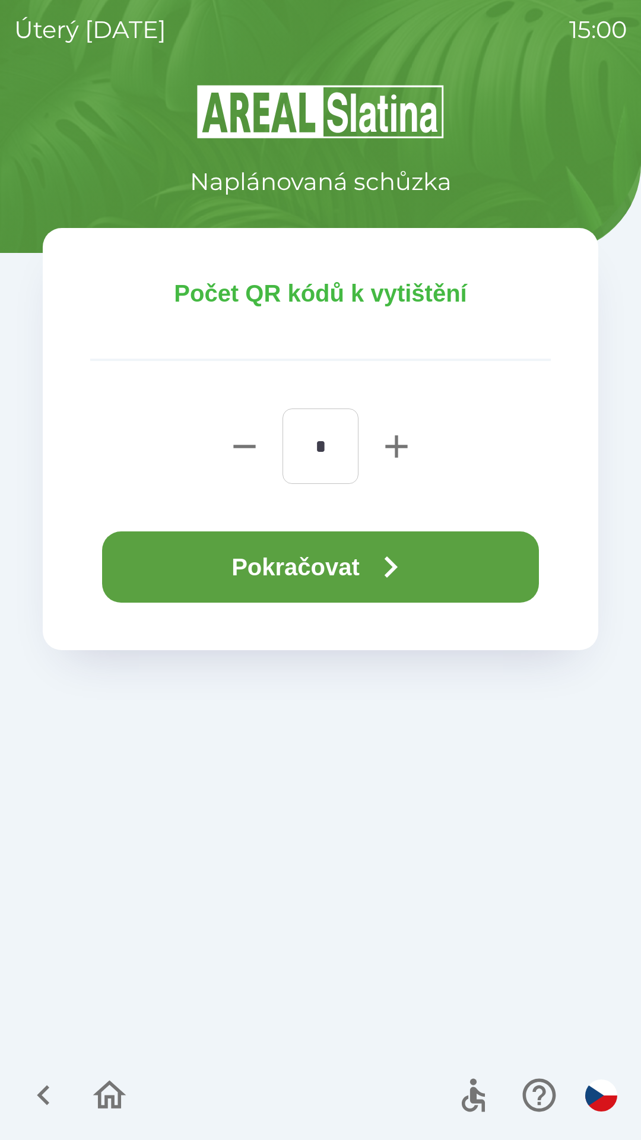
click at [333, 565] on button "Pokračovat" at bounding box center [320, 566] width 437 height 71
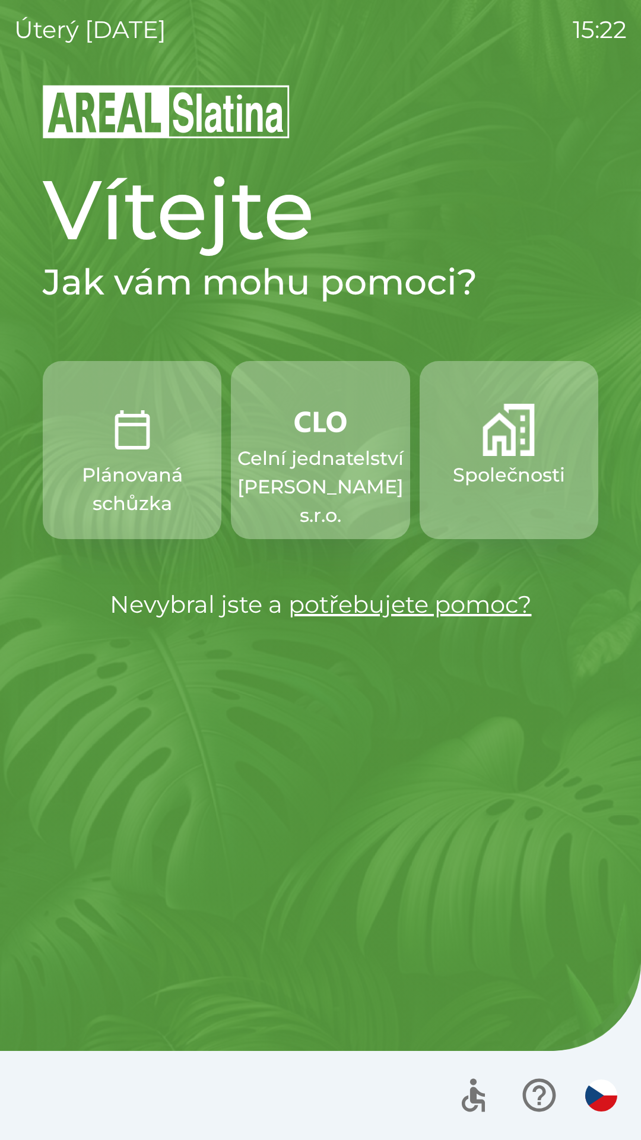
click at [324, 483] on p "Celní jednatelství [PERSON_NAME] s.r.o." at bounding box center [320, 486] width 166 height 85
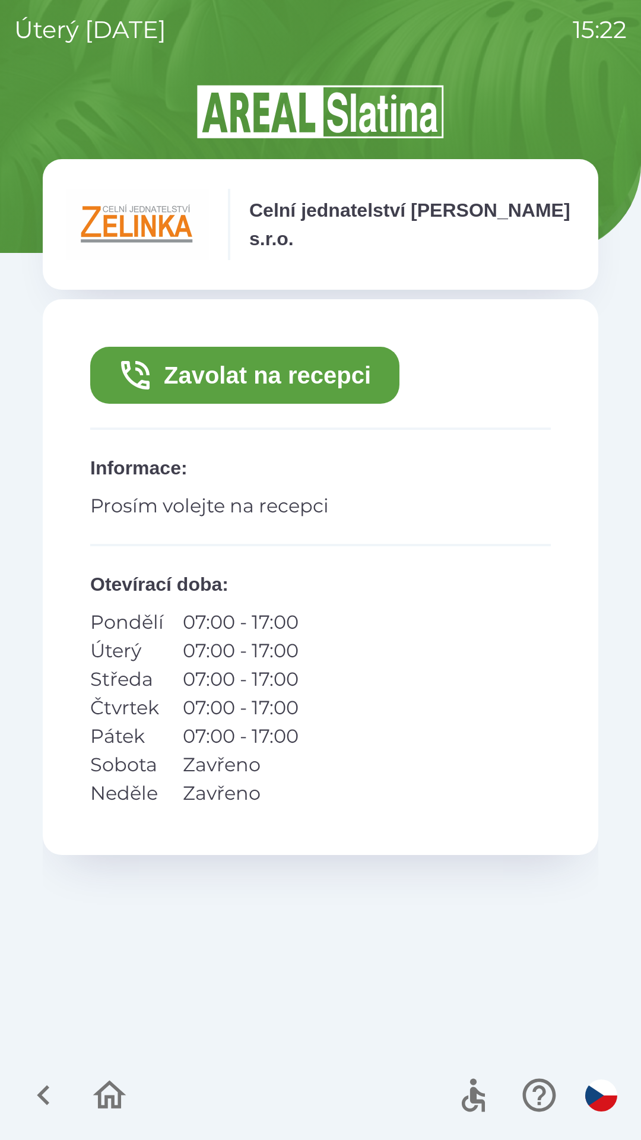
click at [297, 388] on button "Zavolat na recepci" at bounding box center [244, 375] width 309 height 57
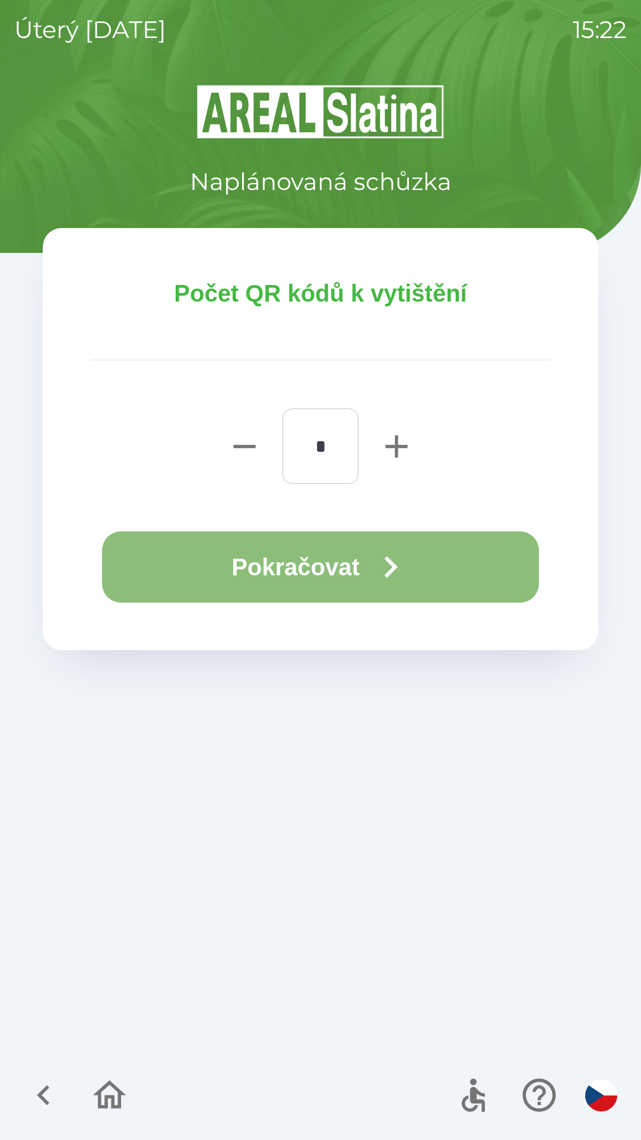
click at [362, 572] on button "Pokračovat" at bounding box center [320, 566] width 437 height 71
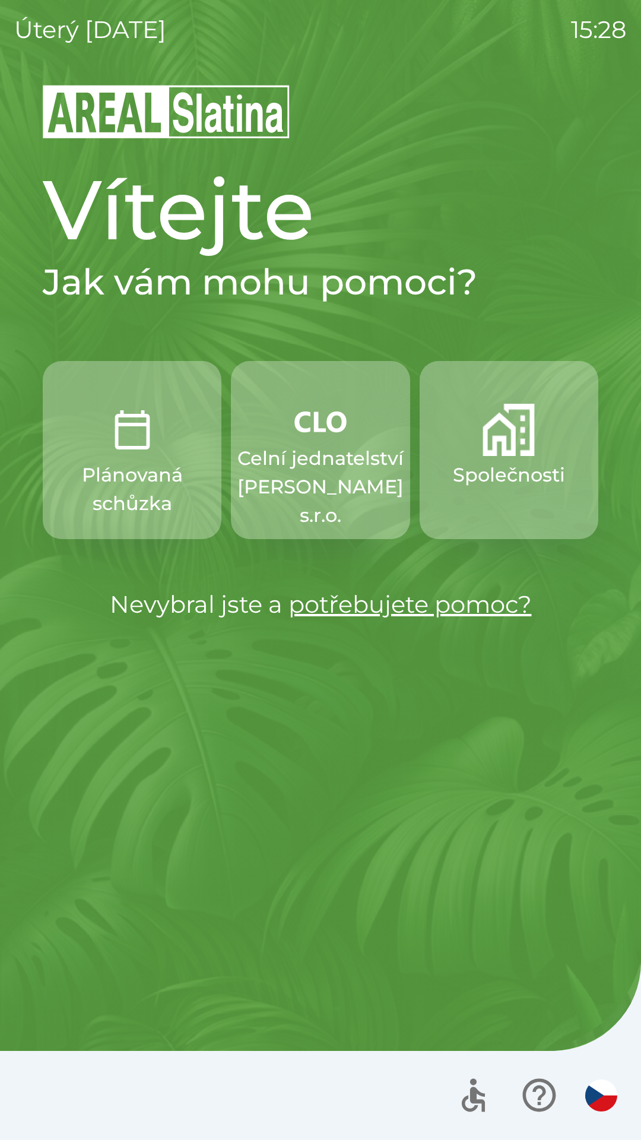
click at [297, 458] on p "Celní jednatelství [PERSON_NAME] s.r.o." at bounding box center [320, 486] width 166 height 85
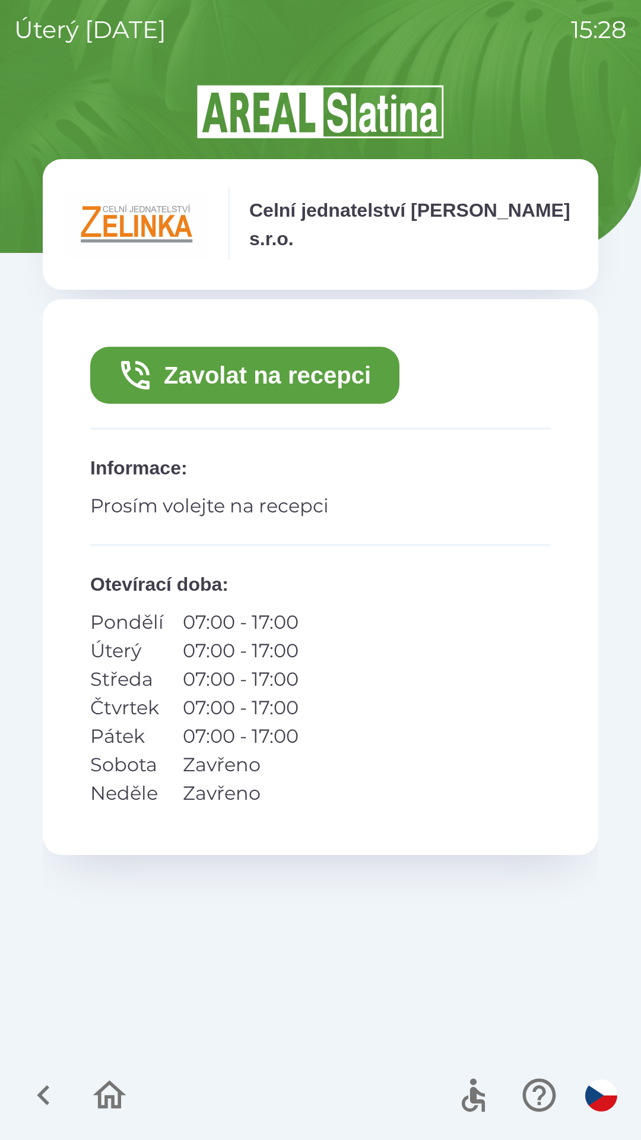
click at [234, 373] on button "Zavolat na recepci" at bounding box center [244, 375] width 309 height 57
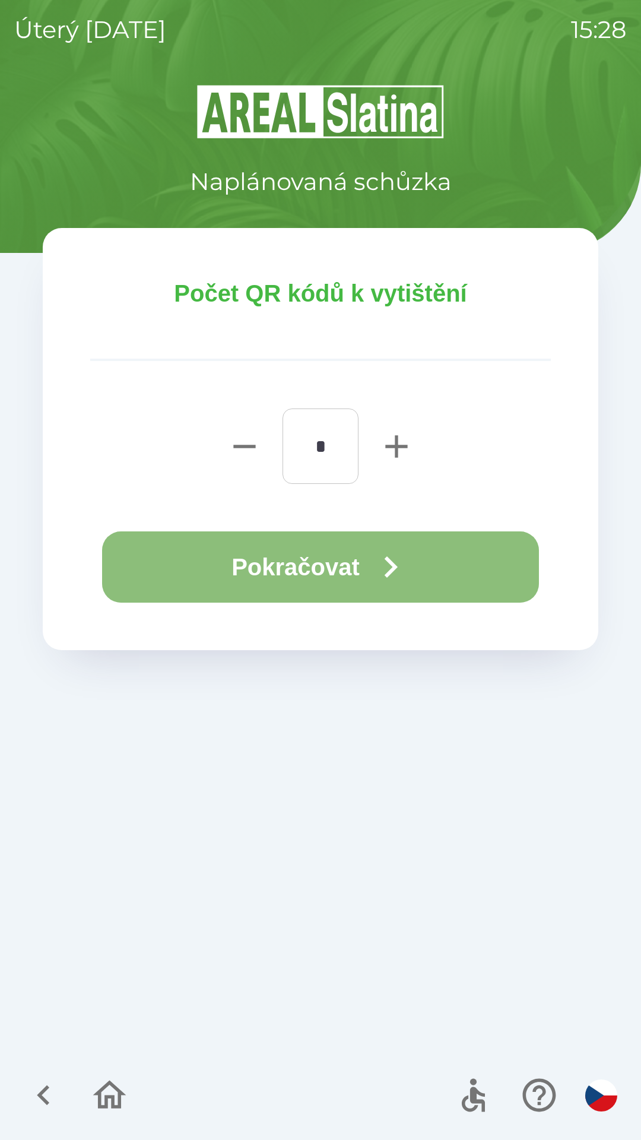
click at [254, 560] on button "Pokračovat" at bounding box center [320, 566] width 437 height 71
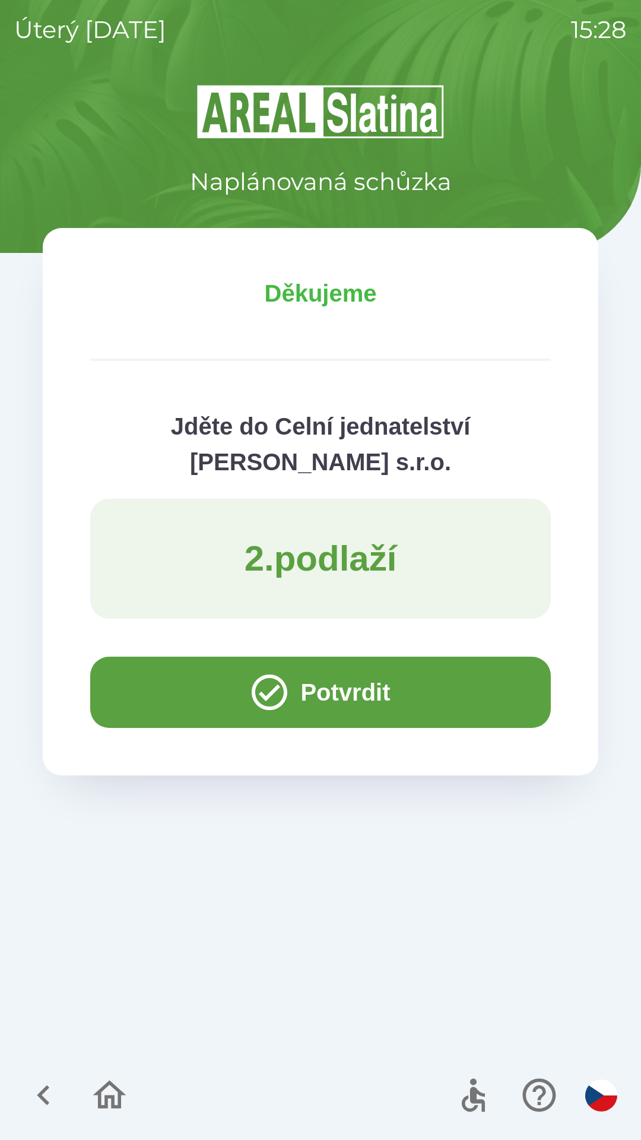
click at [158, 674] on button "Potvrdit" at bounding box center [320, 692] width 461 height 71
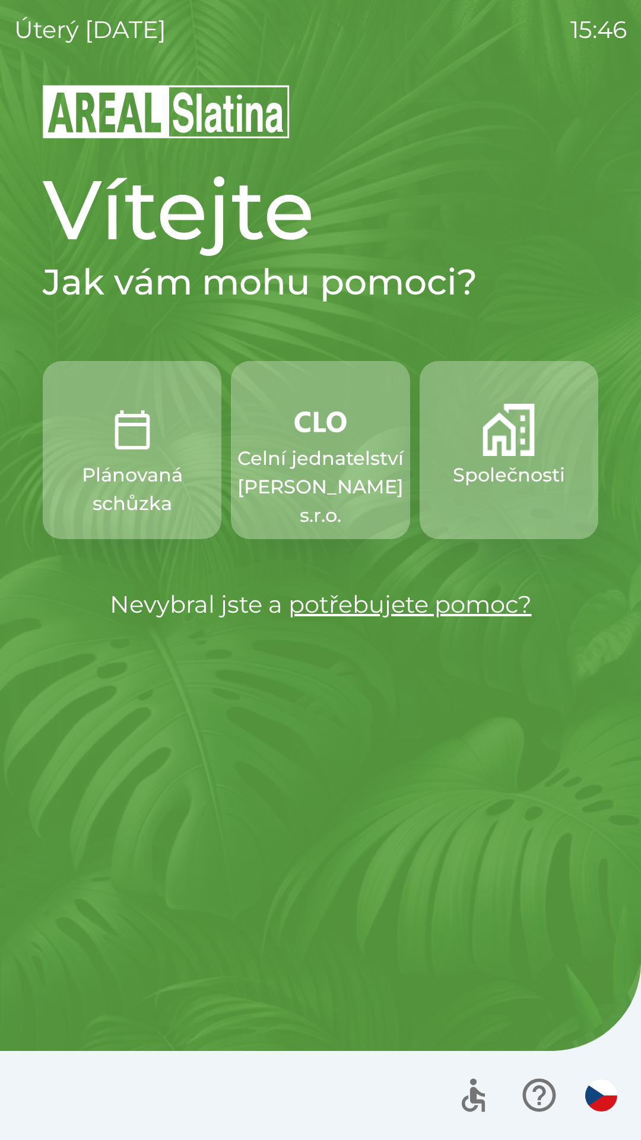
click at [307, 465] on p "Celní jednatelství [PERSON_NAME] s.r.o." at bounding box center [320, 486] width 166 height 85
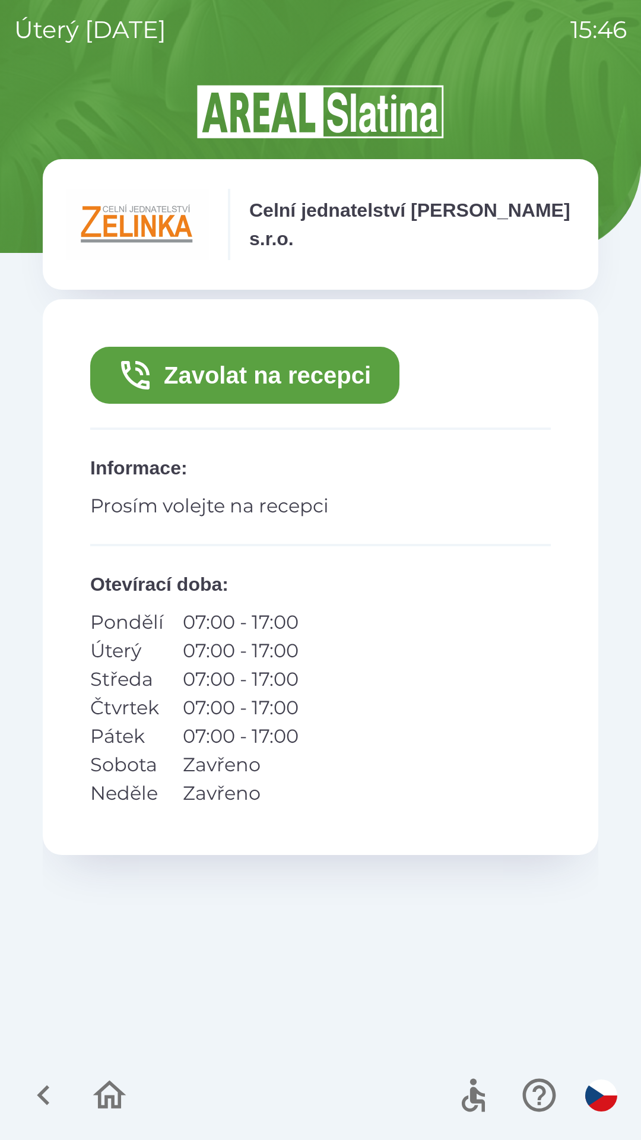
click at [214, 374] on button "Zavolat na recepci" at bounding box center [244, 375] width 309 height 57
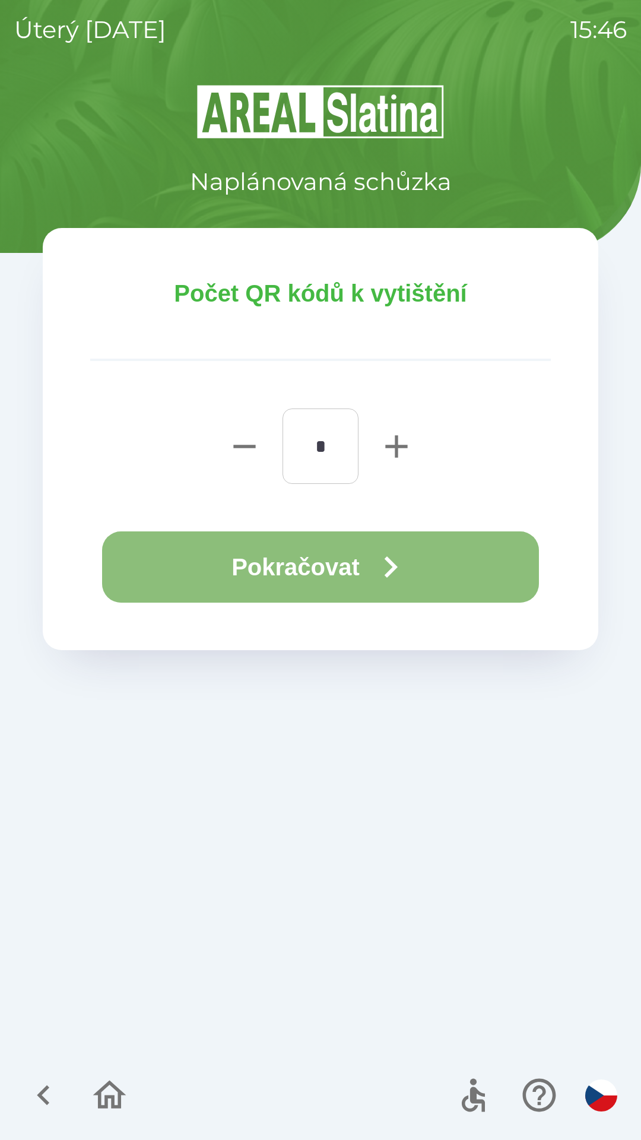
click at [273, 573] on button "Pokračovat" at bounding box center [320, 566] width 437 height 71
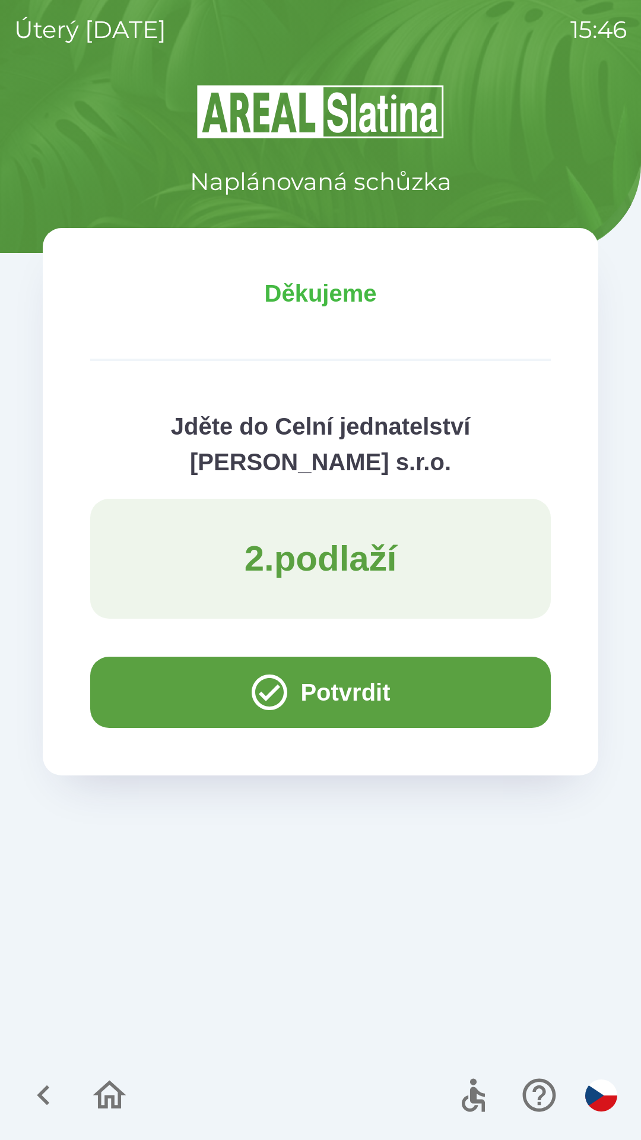
click at [189, 682] on button "Potvrdit" at bounding box center [320, 692] width 461 height 71
